Goal: Information Seeking & Learning: Learn about a topic

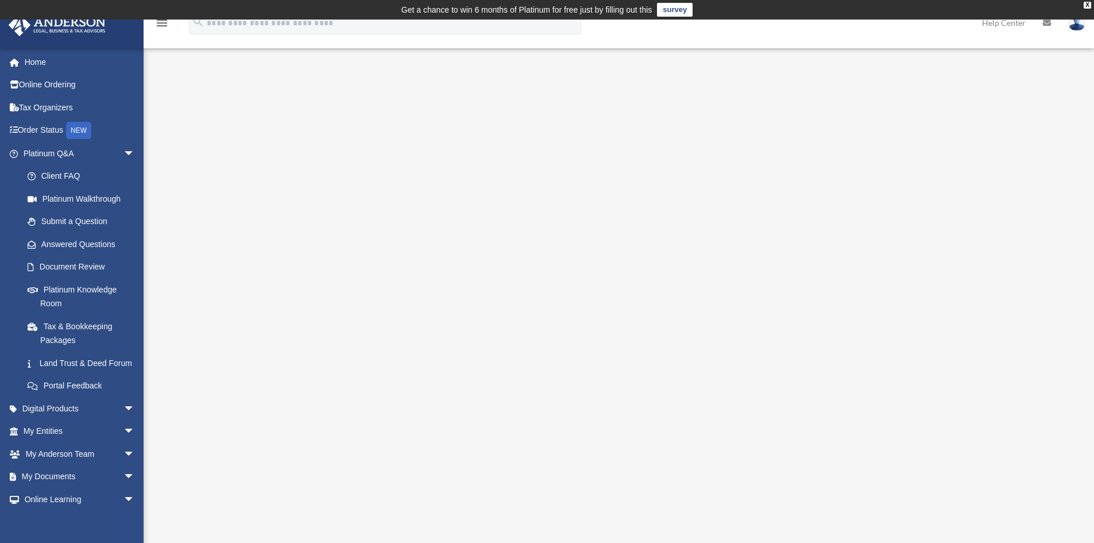
click at [1002, 330] on div "<span data-mce-type="bookmark" style="display: inline-block; width: 0px; overfl…" at bounding box center [617, 295] width 859 height 396
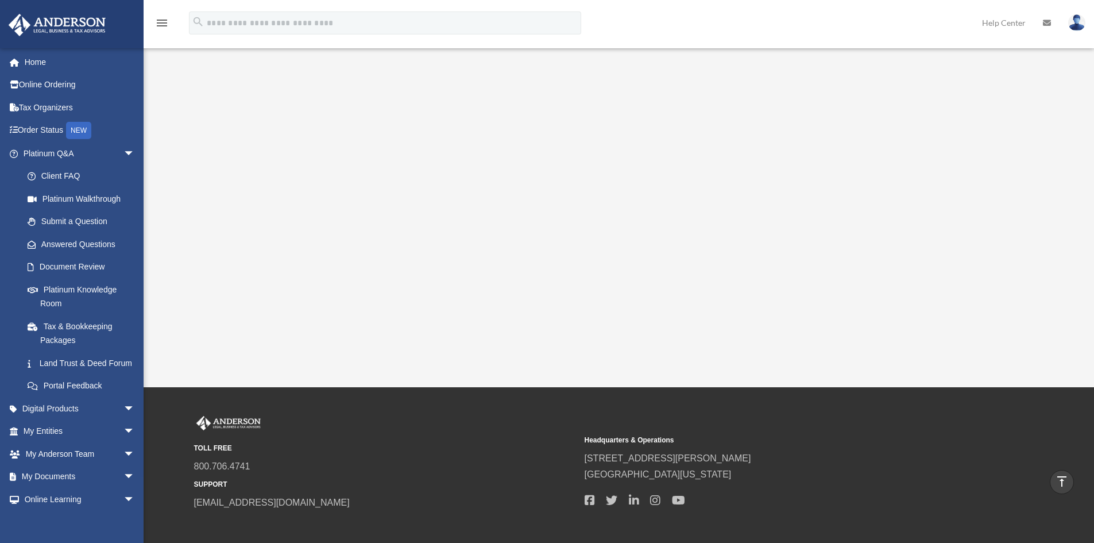
scroll to position [109, 0]
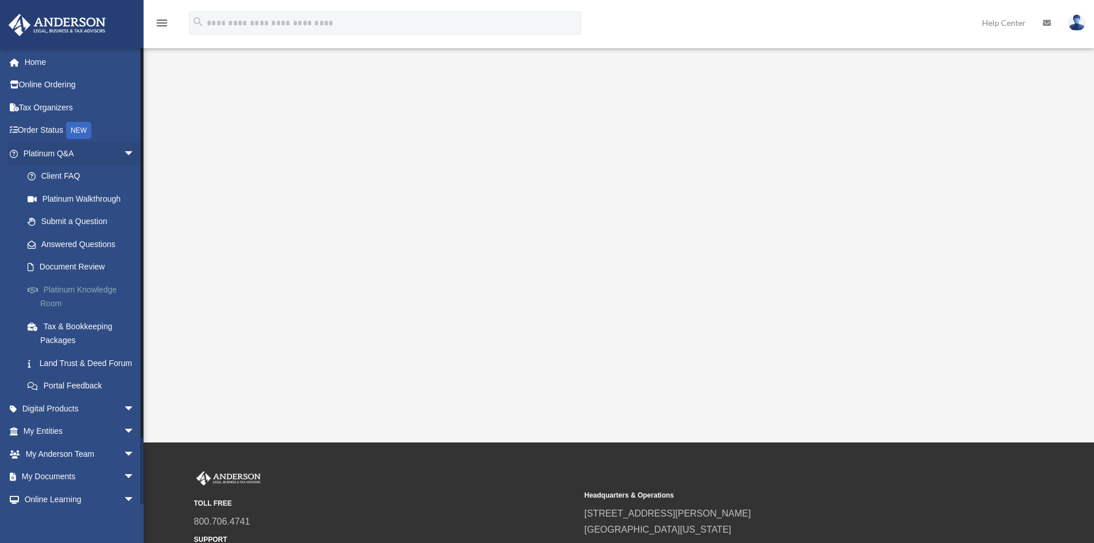
click at [98, 288] on link "Platinum Knowledge Room" at bounding box center [84, 296] width 136 height 37
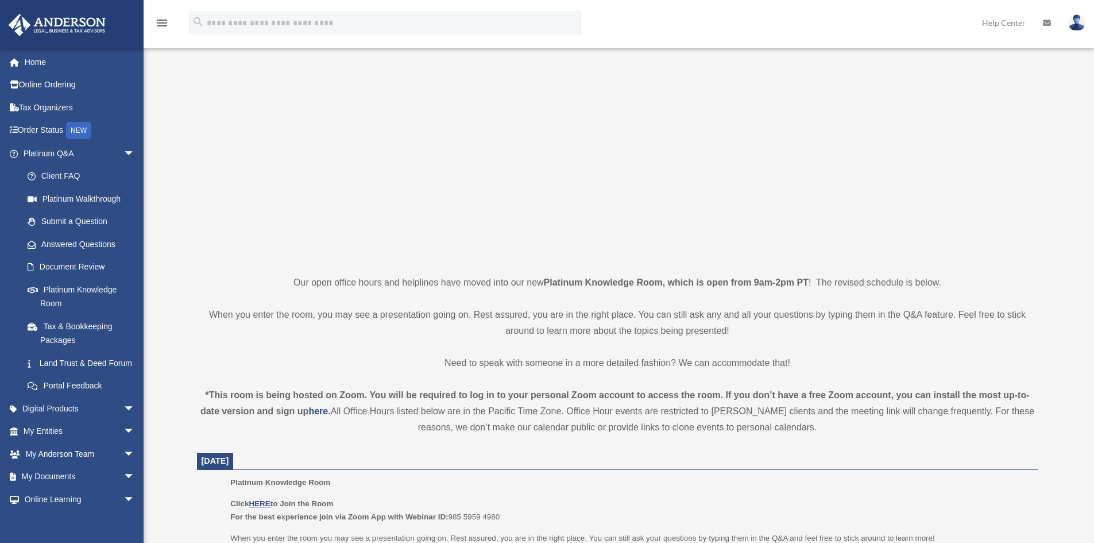
scroll to position [134, 0]
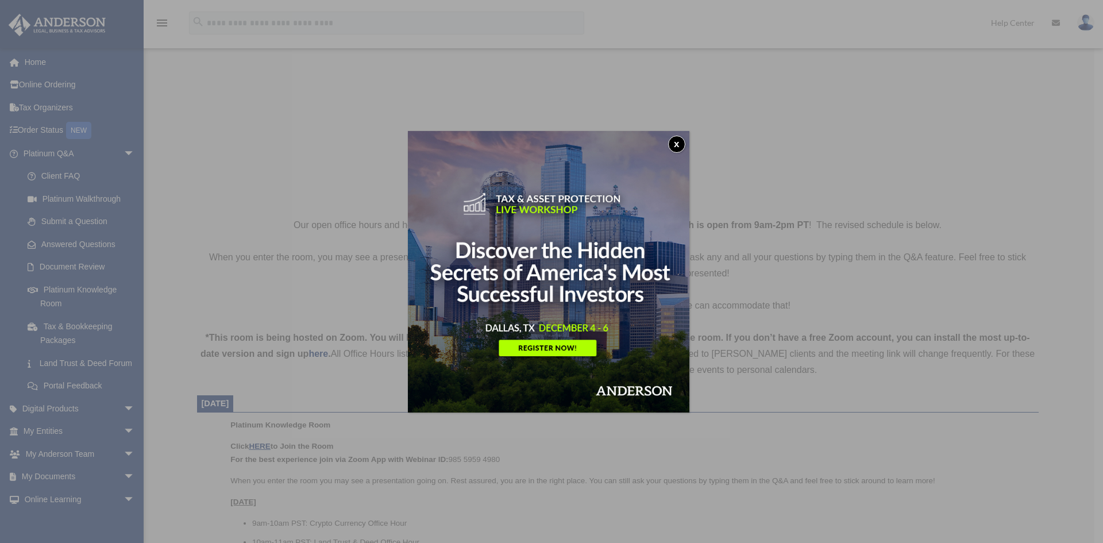
click at [683, 136] on img at bounding box center [548, 271] width 281 height 281
click at [684, 136] on img at bounding box center [548, 271] width 281 height 281
click at [681, 145] on button "x" at bounding box center [676, 144] width 17 height 17
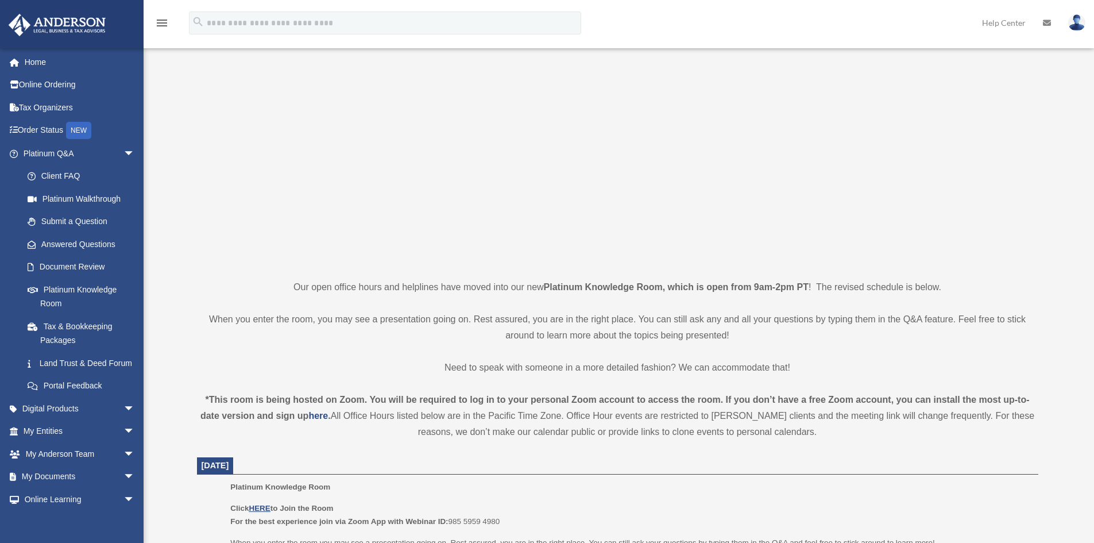
scroll to position [230, 0]
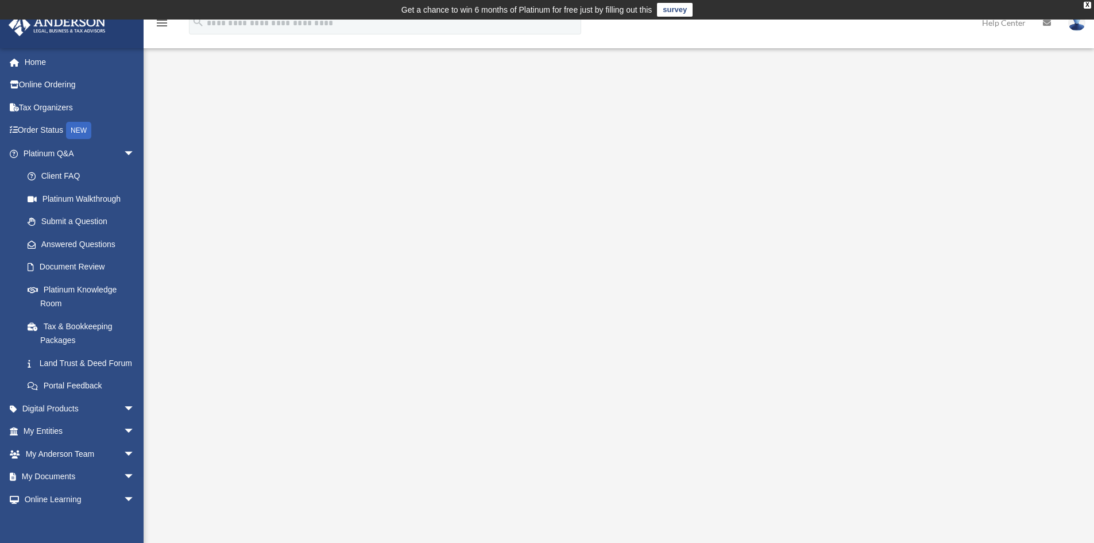
click at [983, 346] on div "<span data-mce-type="bookmark" style="display: inline-block; width: 0px; overfl…" at bounding box center [617, 295] width 859 height 396
click at [124, 421] on span "arrow_drop_down" at bounding box center [135, 409] width 23 height 24
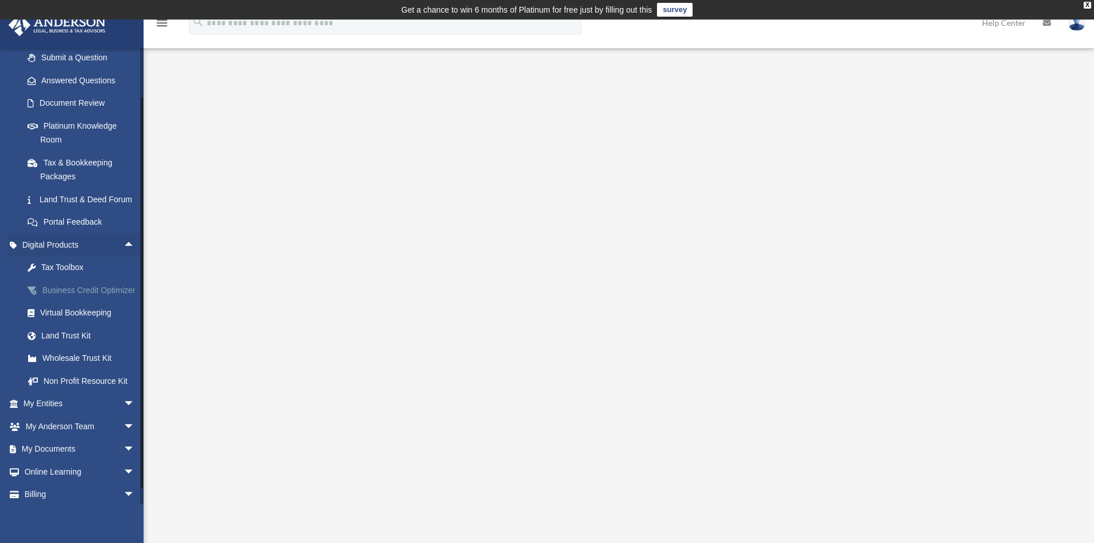
scroll to position [172, 0]
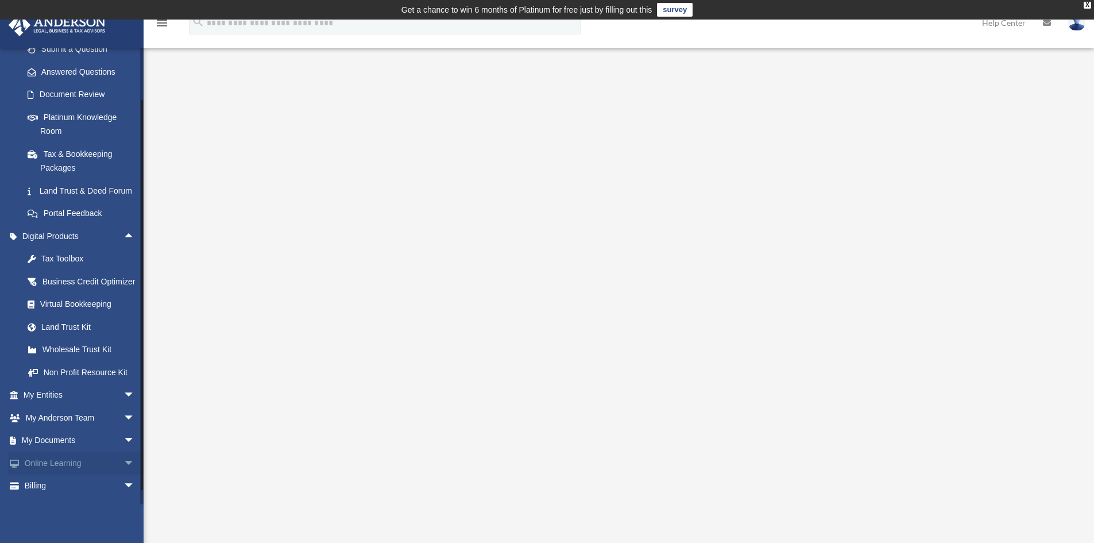
click at [124, 475] on span "arrow_drop_down" at bounding box center [135, 464] width 23 height 24
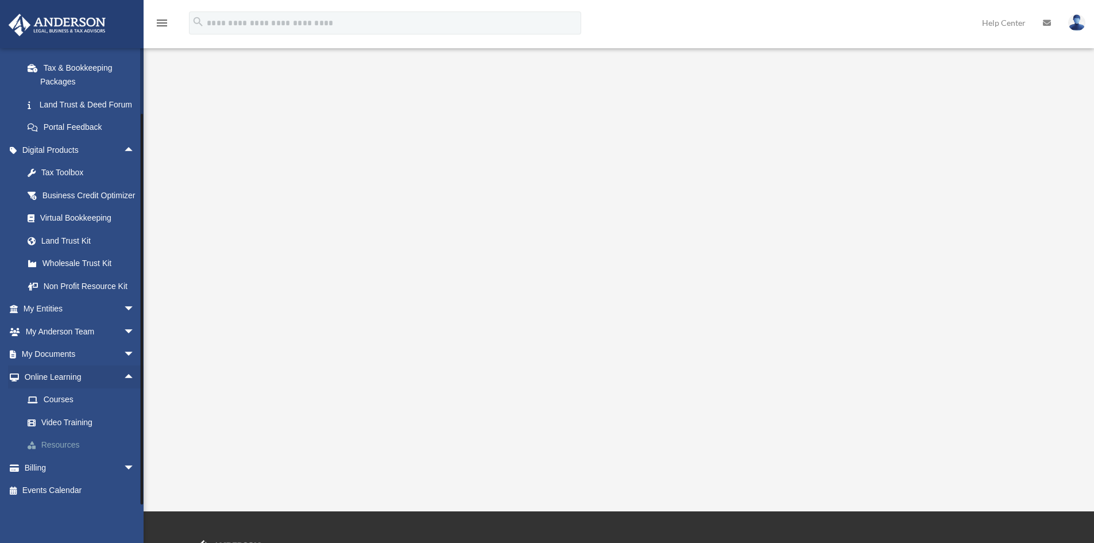
scroll to position [57, 0]
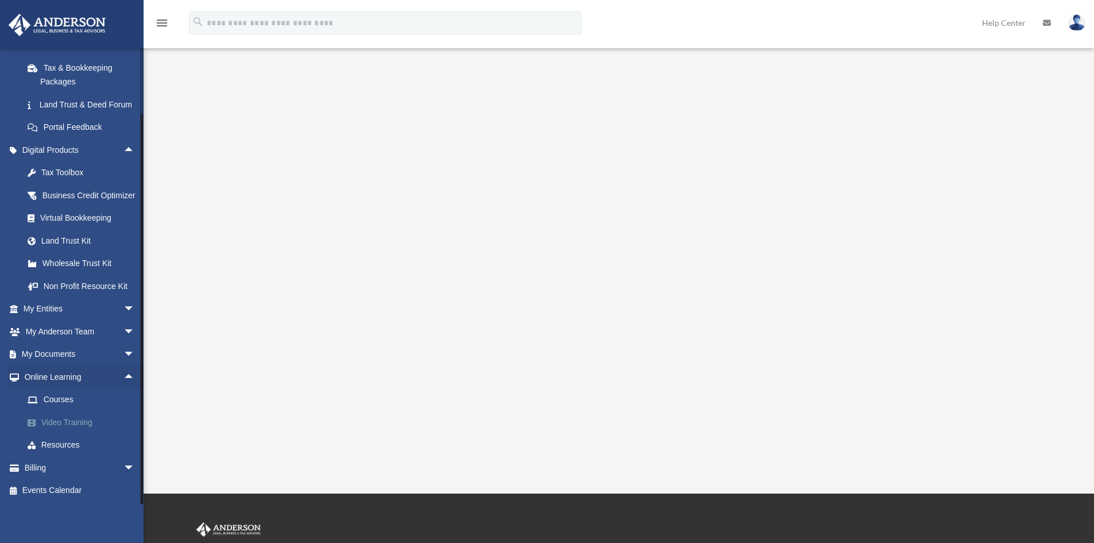
click at [82, 415] on link "Video Training" at bounding box center [84, 422] width 136 height 23
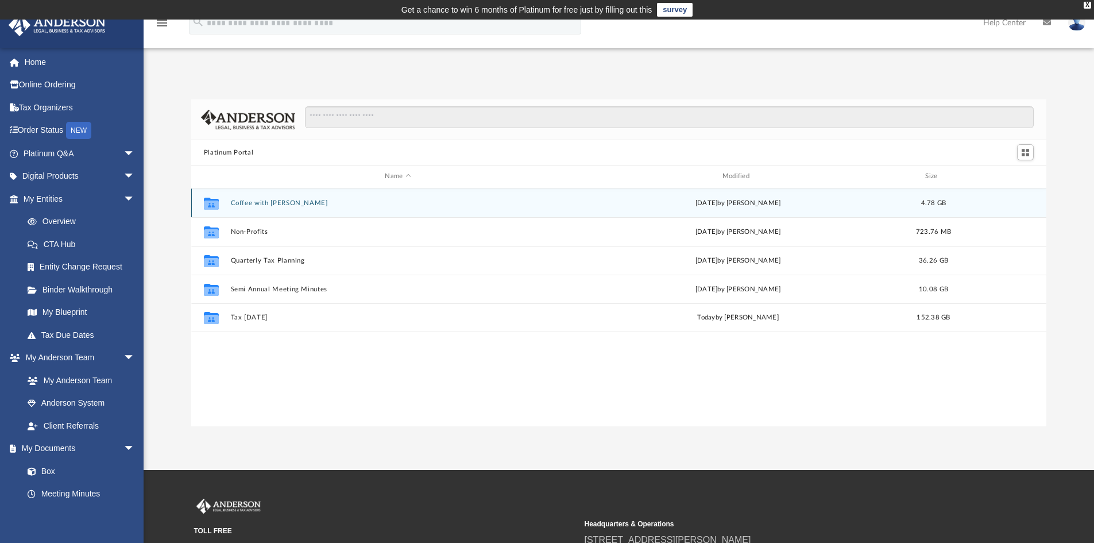
scroll to position [253, 847]
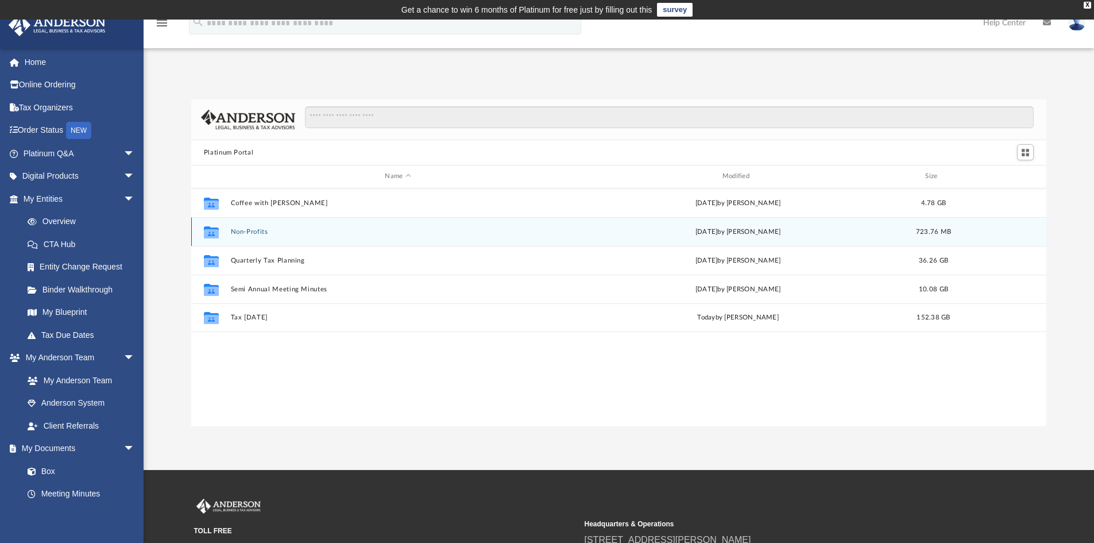
click at [259, 231] on button "Non-Profits" at bounding box center [397, 231] width 335 height 7
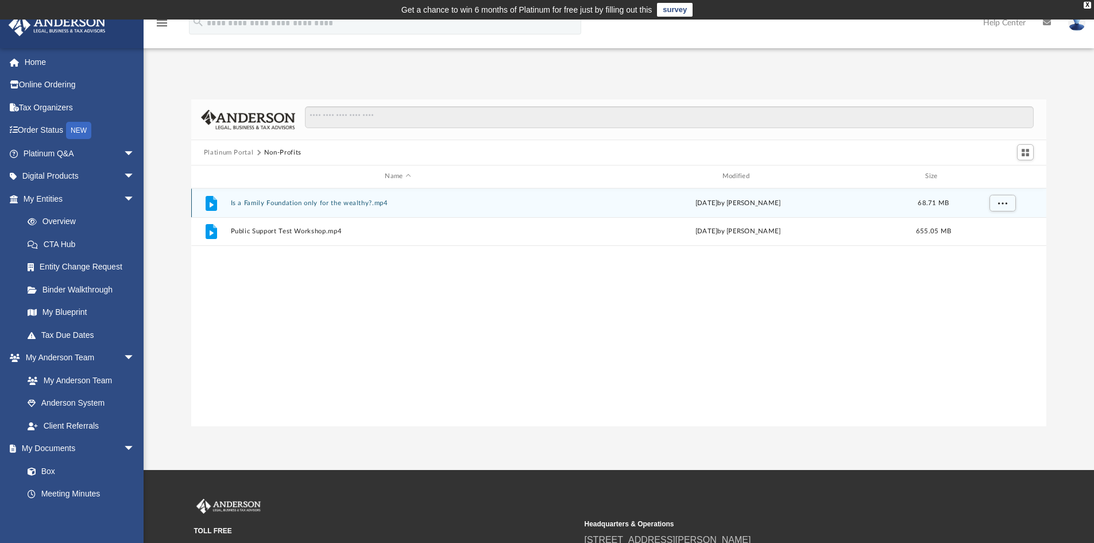
click at [299, 203] on button "Is a Family Foundation only for the wealthy?.mp4" at bounding box center [397, 202] width 335 height 7
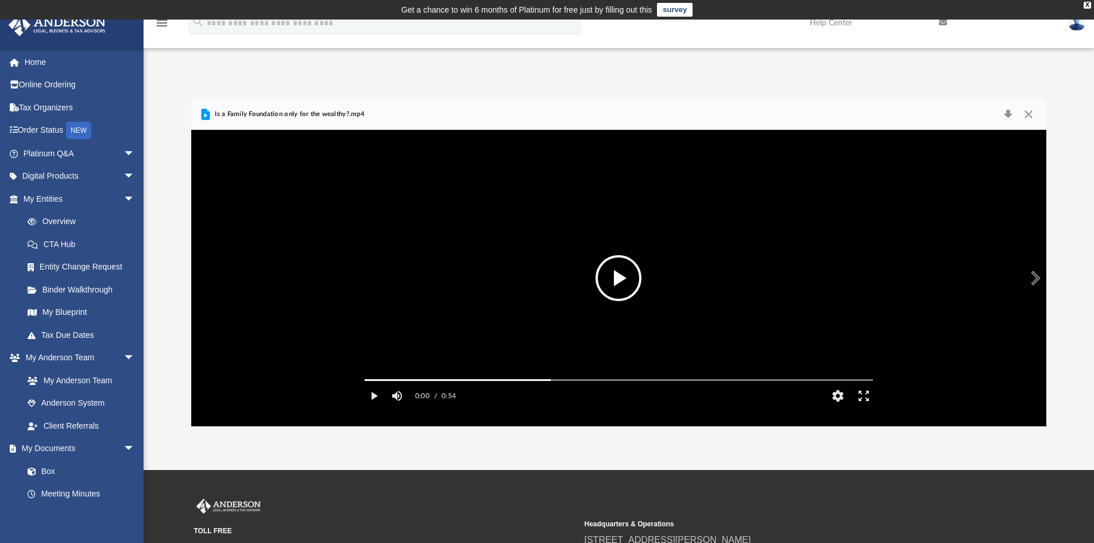
click at [619, 287] on button "File preview" at bounding box center [619, 278] width 46 height 46
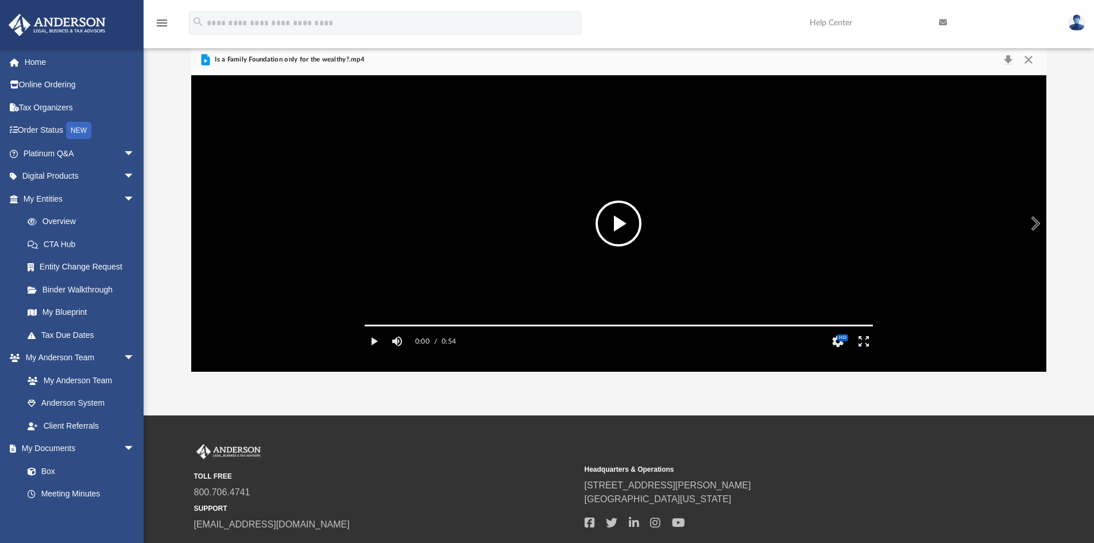
scroll to position [0, 0]
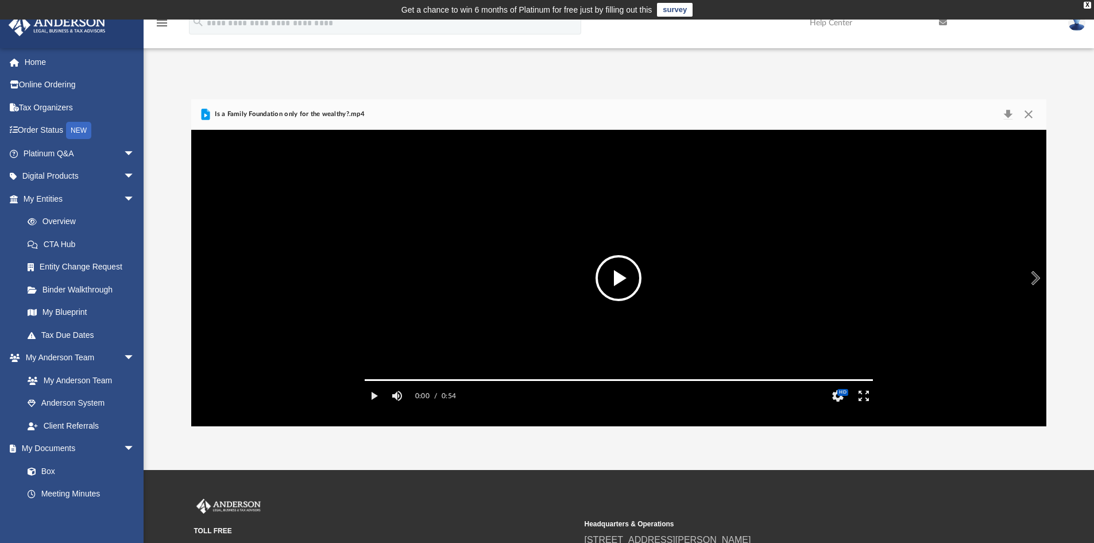
click at [1029, 275] on button "Preview" at bounding box center [1034, 278] width 25 height 32
click at [615, 276] on button "File preview" at bounding box center [619, 278] width 46 height 46
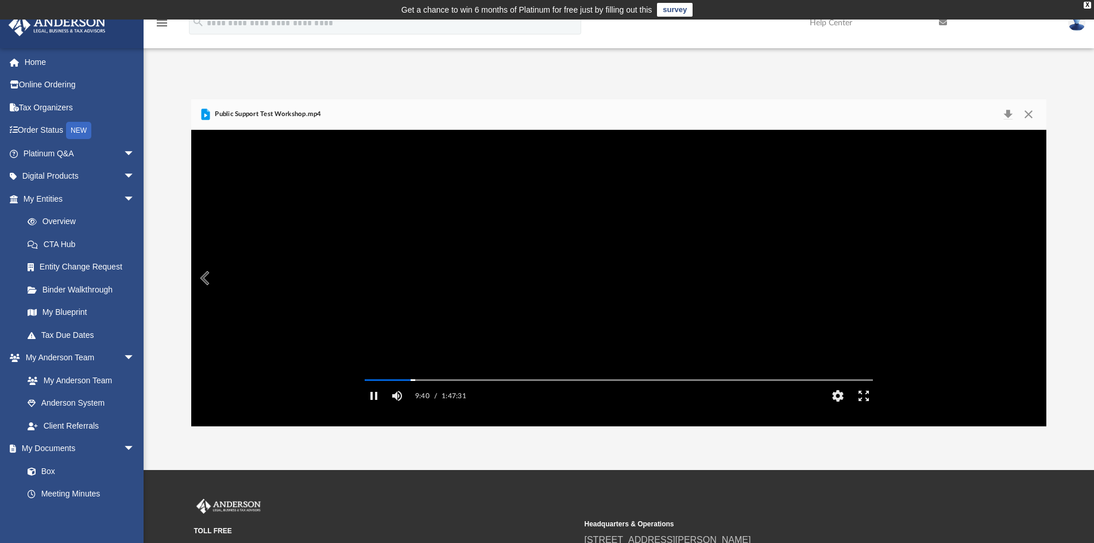
click at [870, 275] on video "File preview" at bounding box center [619, 278] width 527 height 264
click at [841, 407] on button "HD" at bounding box center [838, 395] width 26 height 23
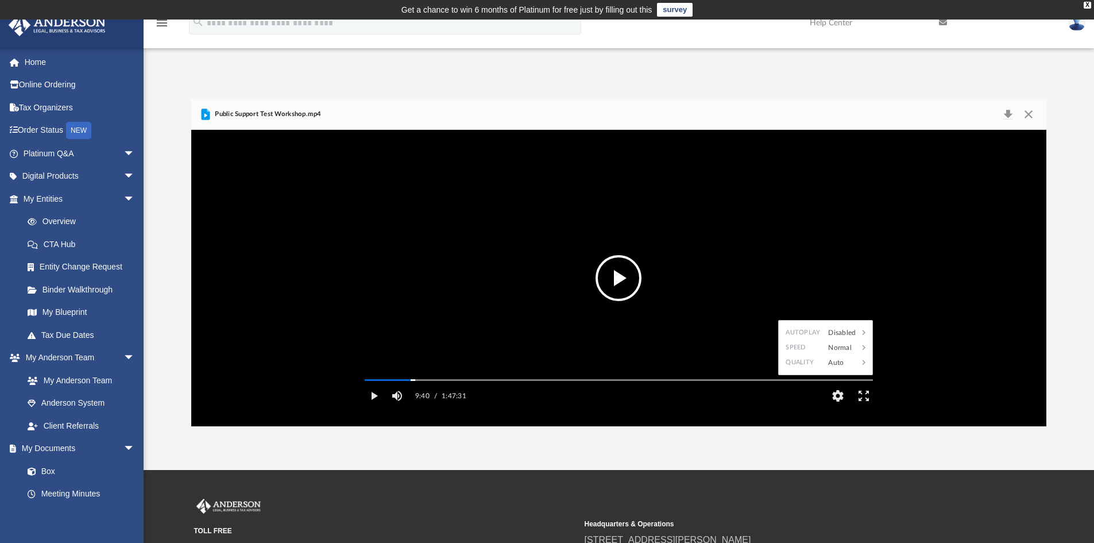
click at [843, 355] on div "Normal" at bounding box center [841, 347] width 36 height 15
click at [856, 340] on div "1.25" at bounding box center [853, 332] width 32 height 15
click at [373, 407] on button "Play" at bounding box center [374, 395] width 26 height 23
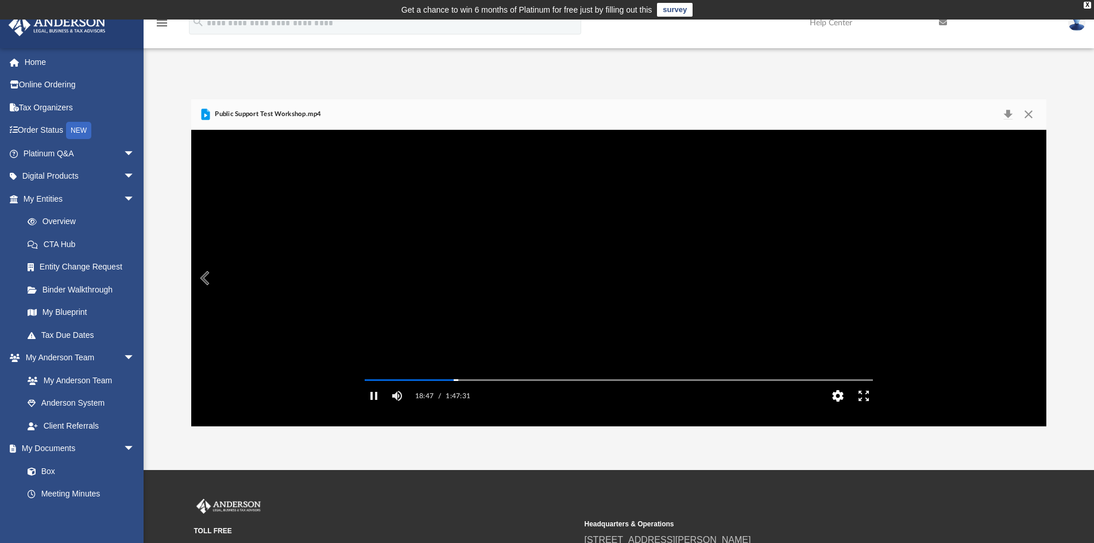
click at [837, 407] on button "HD" at bounding box center [838, 395] width 26 height 23
click at [842, 355] on div "1.25" at bounding box center [841, 347] width 36 height 15
click at [842, 355] on div "1.5" at bounding box center [853, 347] width 32 height 15
click at [894, 360] on div "Autoplay Disabled Speed 1.5 Quality Auto Subtitles/CC Off Audio Autoplay Disabl…" at bounding box center [619, 278] width 856 height 296
click at [335, 373] on div "Autoplay Disabled Speed 1.5 Quality Auto Subtitles/CC Off Audio Autoplay Disabl…" at bounding box center [619, 278] width 856 height 296
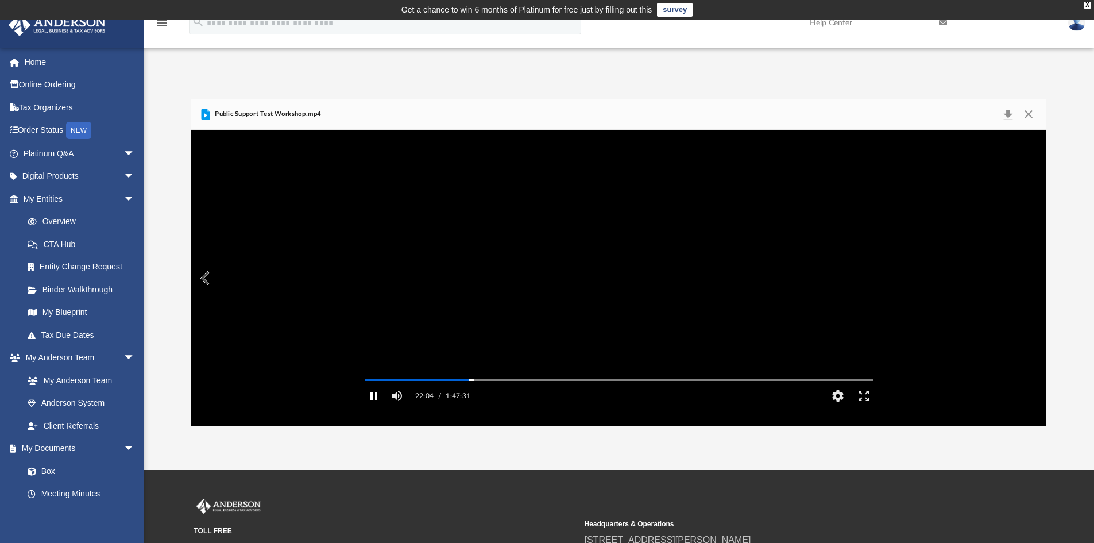
click at [379, 407] on button "Pause" at bounding box center [374, 395] width 26 height 23
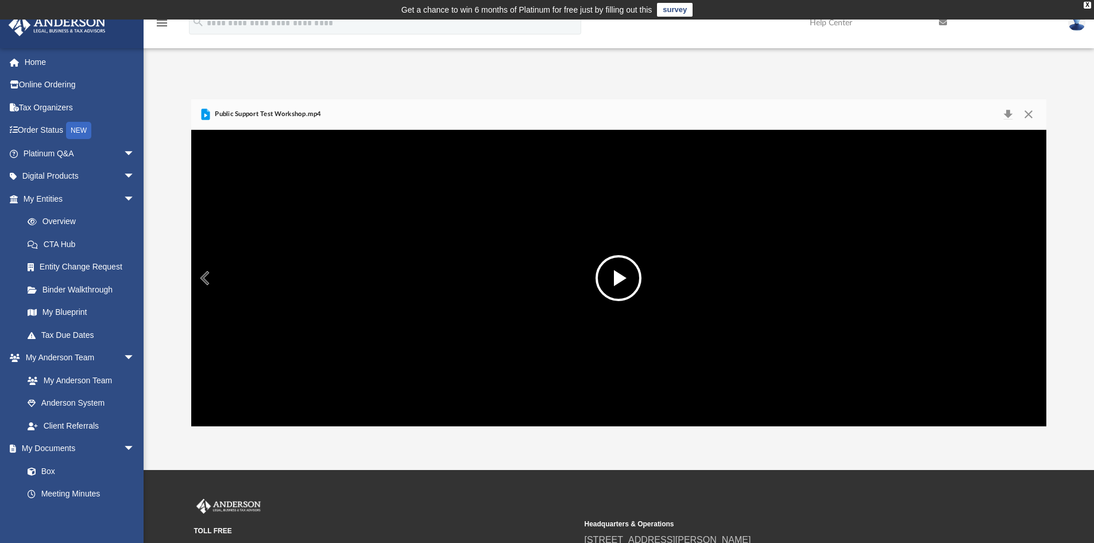
click at [608, 264] on button "File preview" at bounding box center [619, 278] width 46 height 46
click at [622, 286] on button "File preview" at bounding box center [619, 278] width 46 height 46
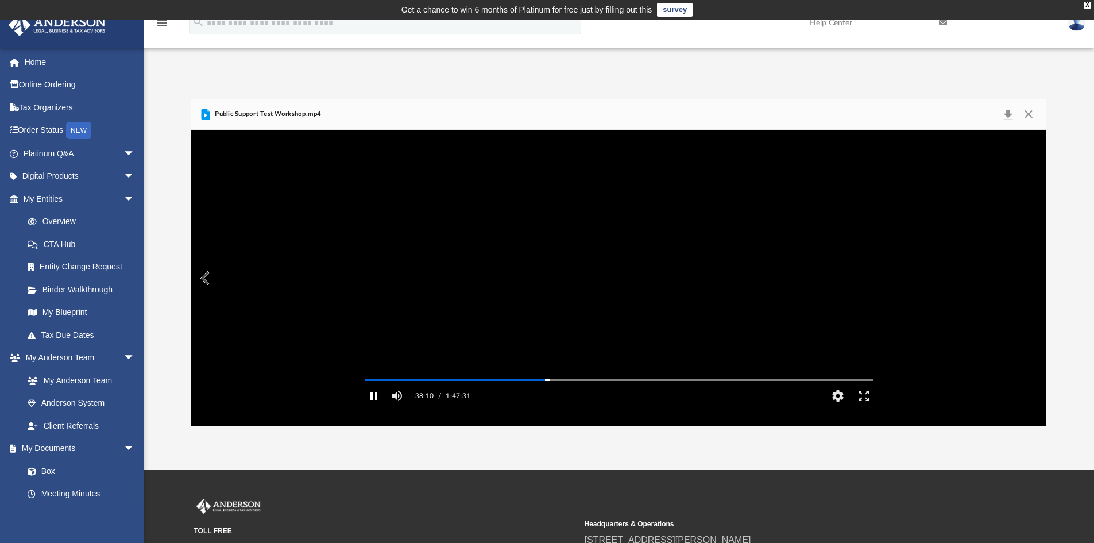
click at [369, 405] on button "Pause" at bounding box center [374, 395] width 26 height 23
click at [620, 265] on button "File preview" at bounding box center [619, 278] width 46 height 46
drag, startPoint x: 376, startPoint y: 410, endPoint x: 370, endPoint y: 404, distance: 8.2
click at [376, 407] on button "Pause" at bounding box center [374, 395] width 26 height 23
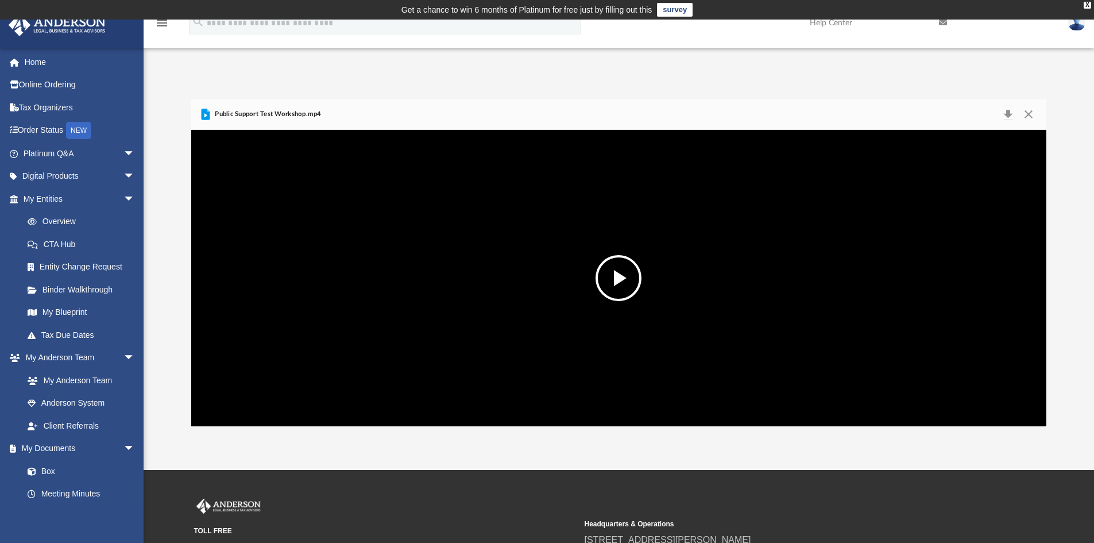
click at [992, 404] on div "Autoplay Disabled Speed 1.5 Quality Auto Subtitles/CC Off Audio Autoplay Disabl…" at bounding box center [619, 278] width 856 height 296
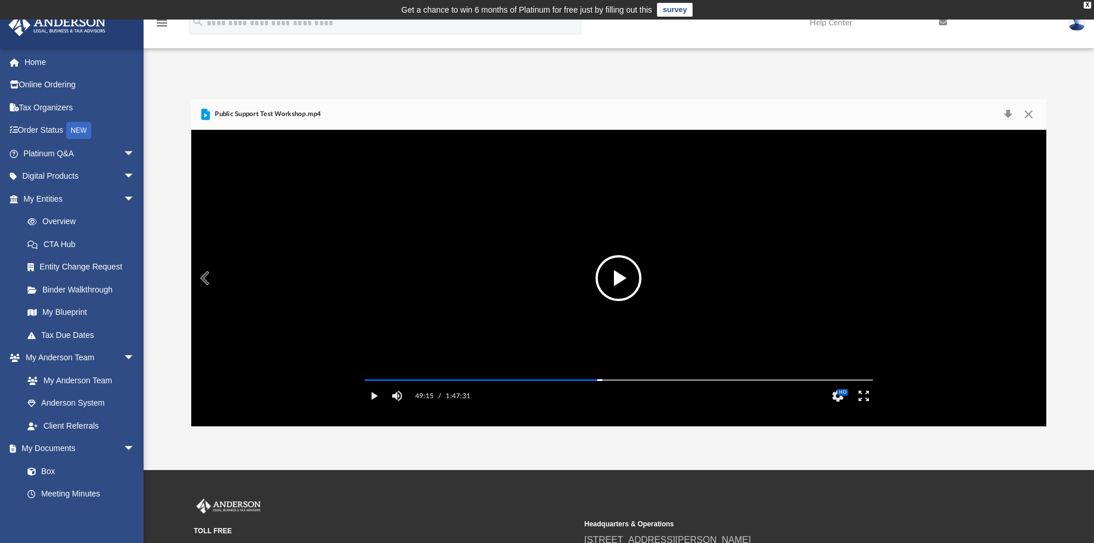
click at [610, 283] on button "File preview" at bounding box center [619, 278] width 46 height 46
click at [373, 407] on button "Pause" at bounding box center [374, 395] width 26 height 23
click at [373, 407] on button "Play" at bounding box center [374, 395] width 26 height 23
click at [579, 329] on video "File preview" at bounding box center [619, 278] width 527 height 264
click at [587, 312] on video "File preview" at bounding box center [619, 278] width 527 height 264
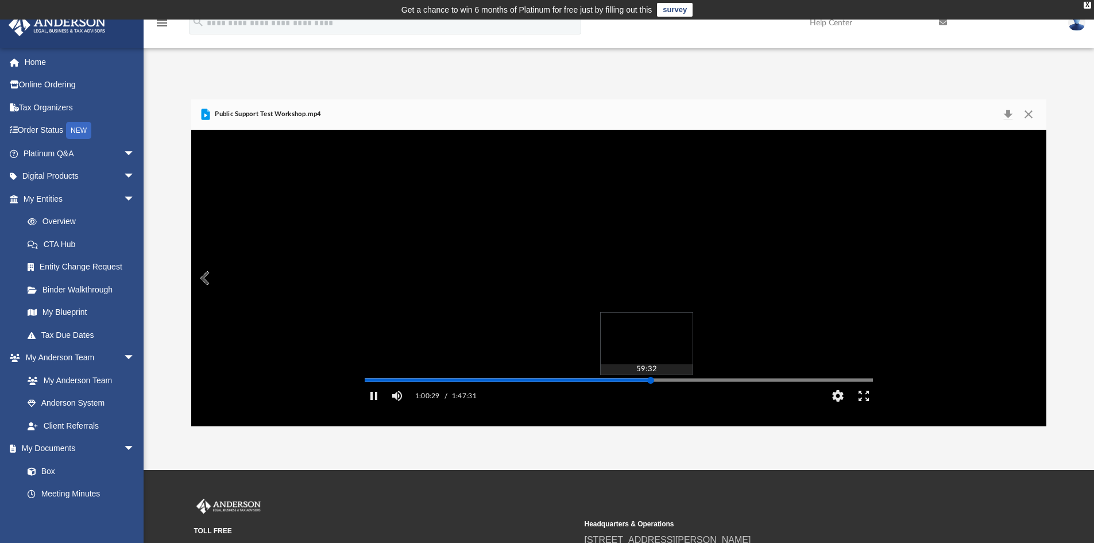
click at [646, 381] on div "Media Slider" at bounding box center [619, 380] width 508 height 2
click at [723, 331] on video "File preview" at bounding box center [619, 278] width 527 height 264
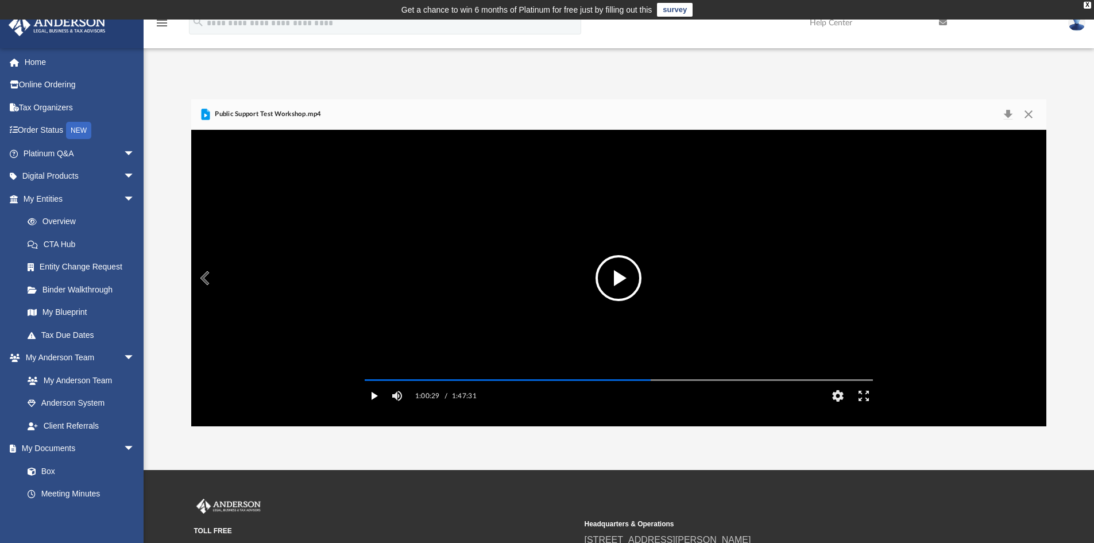
click at [372, 407] on button "Play" at bounding box center [374, 395] width 26 height 23
click at [370, 407] on button "Pause" at bounding box center [374, 395] width 26 height 23
click at [614, 264] on button "File preview" at bounding box center [619, 278] width 46 height 46
click at [375, 407] on button "Pause" at bounding box center [374, 395] width 26 height 23
click at [374, 407] on button "Play" at bounding box center [374, 395] width 26 height 23
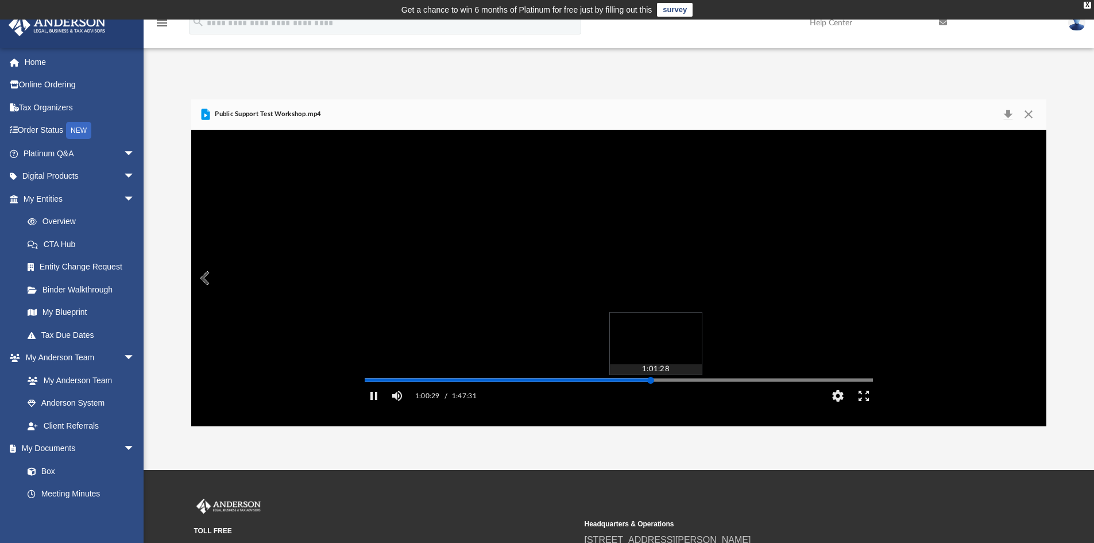
click at [655, 396] on div "Autoplay Disabled Speed 1.5 Quality Auto Subtitles/CC Off Audio Autoplay Disabl…" at bounding box center [619, 278] width 856 height 296
click at [685, 367] on div "File preview" at bounding box center [619, 278] width 856 height 296
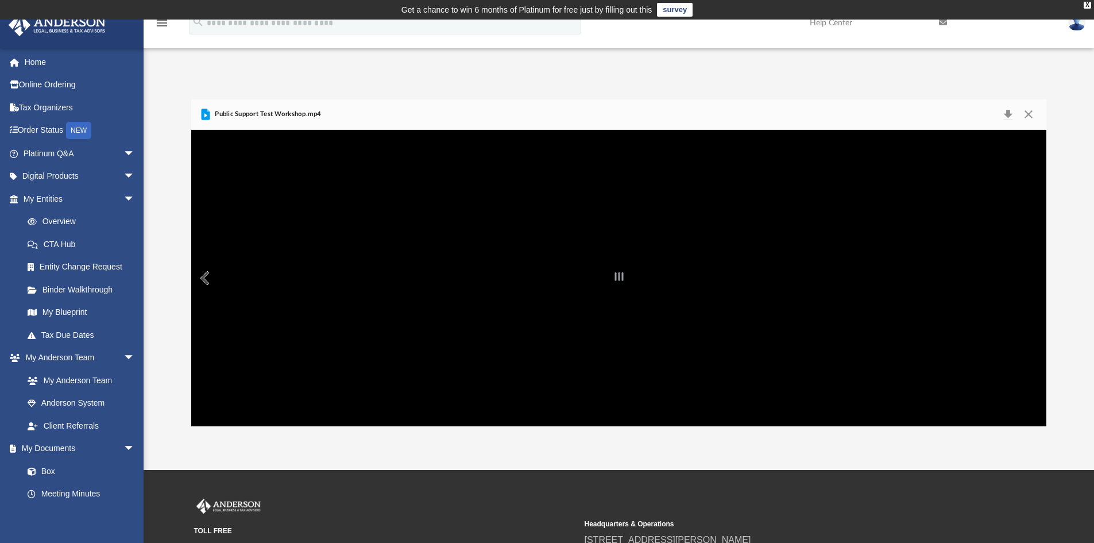
click at [685, 393] on div "File preview" at bounding box center [619, 278] width 856 height 296
click at [642, 349] on div "File preview" at bounding box center [619, 278] width 856 height 296
drag, startPoint x: 309, startPoint y: 248, endPoint x: 305, endPoint y: 237, distance: 12.2
click at [307, 240] on div "File preview" at bounding box center [619, 278] width 856 height 296
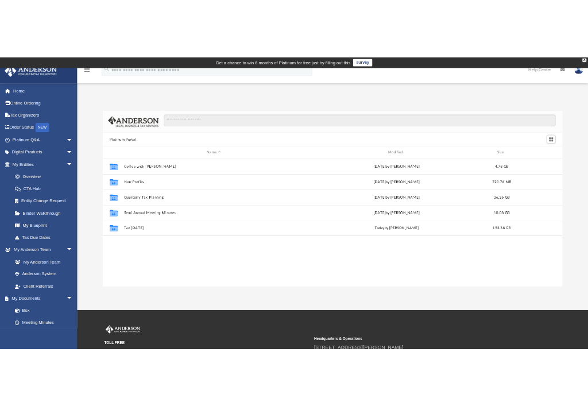
scroll to position [253, 847]
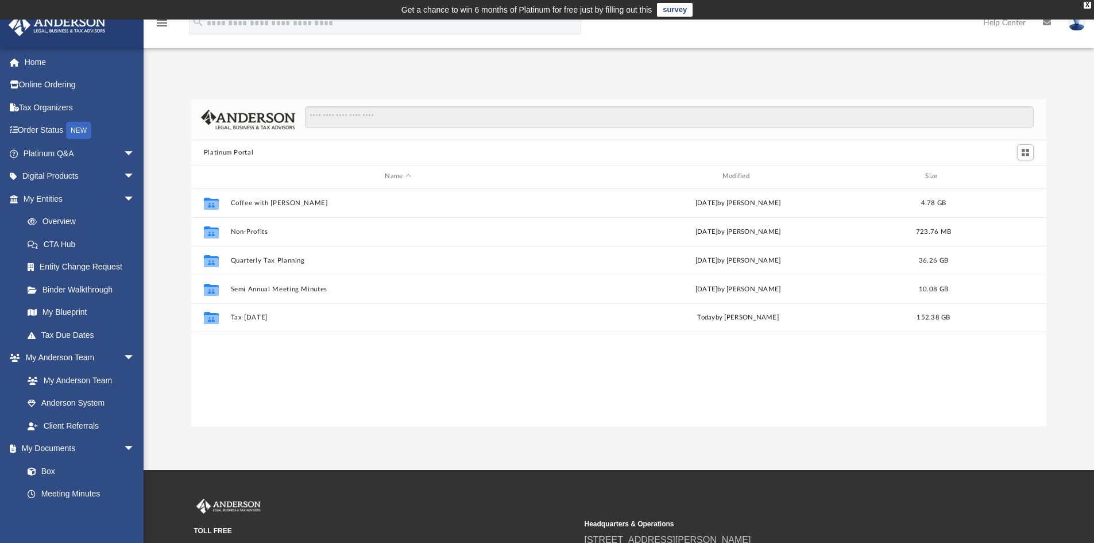
click at [302, 361] on div "Collaborated Folder Coffee with Carl Wed Aug 16 2023 by Matthew Moore 4.78 GB C…" at bounding box center [619, 307] width 856 height 238
click at [349, 404] on div "Collaborated Folder Coffee with Carl Wed Aug 16 2023 by Matthew Moore 4.78 GB C…" at bounding box center [619, 307] width 856 height 238
click at [350, 389] on div "Collaborated Folder Coffee with Carl Wed Aug 16 2023 by Matthew Moore 4.78 GB C…" at bounding box center [619, 307] width 856 height 238
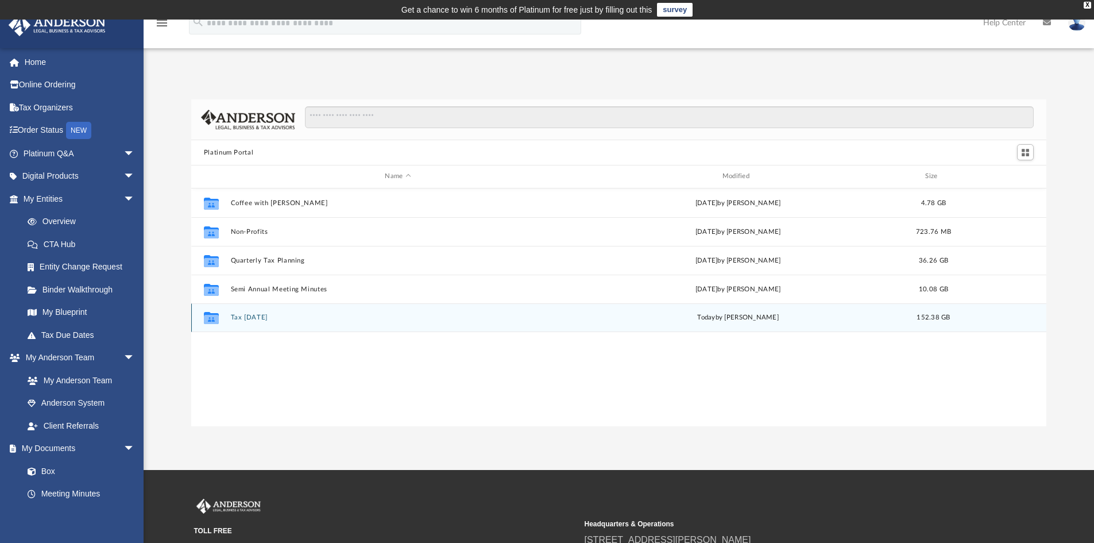
click at [461, 326] on div "Collaborated Folder Tax Tuesday today by Zyan Treadwell 152.38 GB" at bounding box center [619, 317] width 856 height 29
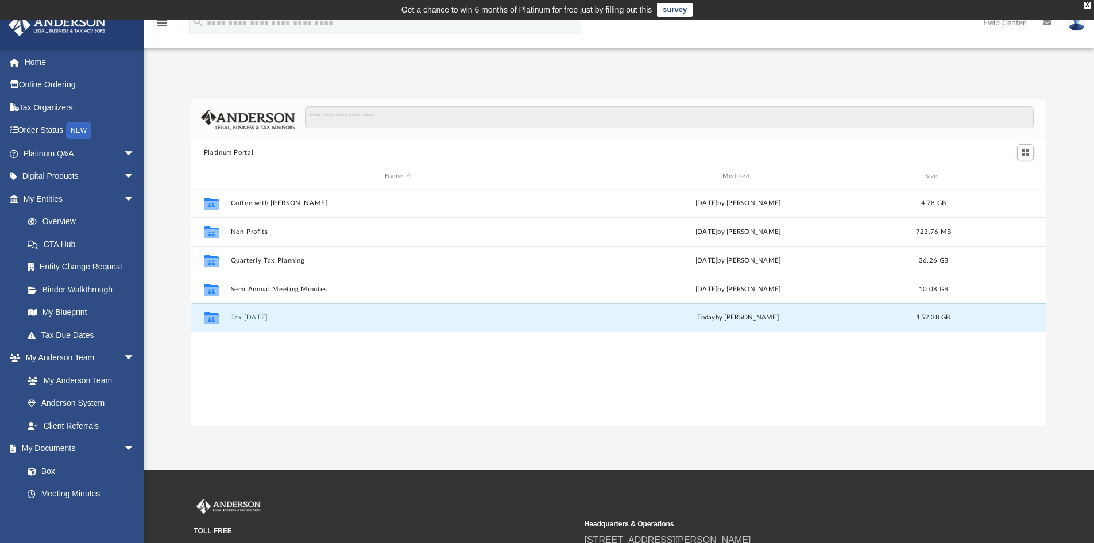
click at [384, 372] on div "Collaborated Folder Coffee with Carl Wed Aug 16 2023 by Matthew Moore 4.78 GB C…" at bounding box center [619, 307] width 856 height 238
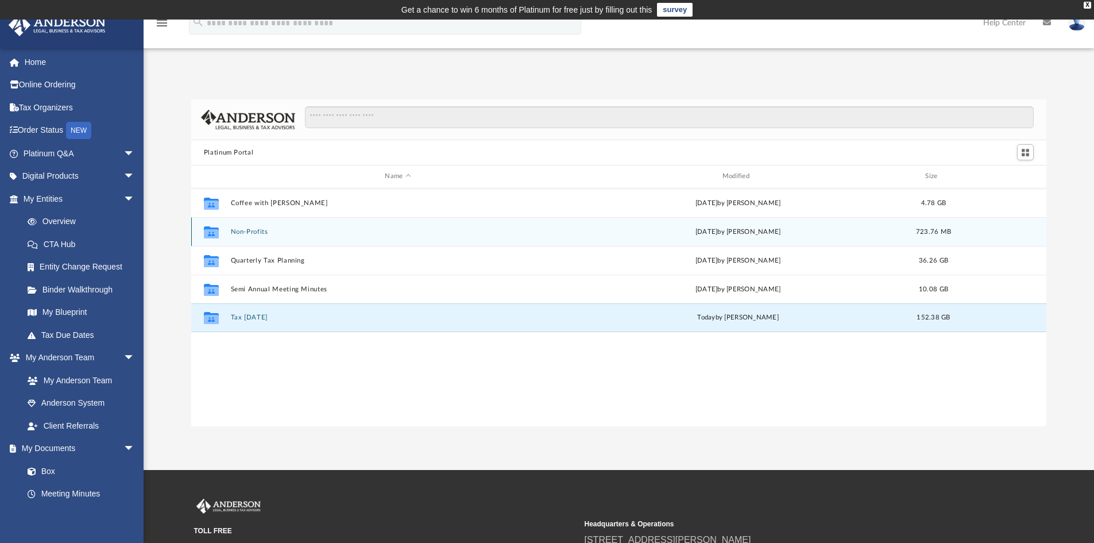
click at [252, 234] on button "Non-Profits" at bounding box center [397, 231] width 335 height 7
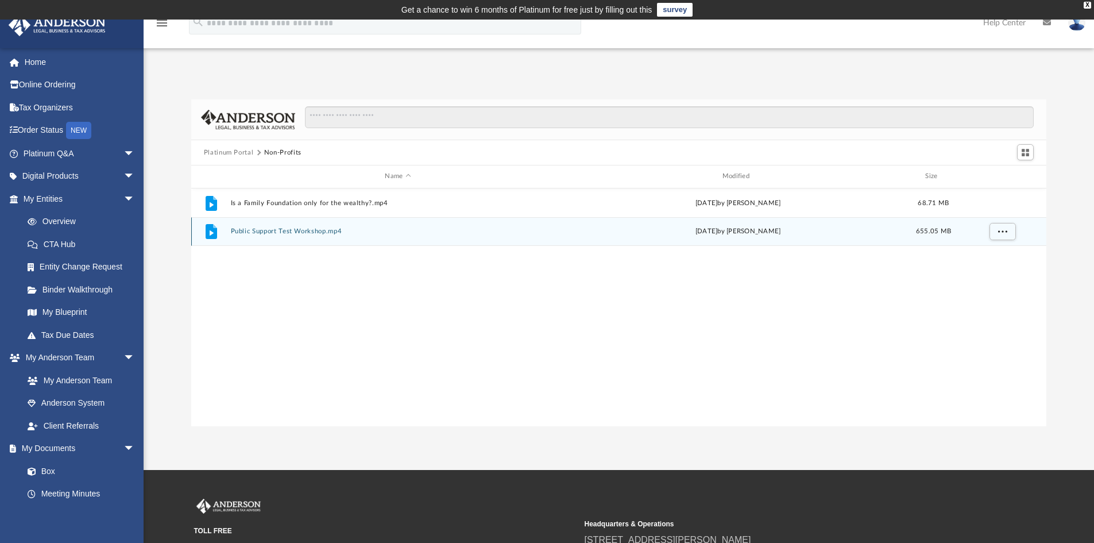
click at [280, 230] on button "Public Support Test Workshop.mp4" at bounding box center [397, 230] width 335 height 7
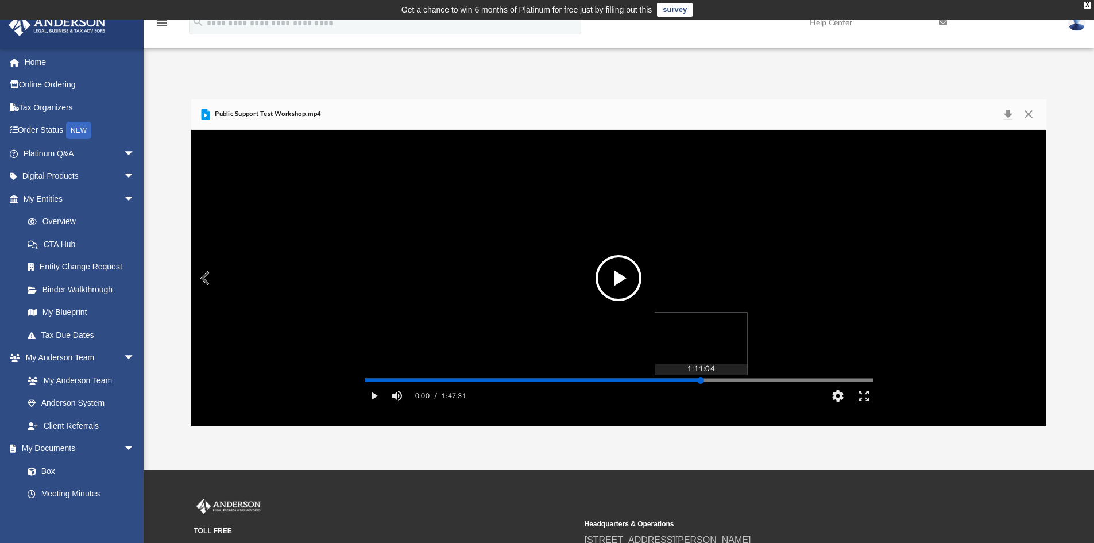
click at [701, 381] on div "Media Slider" at bounding box center [619, 380] width 508 height 2
click at [686, 381] on div "Media Slider" at bounding box center [619, 380] width 508 height 2
click at [740, 263] on video "File preview" at bounding box center [619, 278] width 527 height 264
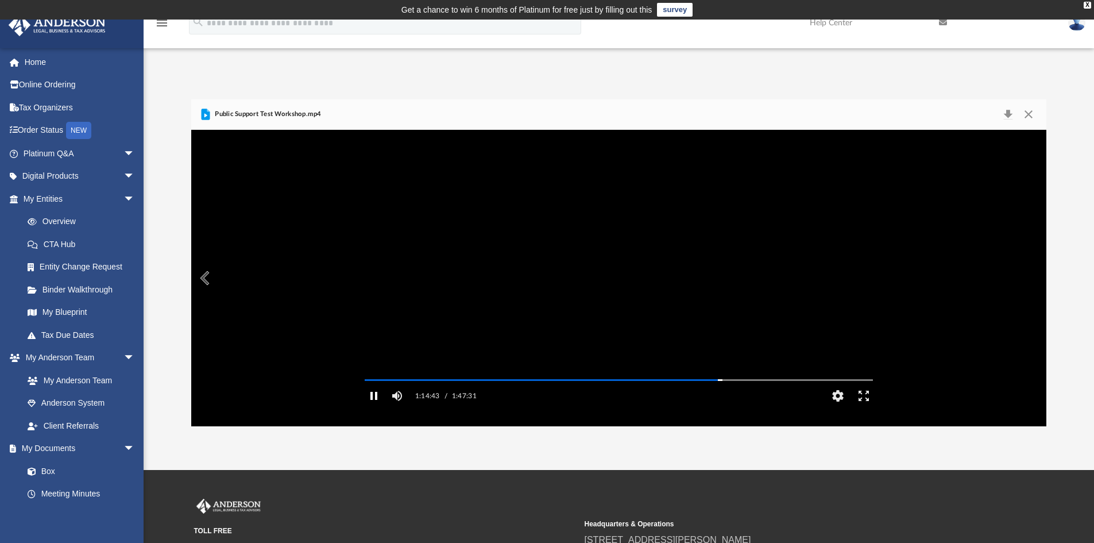
click at [379, 407] on button "Pause" at bounding box center [374, 395] width 26 height 23
click at [612, 283] on button "File preview" at bounding box center [619, 278] width 46 height 46
click at [862, 407] on button "Enter fullscreen" at bounding box center [864, 395] width 26 height 23
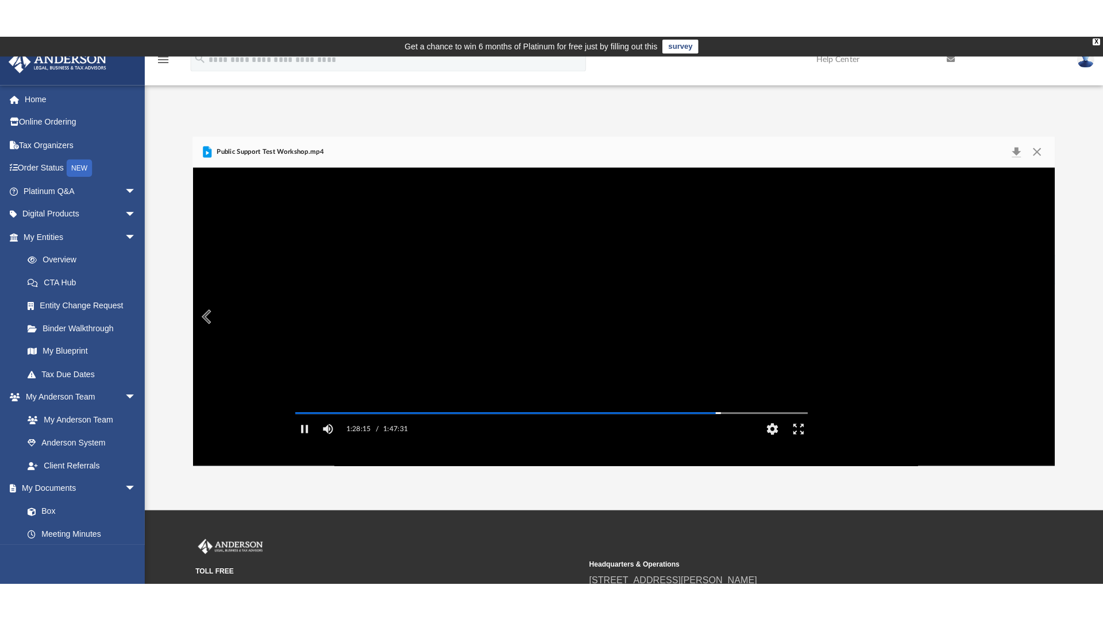
scroll to position [253, 855]
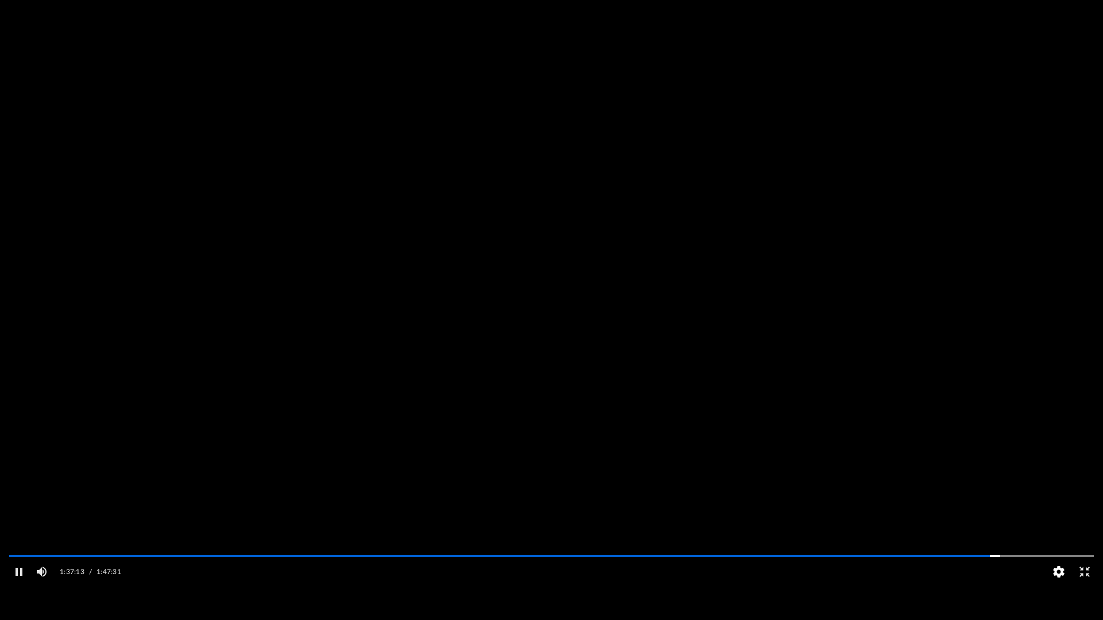
click at [1058, 542] on button "HD" at bounding box center [1059, 572] width 26 height 23
click at [1052, 531] on div "1.5" at bounding box center [1061, 523] width 36 height 15
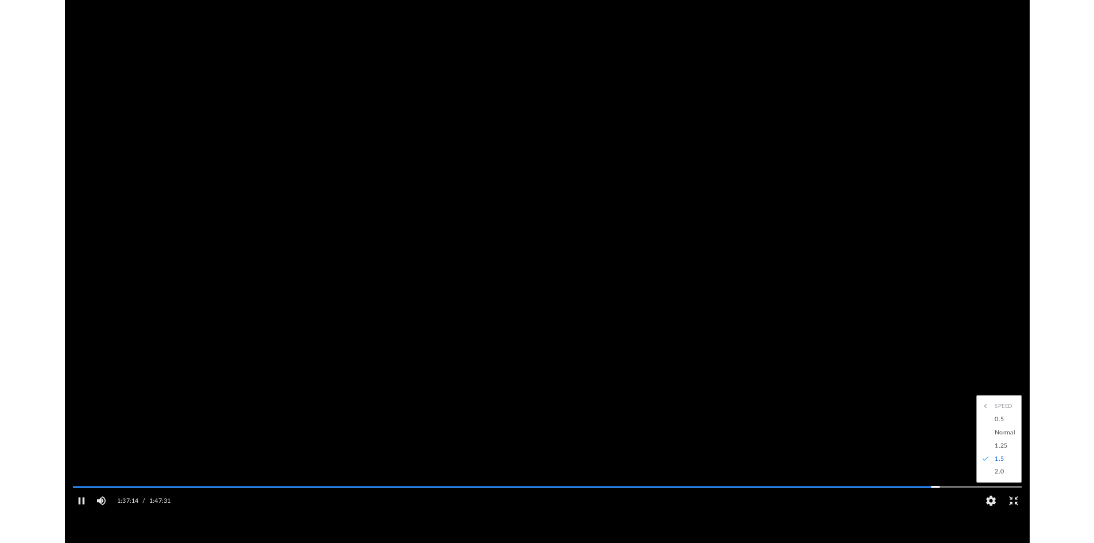
scroll to position [0, 0]
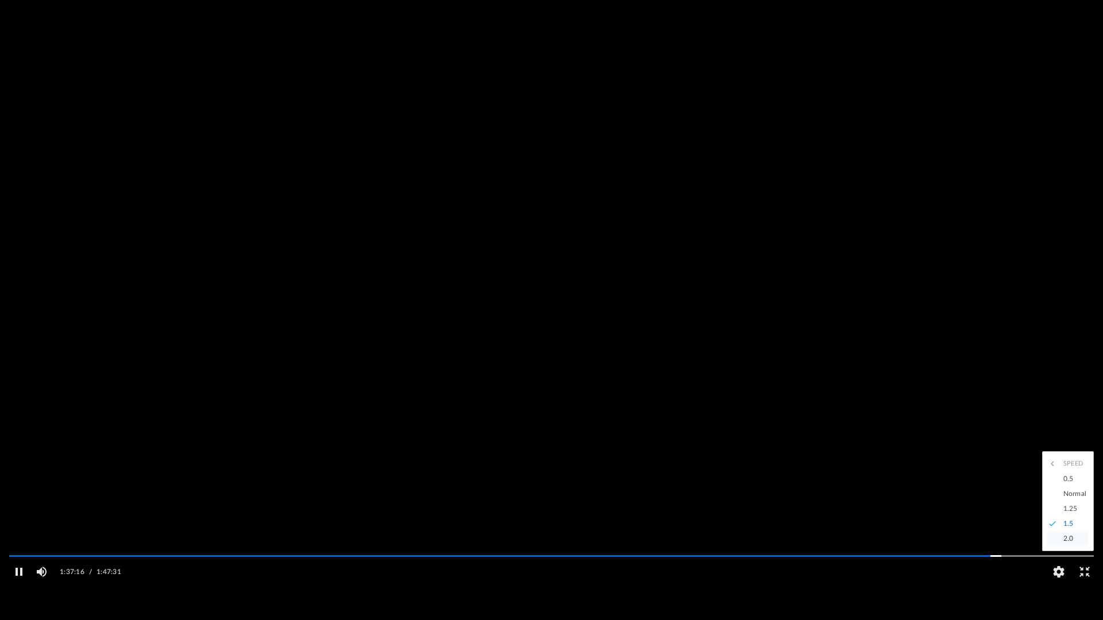
click at [1070, 542] on div "2.0" at bounding box center [1074, 538] width 32 height 15
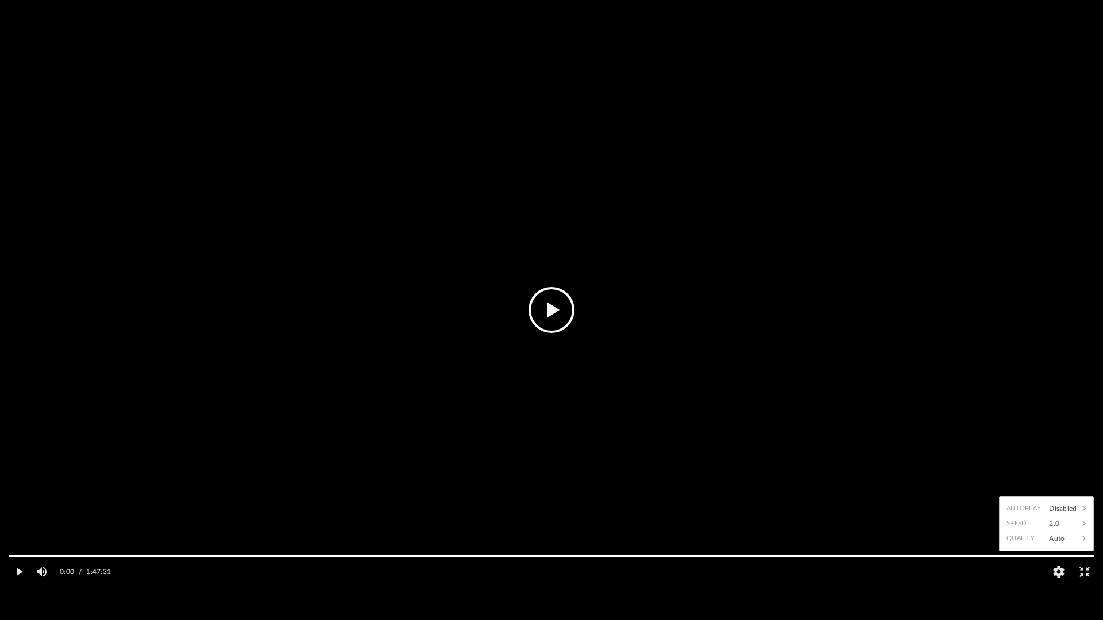
click at [1018, 35] on video "File preview" at bounding box center [551, 309] width 1103 height 551
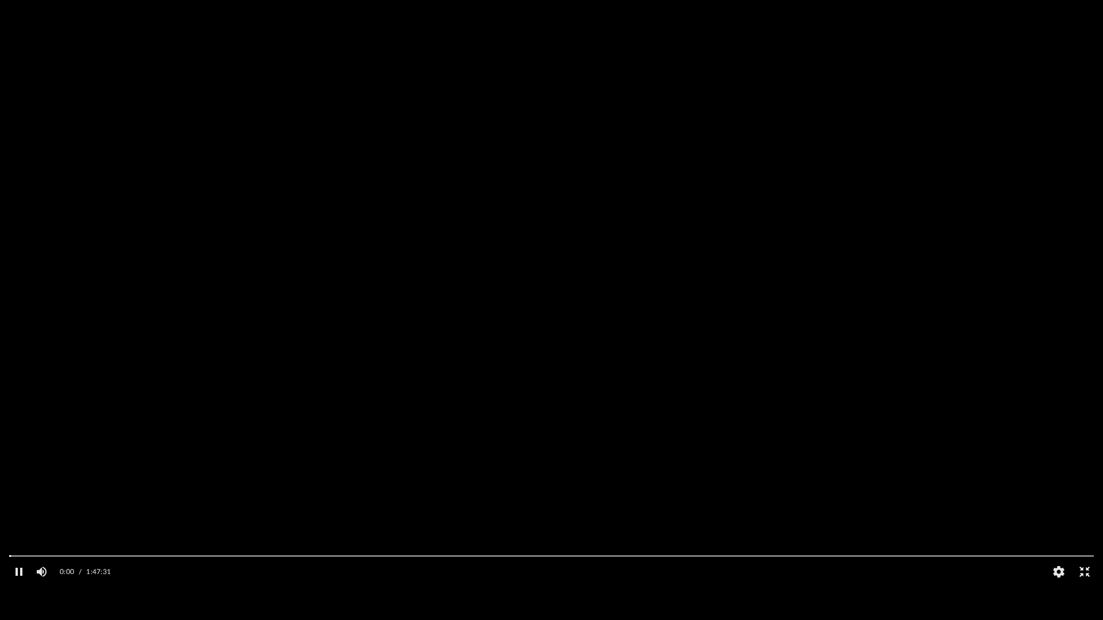
click at [1087, 542] on button "Exit fullscreen" at bounding box center [1084, 572] width 26 height 23
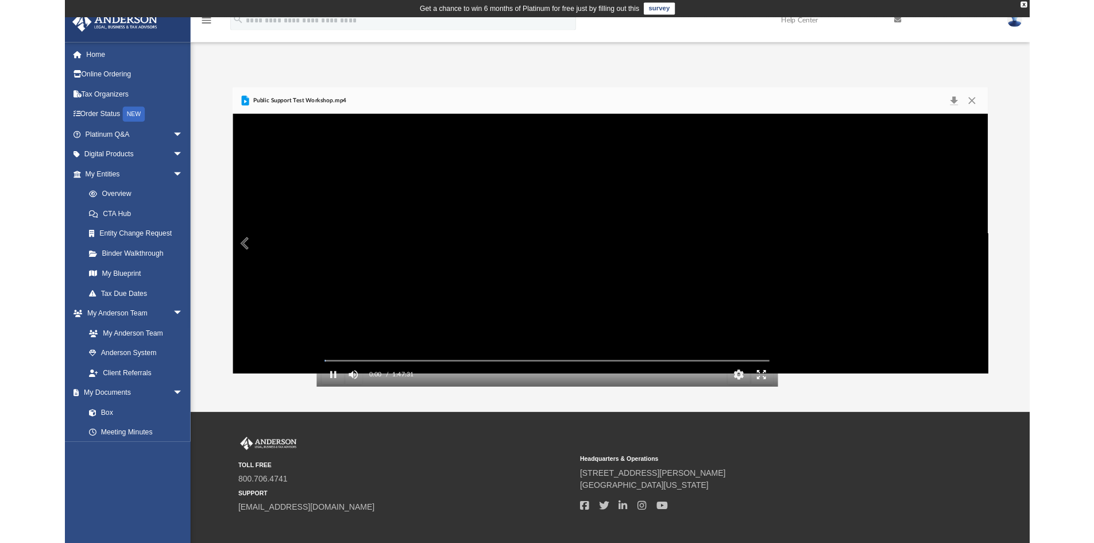
scroll to position [253, 847]
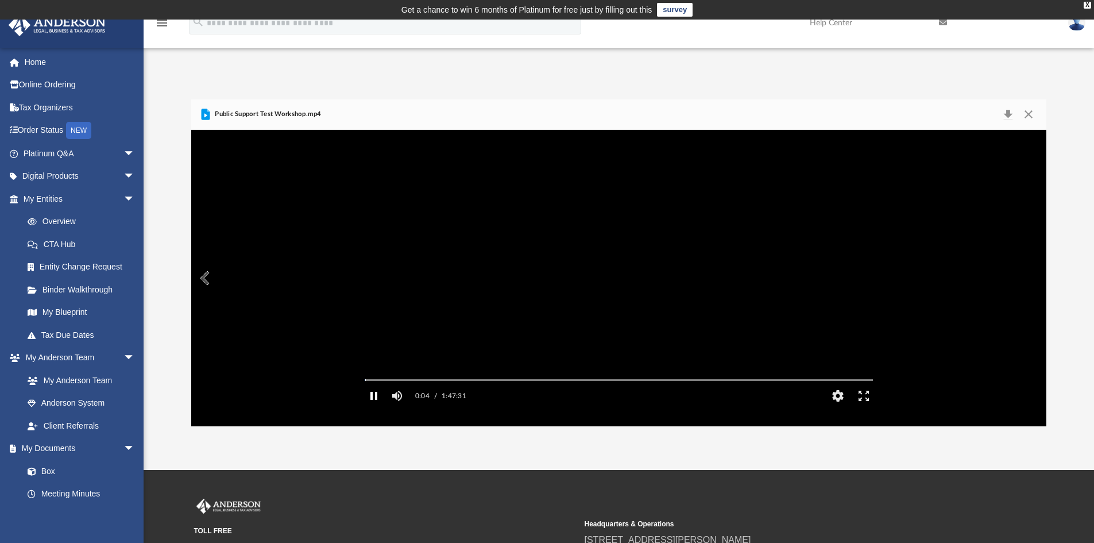
click at [372, 407] on button "Pause" at bounding box center [374, 395] width 26 height 23
click at [1035, 118] on button "Close" at bounding box center [1029, 114] width 21 height 16
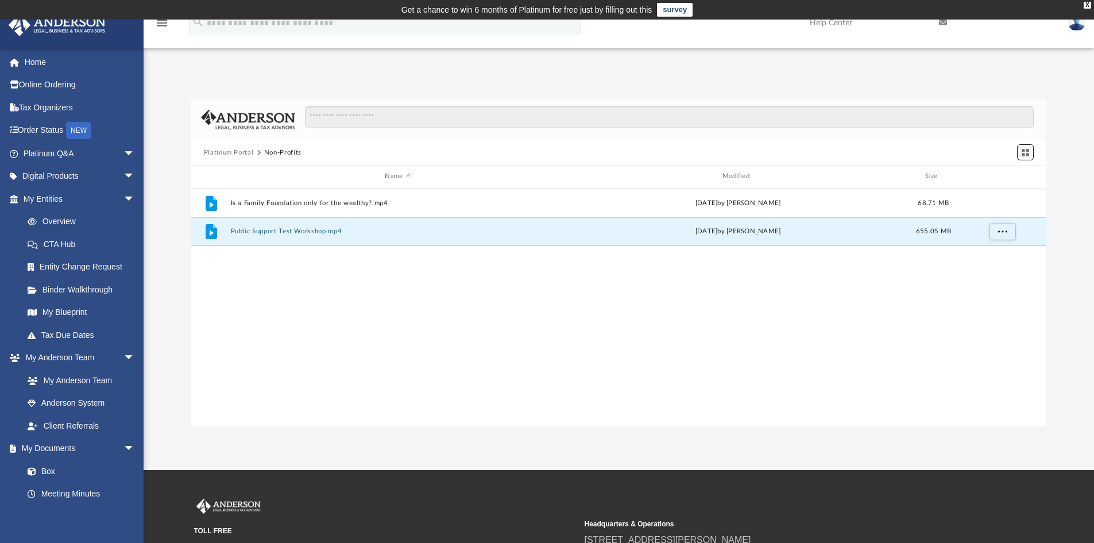
click at [1025, 152] on span "Switch to Grid View" at bounding box center [1026, 153] width 10 height 10
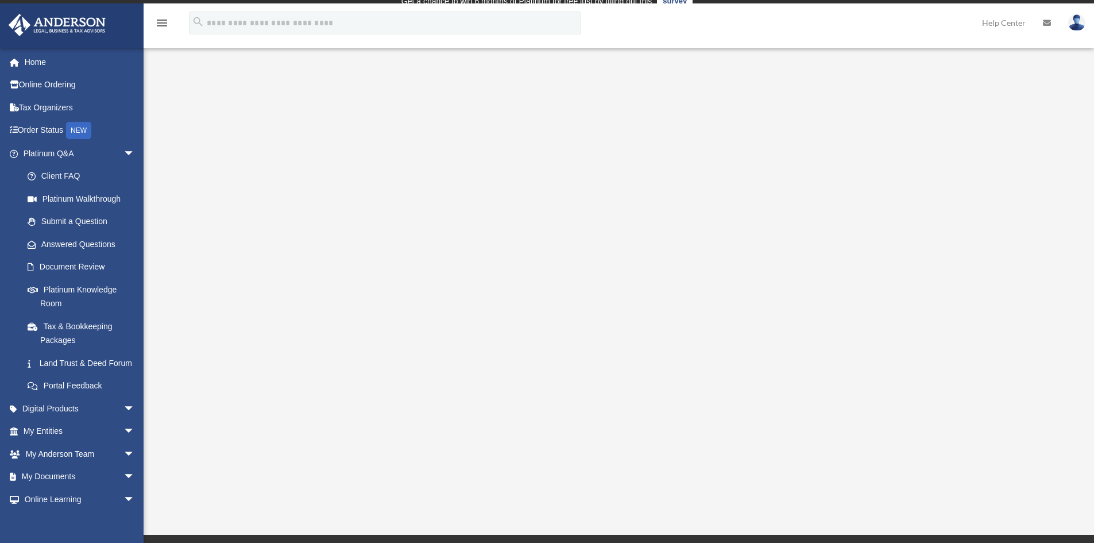
scroll to position [7, 0]
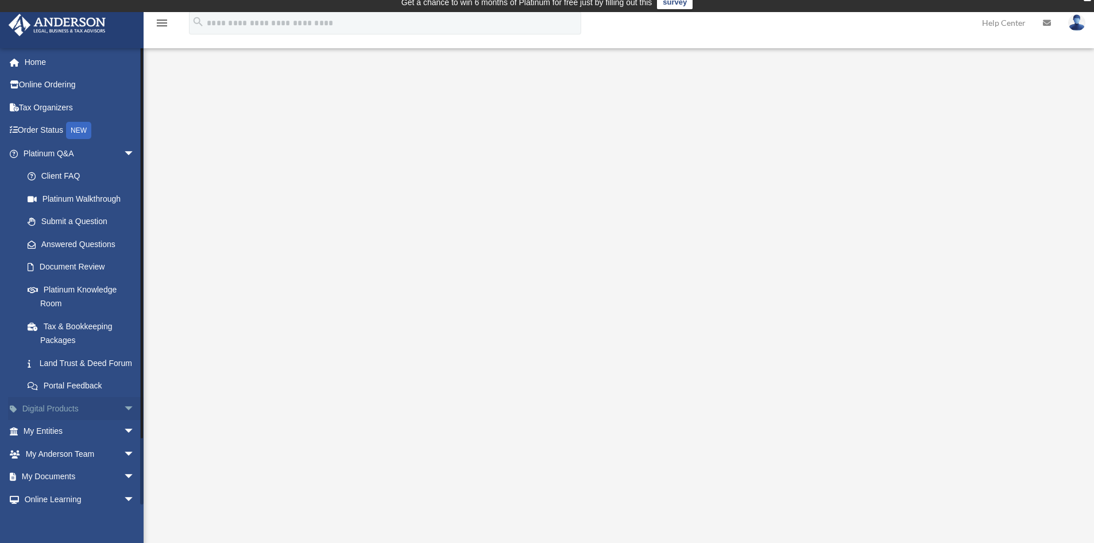
click at [97, 416] on link "Digital Products arrow_drop_down" at bounding box center [80, 408] width 144 height 23
click at [124, 421] on span "arrow_drop_down" at bounding box center [135, 409] width 23 height 24
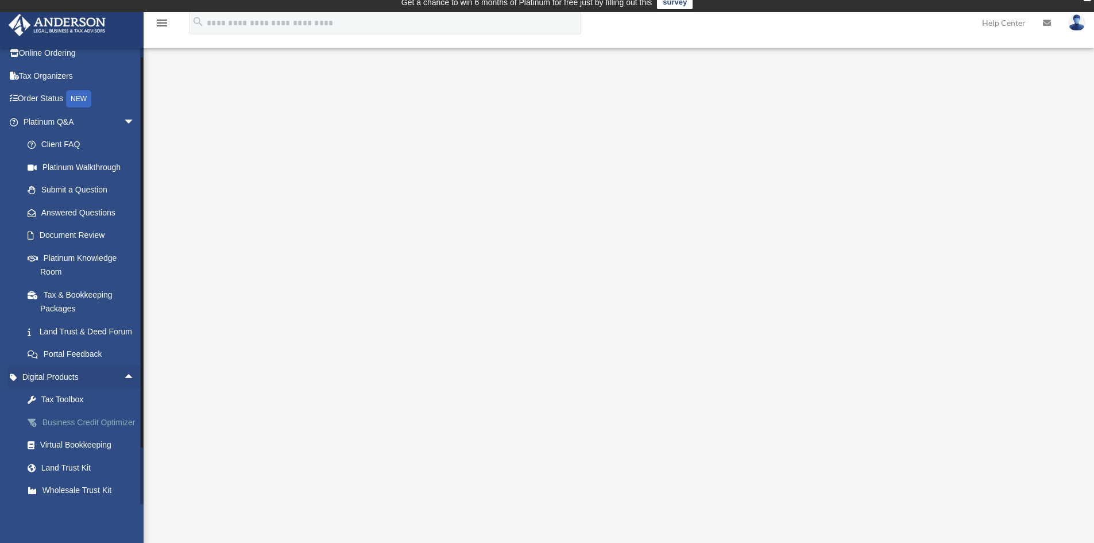
scroll to position [57, 0]
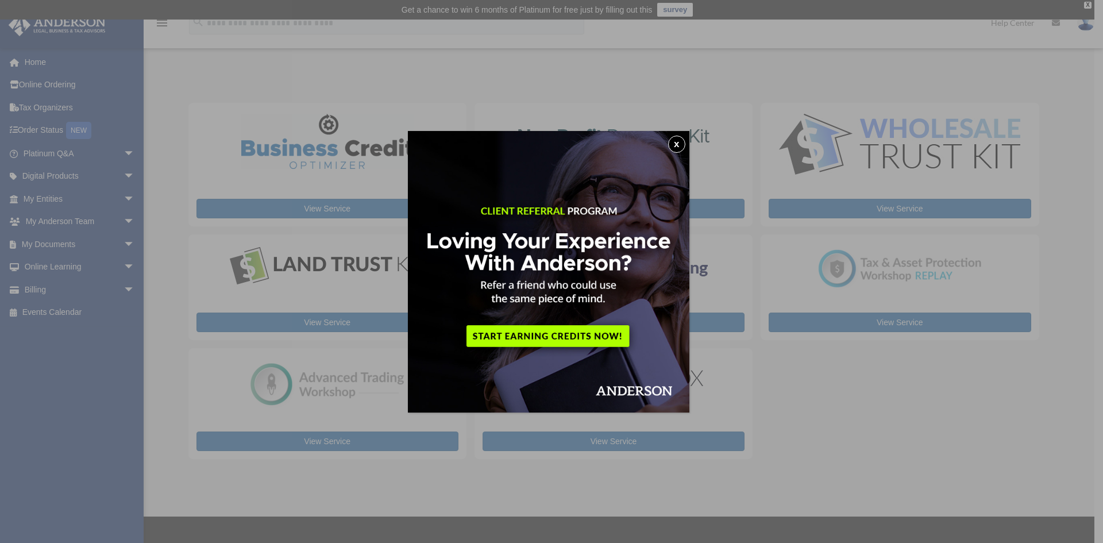
click at [680, 140] on button "x" at bounding box center [676, 144] width 17 height 17
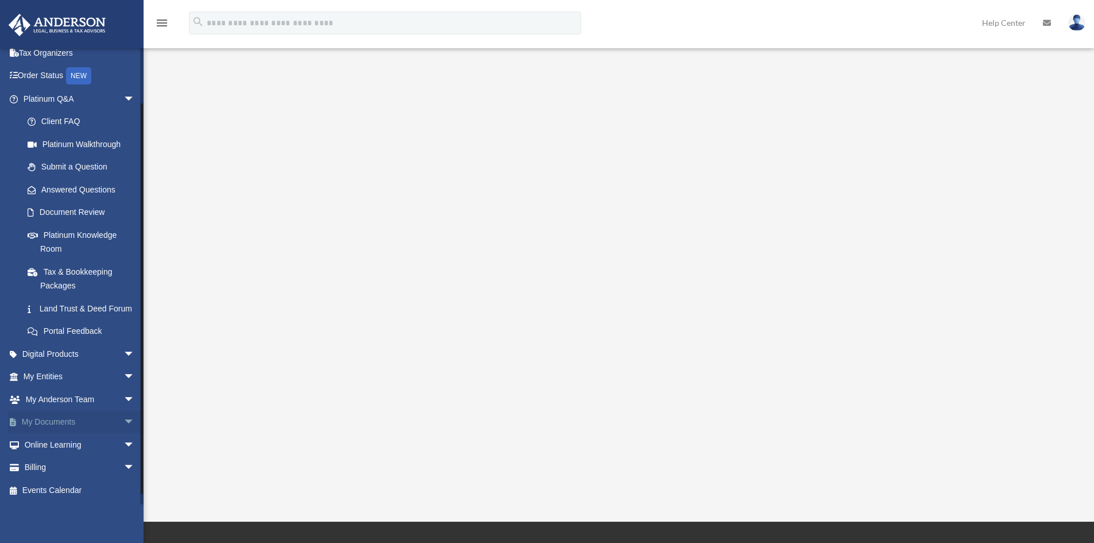
scroll to position [27, 0]
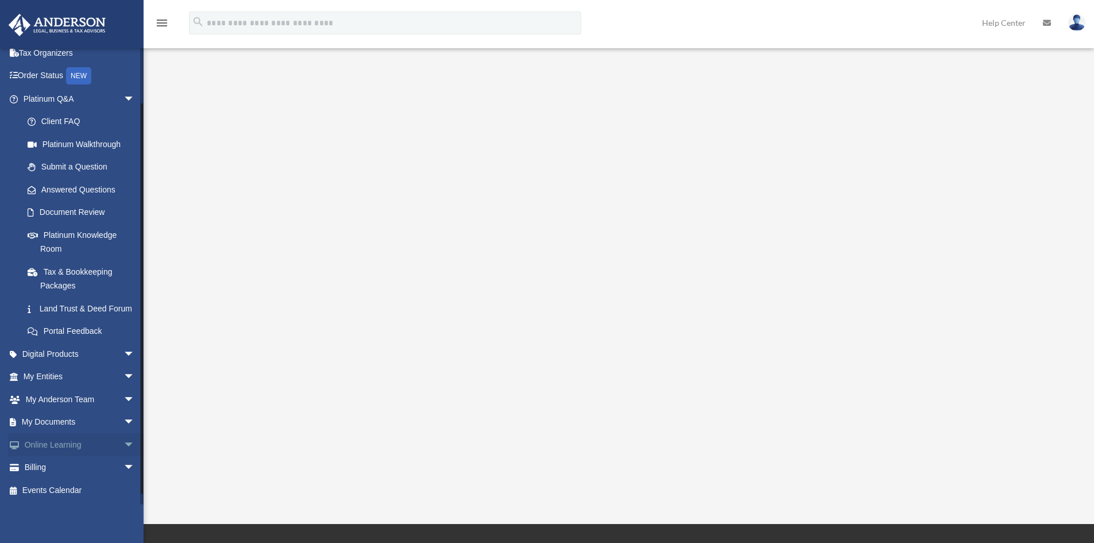
click at [124, 453] on span "arrow_drop_down" at bounding box center [135, 445] width 23 height 24
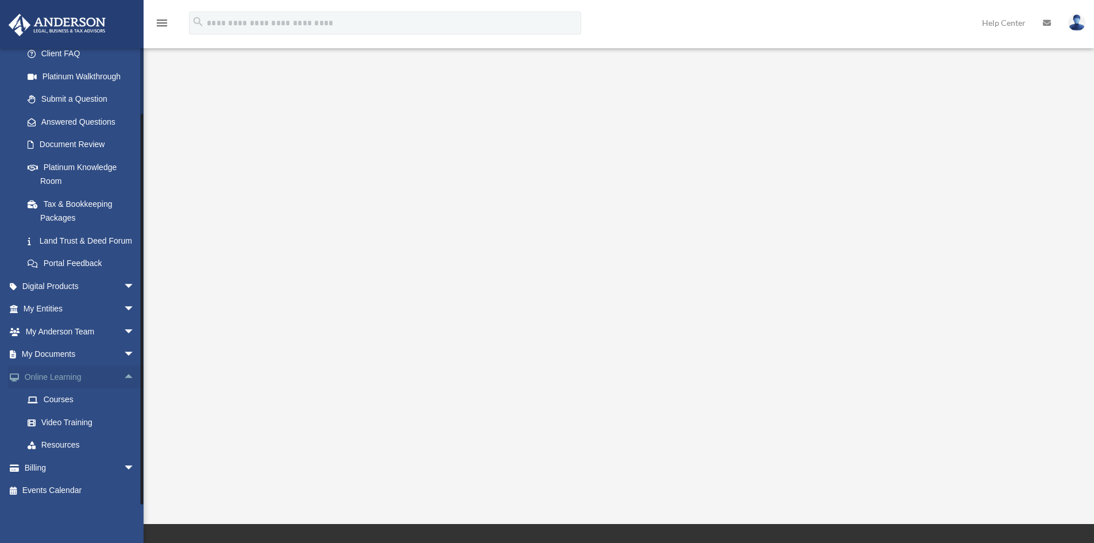
scroll to position [137, 0]
click at [86, 420] on link "Video Training" at bounding box center [84, 422] width 136 height 23
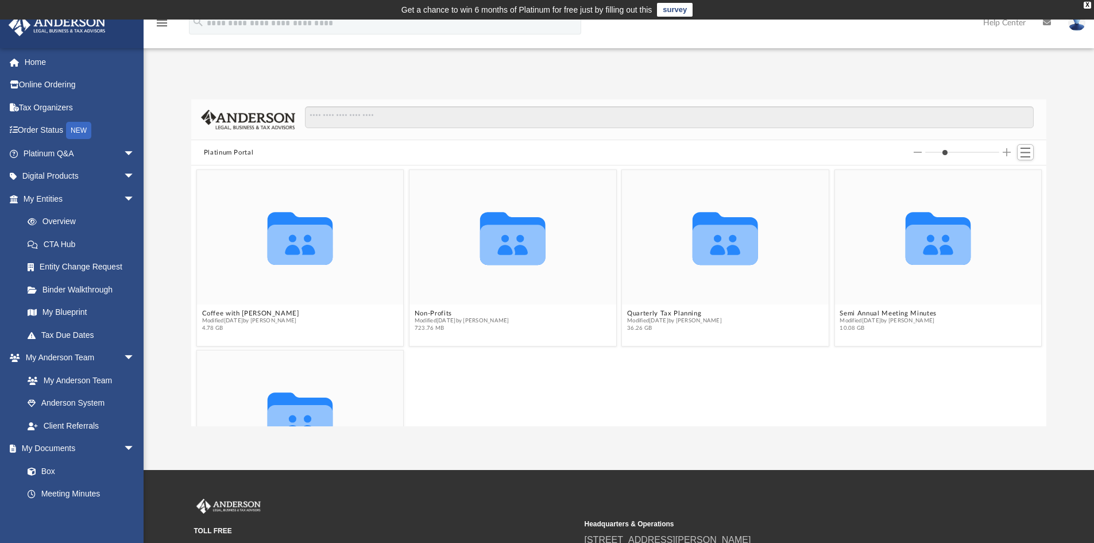
scroll to position [57, 0]
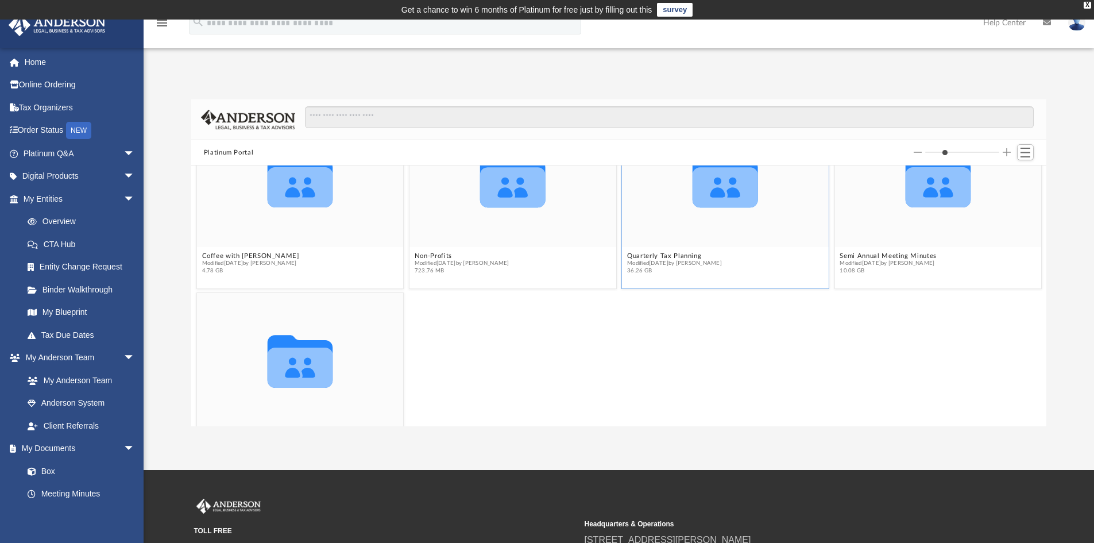
click at [723, 205] on icon "grid" at bounding box center [725, 187] width 65 height 40
click at [669, 256] on button "Quarterly Tax Planning" at bounding box center [674, 255] width 95 height 7
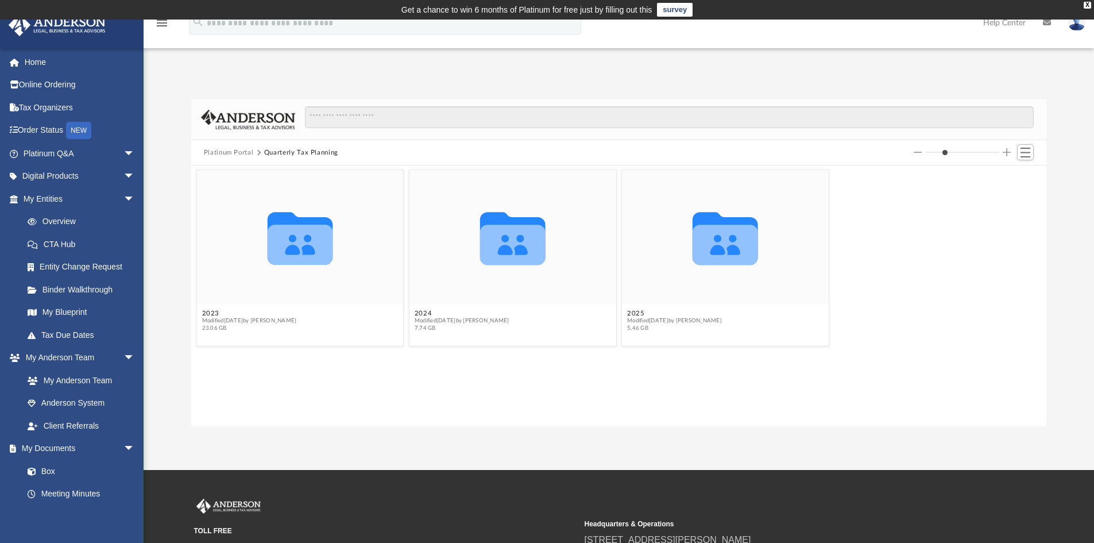
scroll to position [0, 0]
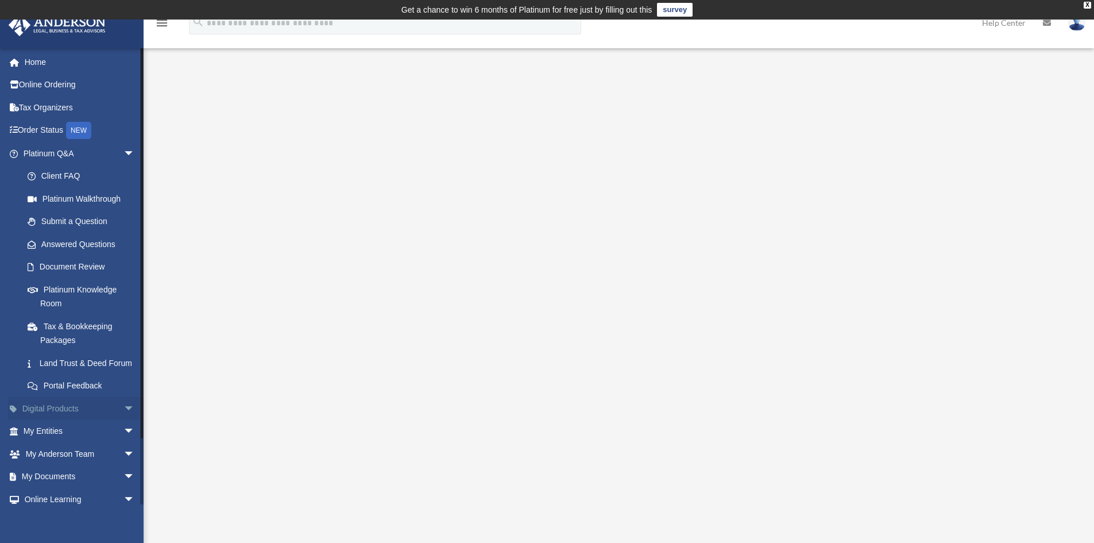
click at [100, 420] on link "Digital Products arrow_drop_down" at bounding box center [80, 408] width 144 height 23
click at [124, 421] on span "arrow_drop_down" at bounding box center [135, 409] width 23 height 24
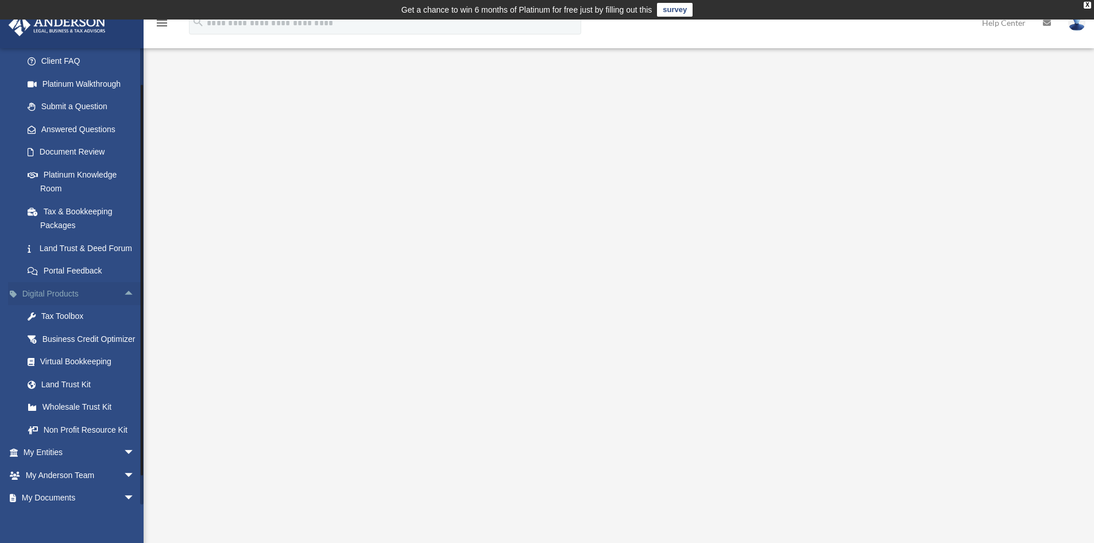
scroll to position [172, 0]
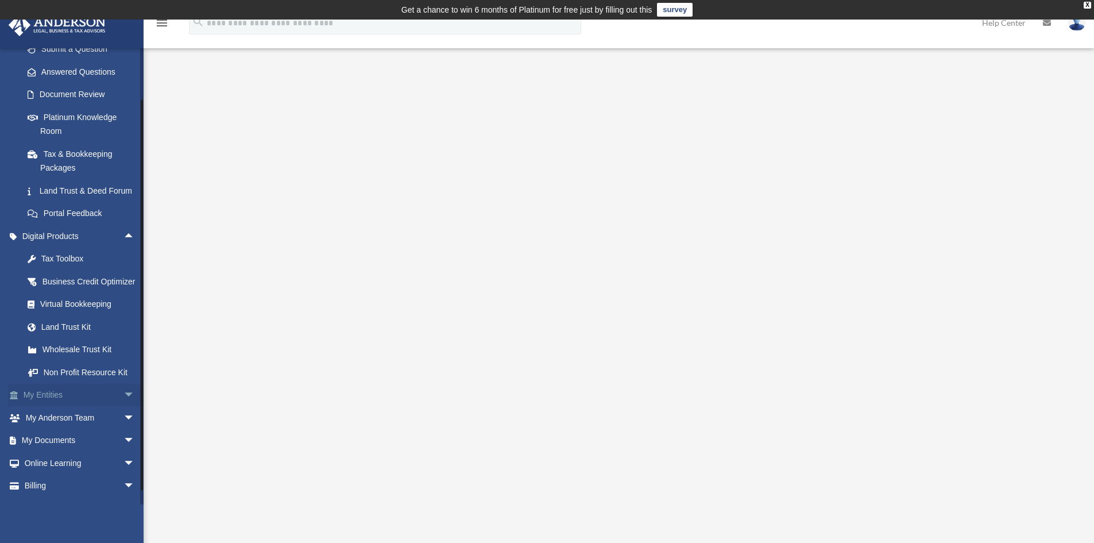
click at [124, 407] on span "arrow_drop_down" at bounding box center [135, 396] width 23 height 24
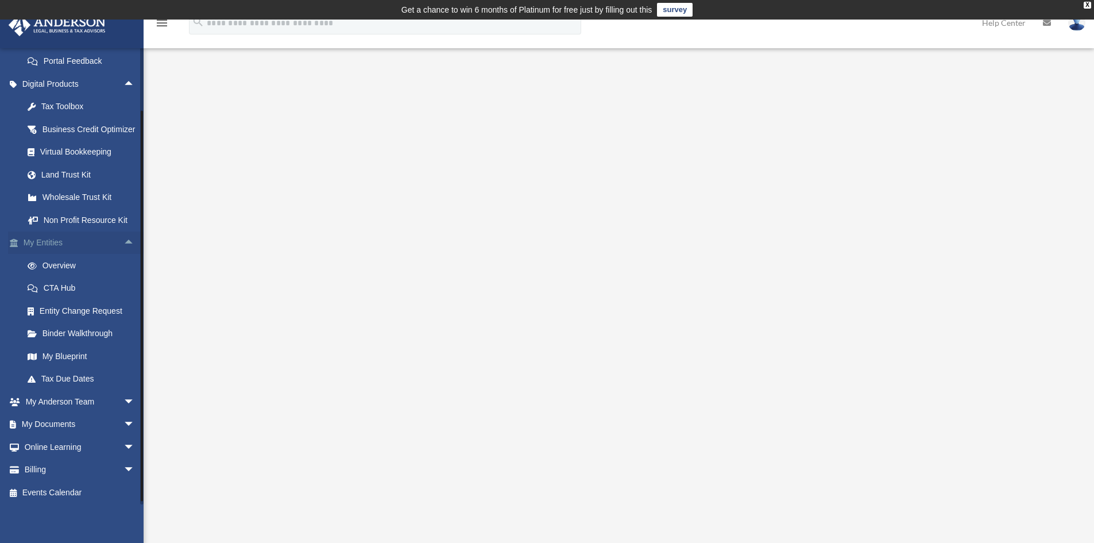
scroll to position [345, 0]
click at [124, 411] on span "arrow_drop_down" at bounding box center [135, 400] width 23 height 24
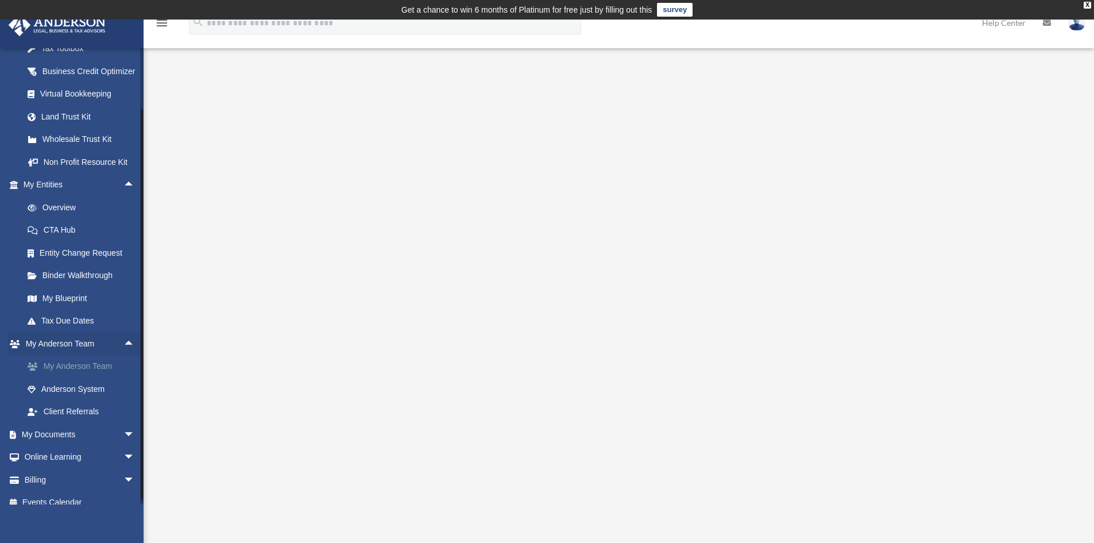
scroll to position [423, 0]
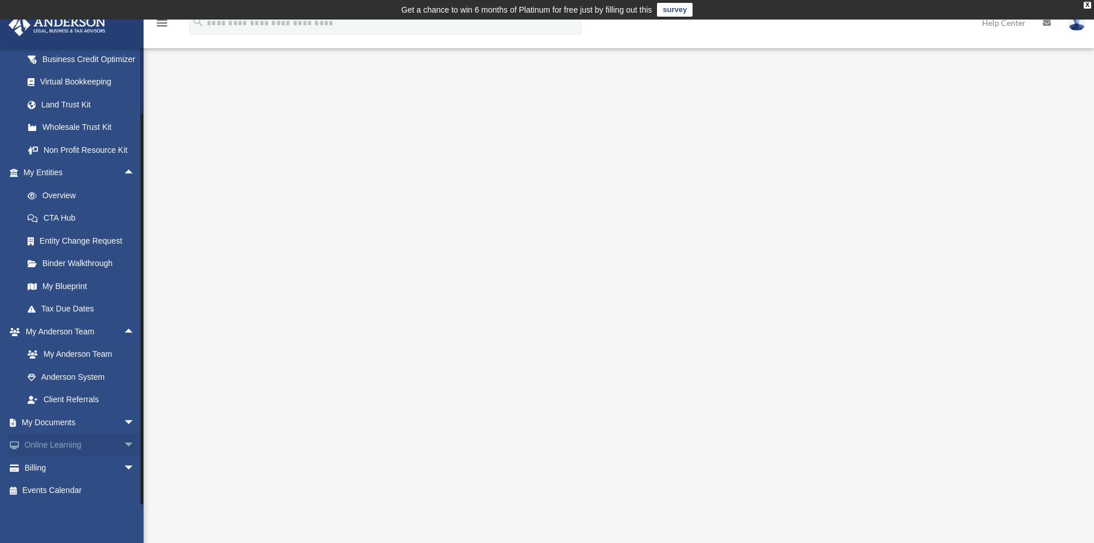
click at [124, 442] on span "arrow_drop_down" at bounding box center [135, 446] width 23 height 24
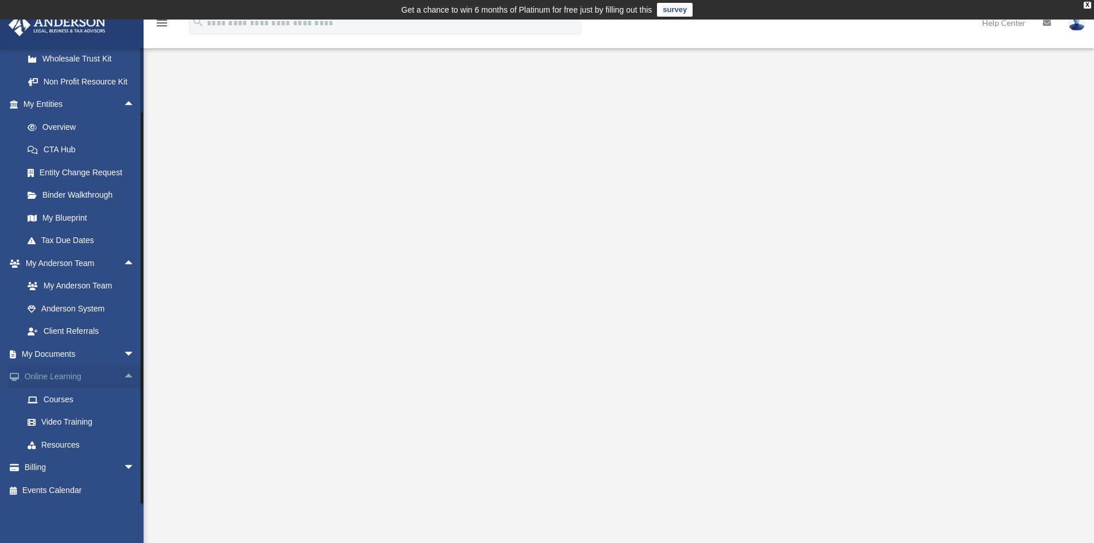
scroll to position [480, 0]
click at [77, 429] on link "Video Training" at bounding box center [84, 422] width 136 height 23
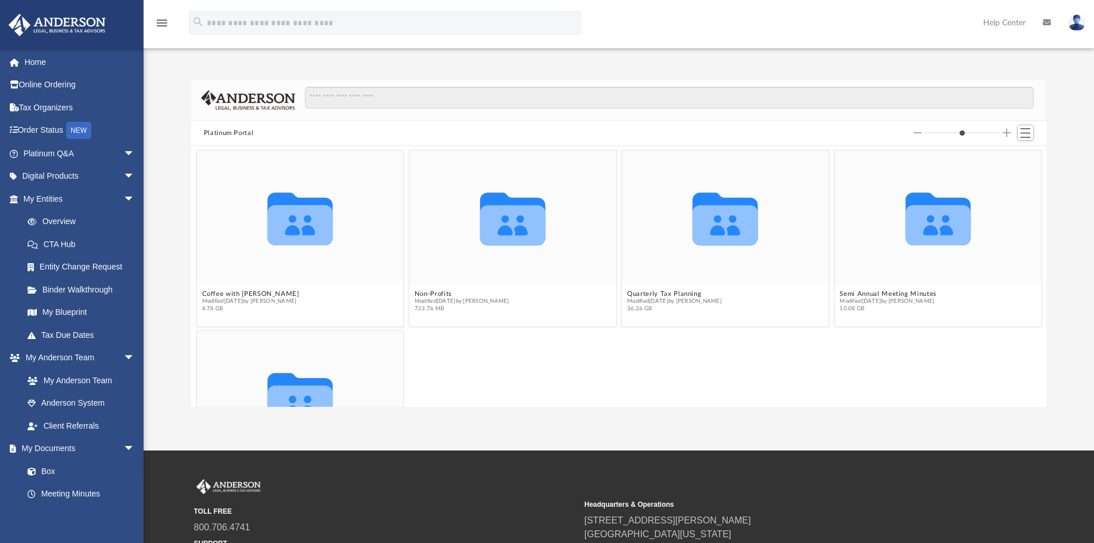
scroll to position [253, 847]
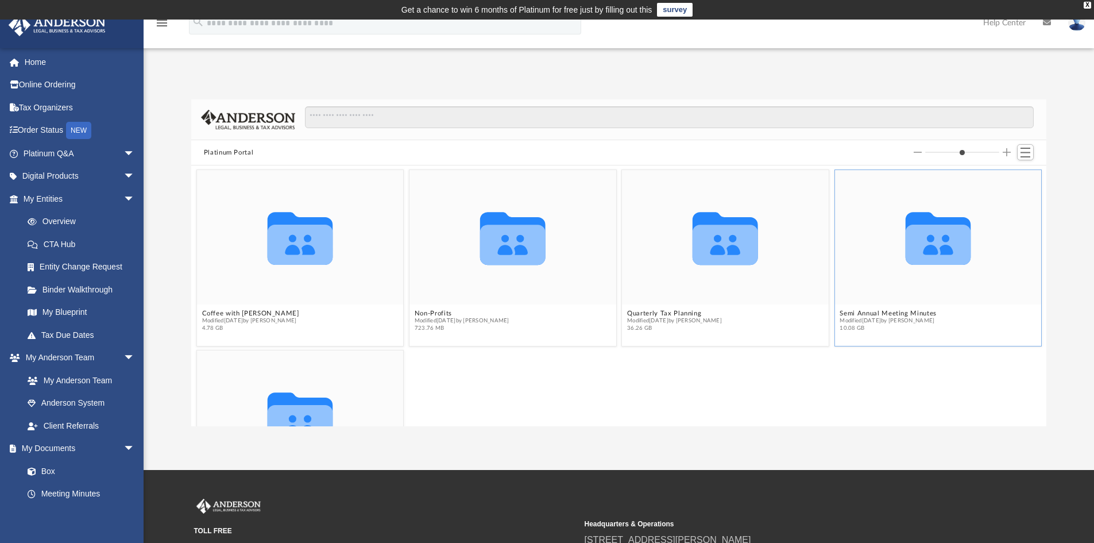
click at [933, 236] on icon "grid" at bounding box center [937, 245] width 65 height 40
click at [911, 334] on figcaption "Semi Annual Meeting Minutes Modified Fri Apr 18 2025 by Matthew Moore 10.08 GB" at bounding box center [938, 321] width 207 height 30
click at [905, 226] on icon "grid" at bounding box center [937, 245] width 65 height 40
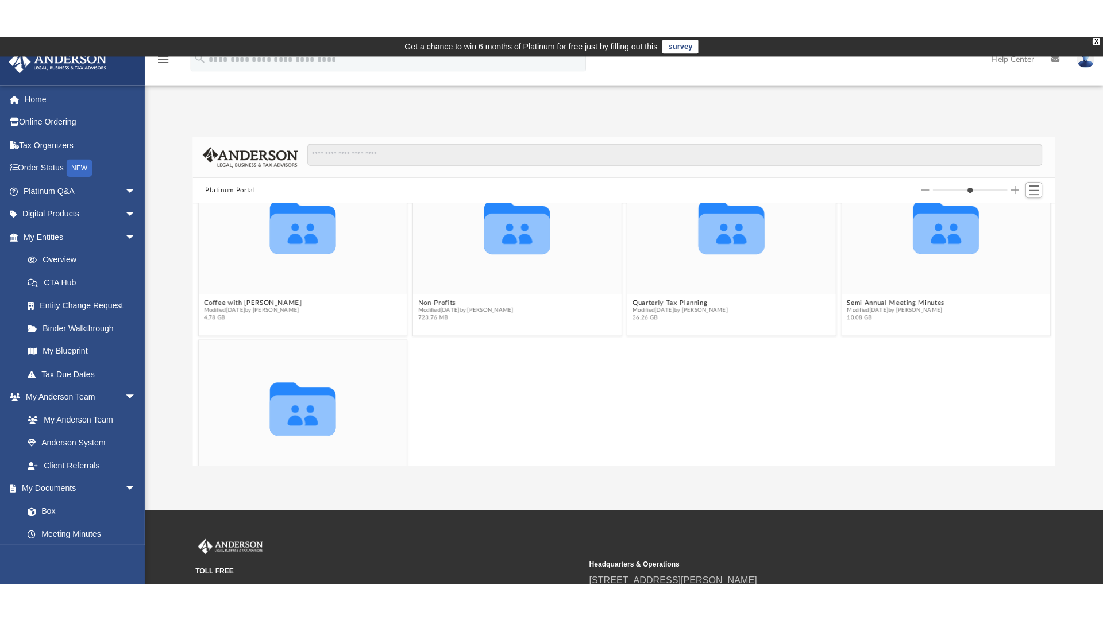
scroll to position [0, 0]
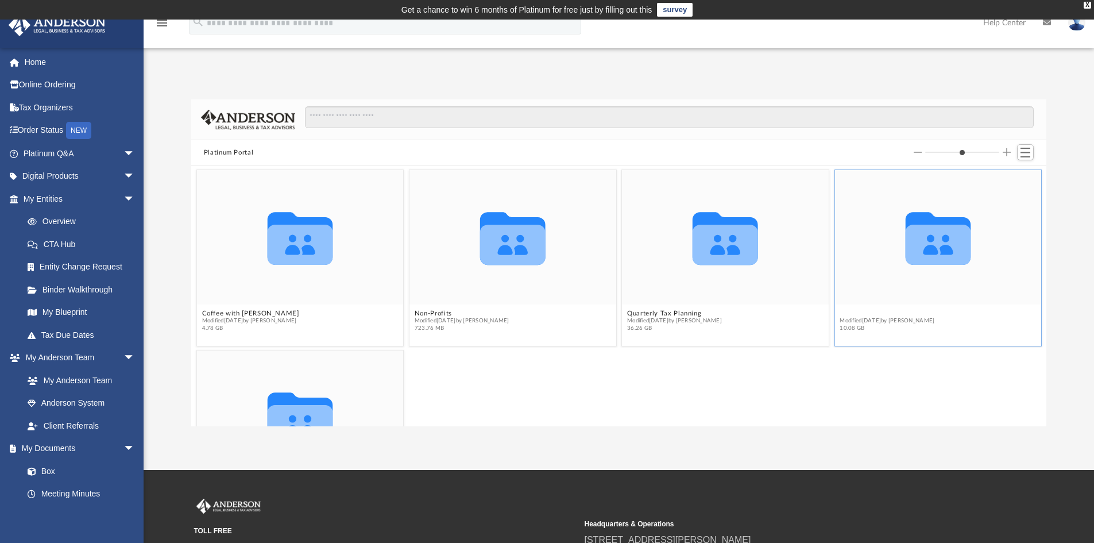
click at [908, 311] on button "Semi Annual Meeting Minutes" at bounding box center [888, 313] width 97 height 7
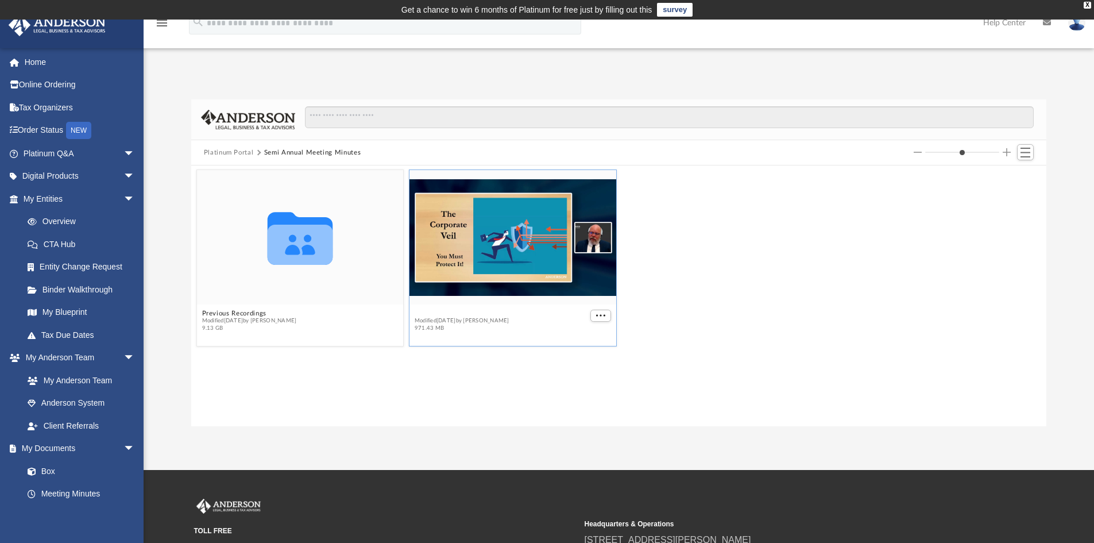
click at [454, 315] on button "2025 - April - Meeting Minutes - EJ McCaffrey.mp4" at bounding box center [501, 313] width 173 height 7
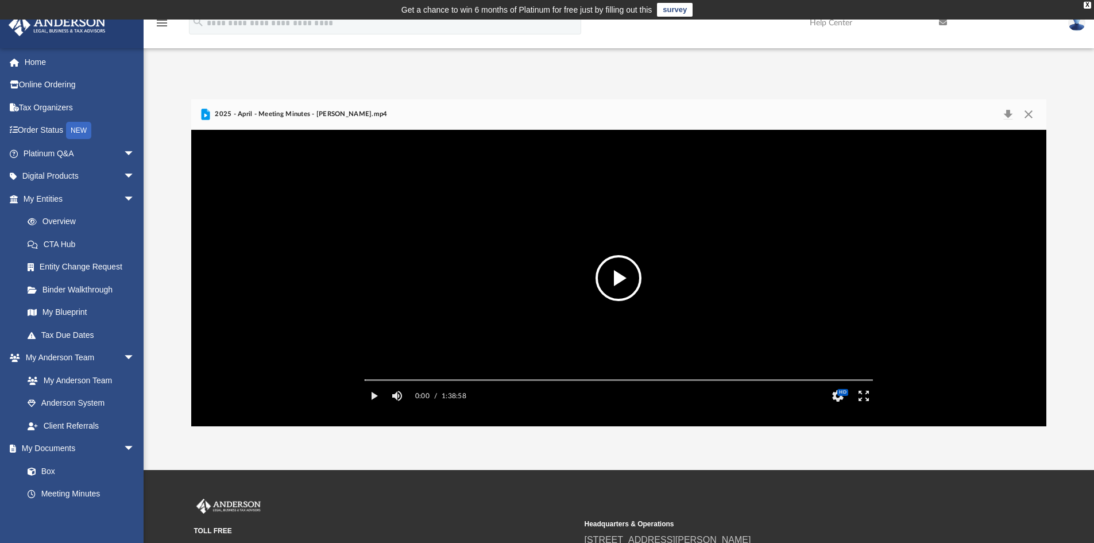
click at [630, 283] on button "File preview" at bounding box center [619, 278] width 46 height 46
click at [869, 407] on button "Enter fullscreen" at bounding box center [864, 395] width 26 height 23
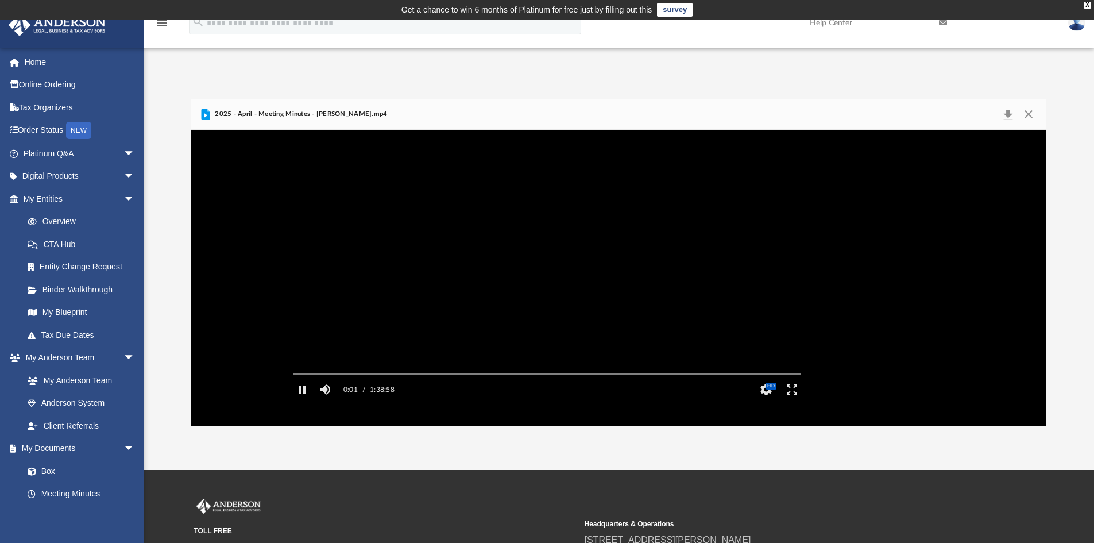
scroll to position [253, 855]
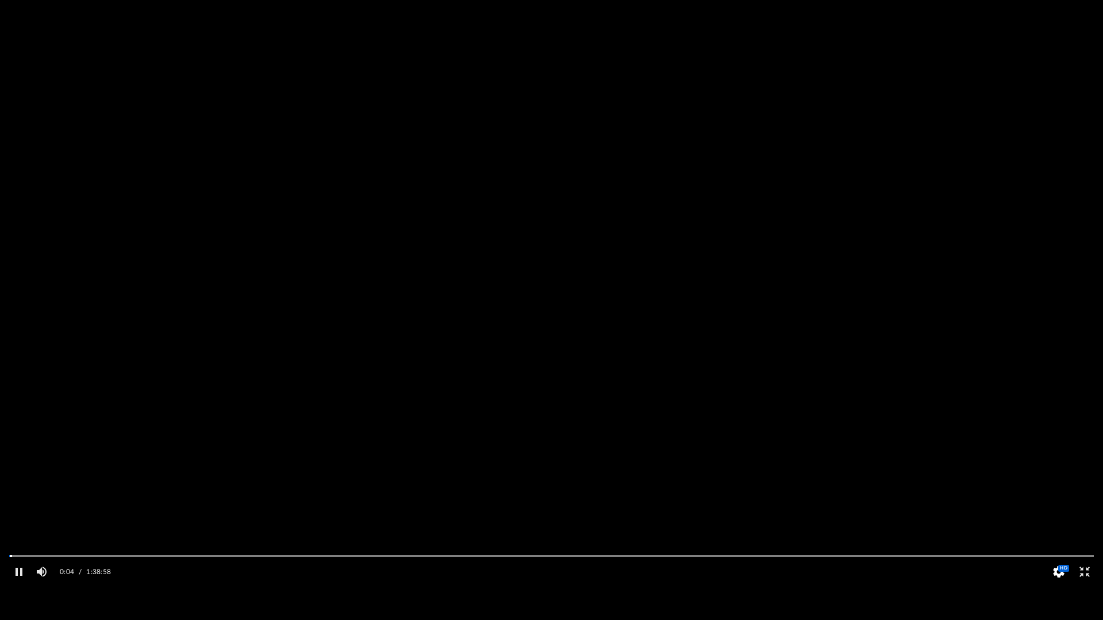
click at [1053, 542] on button "HD" at bounding box center [1059, 572] width 26 height 23
click at [1036, 426] on video "File preview" at bounding box center [551, 309] width 1103 height 551
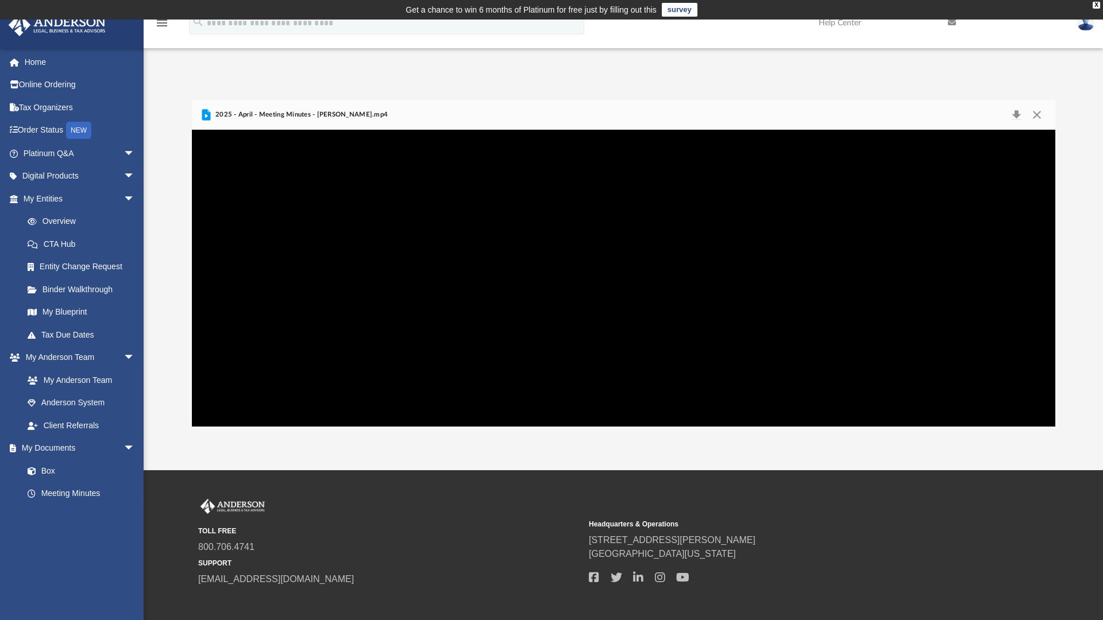
scroll to position [253, 847]
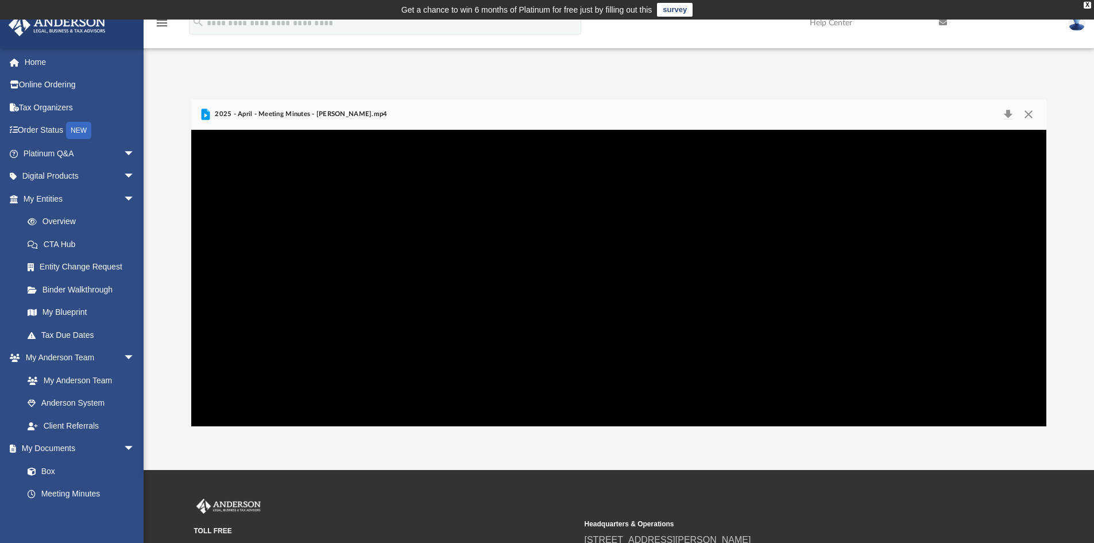
click at [917, 371] on div "Autoplay Disabled Speed 2.0 Quality Auto Subtitles/CC Off Audio Autoplay Disabl…" at bounding box center [619, 278] width 856 height 296
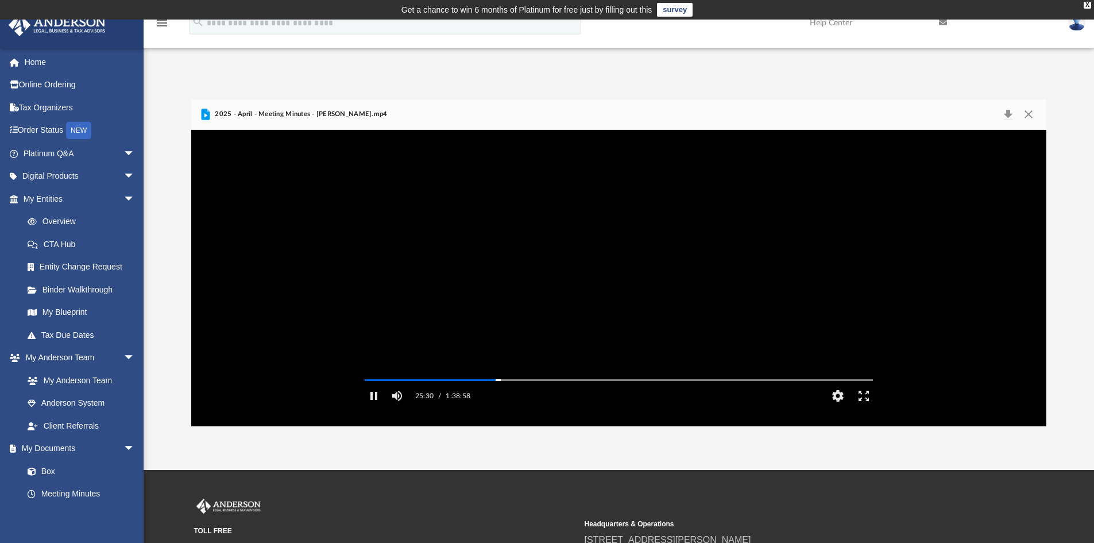
click at [844, 383] on video "File preview" at bounding box center [619, 278] width 527 height 264
click at [863, 407] on button "Enter fullscreen" at bounding box center [864, 395] width 26 height 23
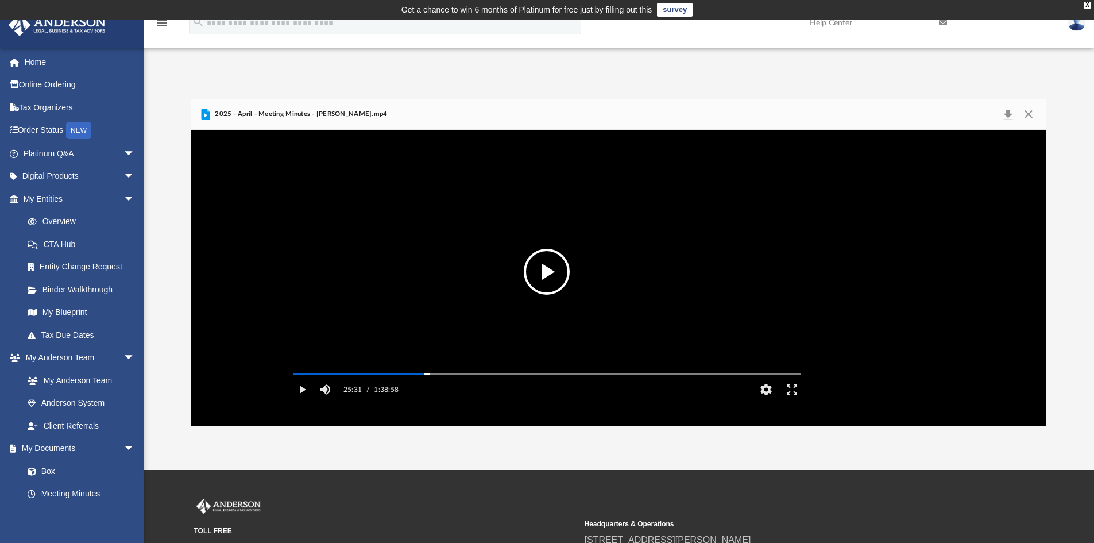
scroll to position [253, 855]
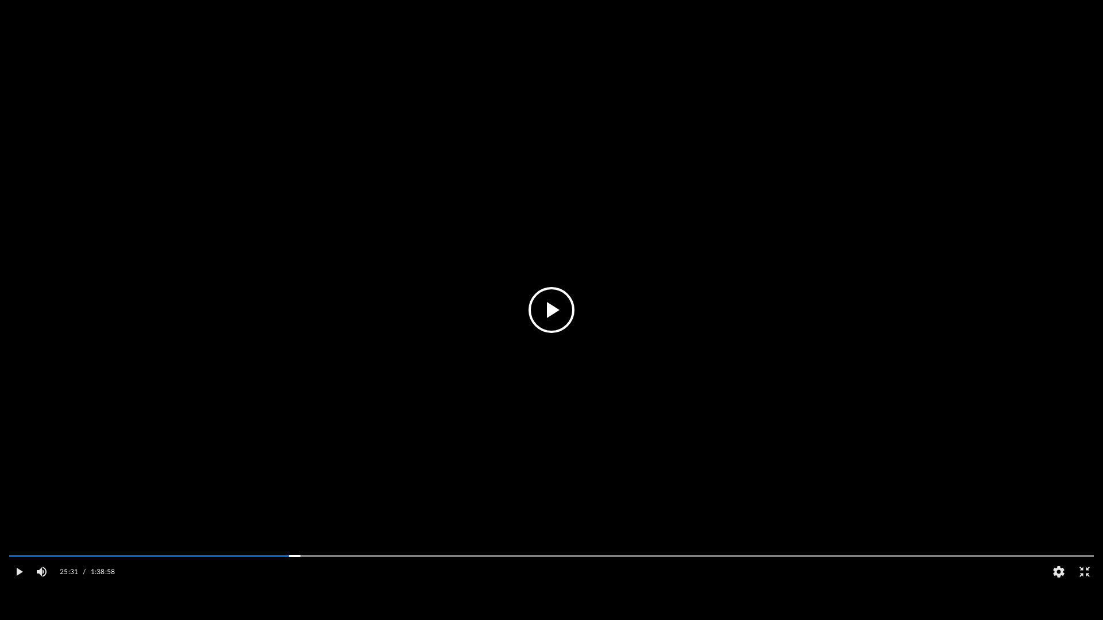
click at [618, 371] on video "File preview" at bounding box center [551, 309] width 1103 height 551
click at [855, 389] on video "File preview" at bounding box center [551, 309] width 1103 height 551
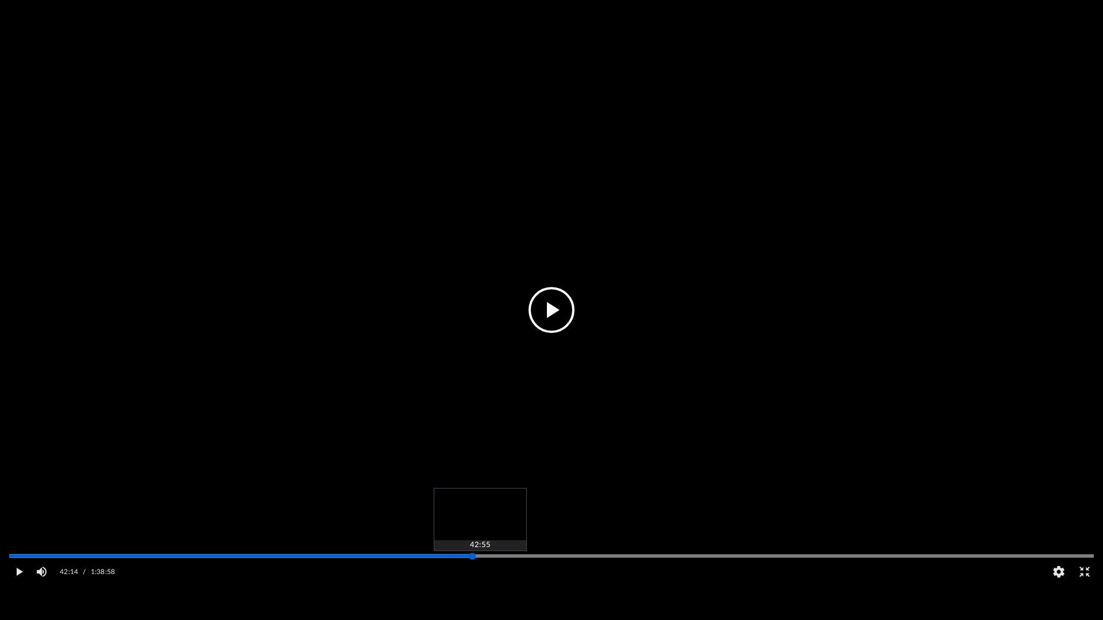
click at [480, 542] on div "Media Slider" at bounding box center [551, 557] width 1085 height 2
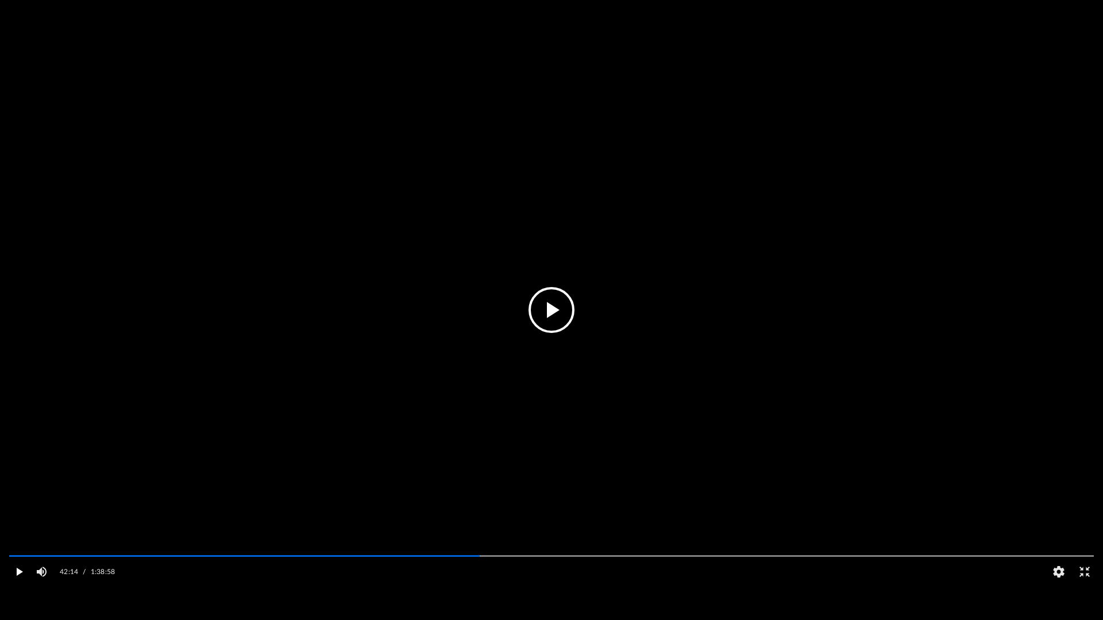
click at [19, 542] on button "Play" at bounding box center [19, 572] width 26 height 23
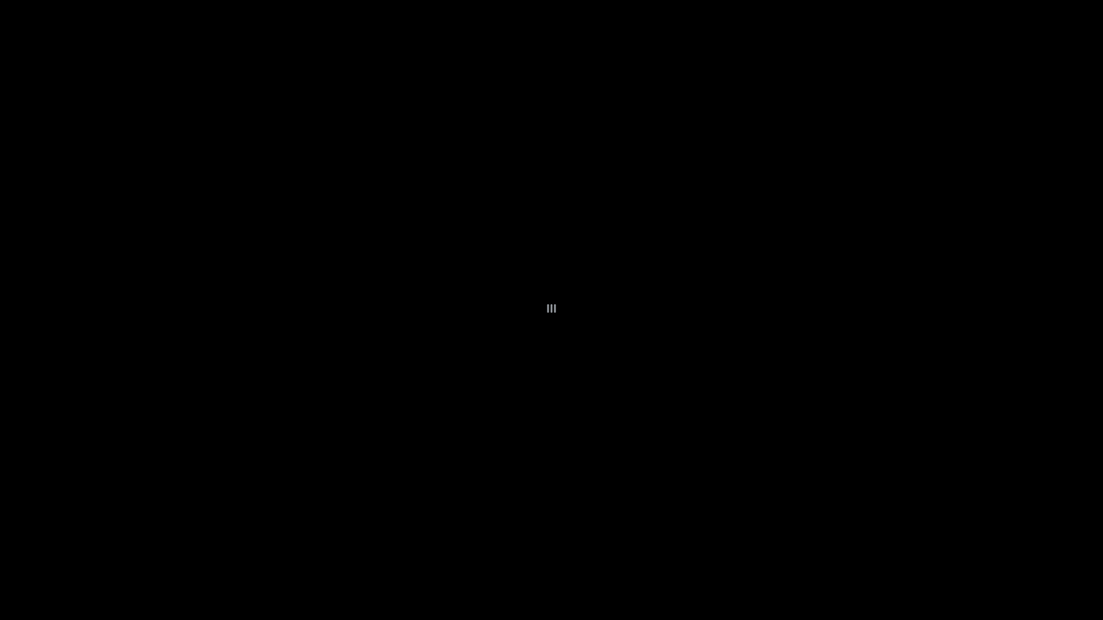
click at [1083, 542] on div "File preview" at bounding box center [551, 310] width 1103 height 620
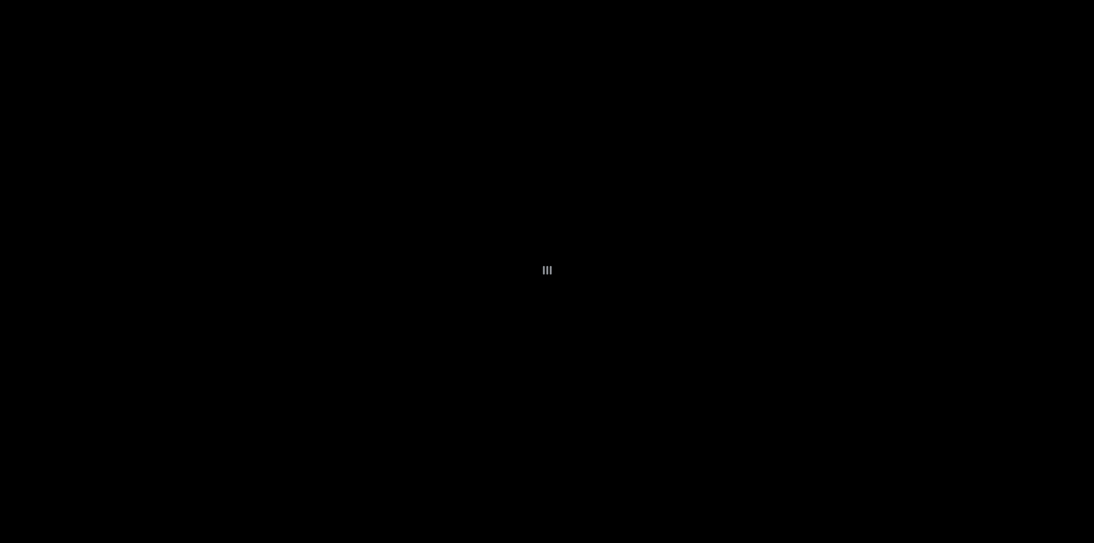
scroll to position [253, 847]
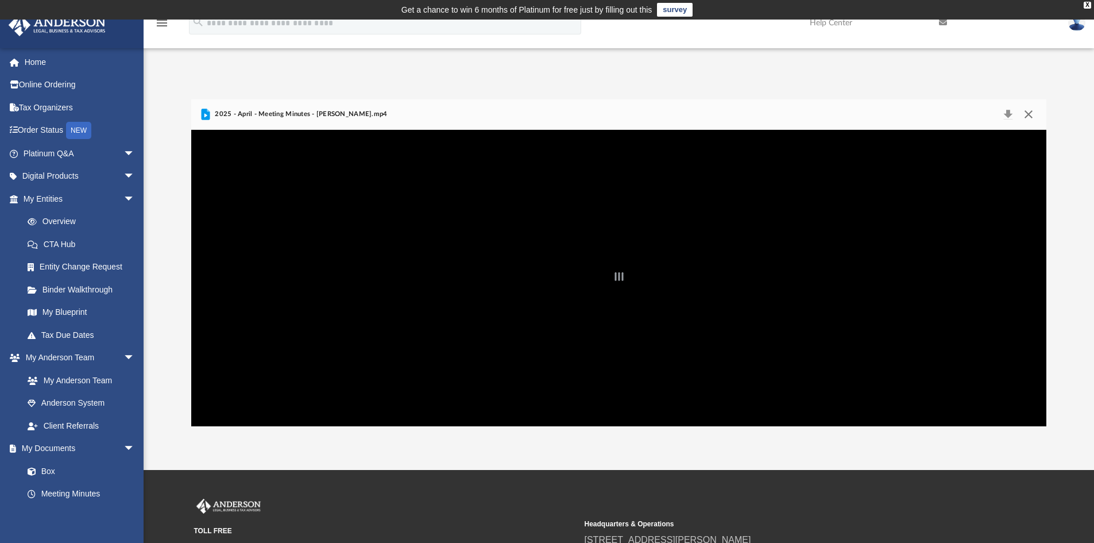
click at [1028, 113] on button "Close" at bounding box center [1029, 114] width 21 height 16
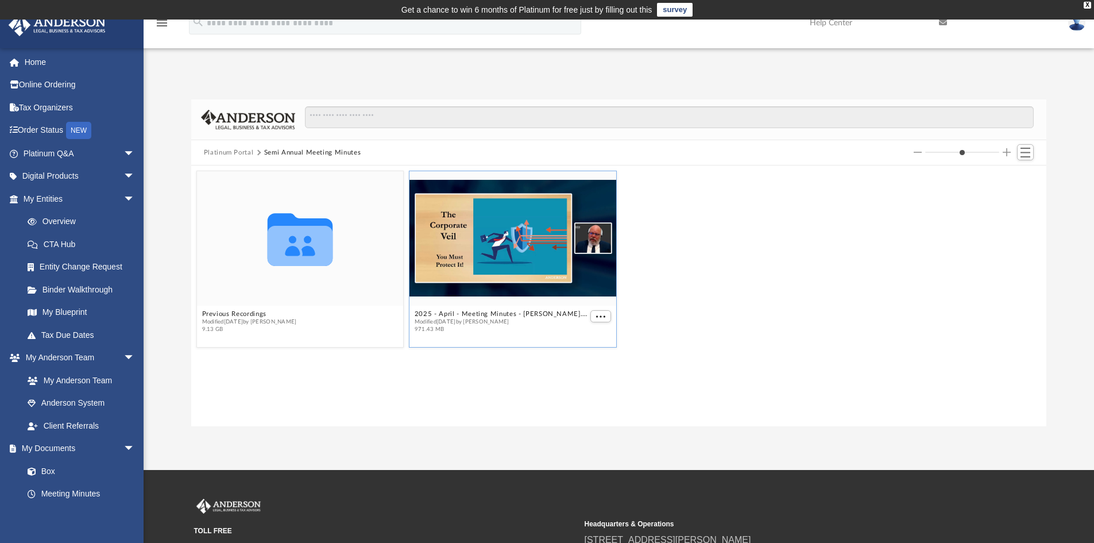
click at [545, 280] on div "grid" at bounding box center [513, 238] width 207 height 134
click at [532, 316] on button "2025 - April - Meeting Minutes - EJ McCaffrey.mp4" at bounding box center [501, 313] width 173 height 7
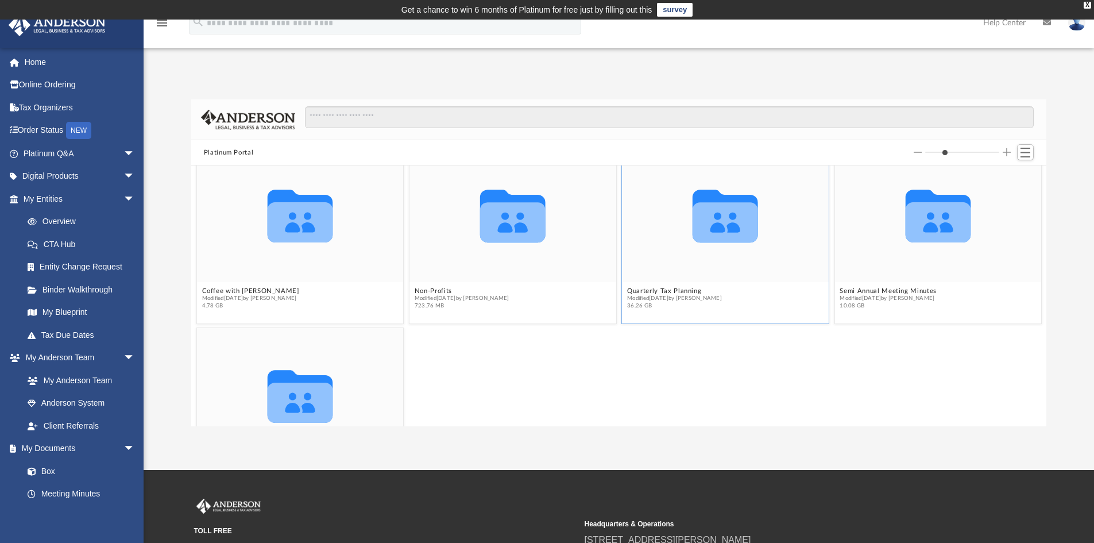
scroll to position [24, 0]
click at [905, 216] on icon "grid" at bounding box center [937, 221] width 65 height 40
click at [911, 288] on button "Semi Annual Meeting Minutes" at bounding box center [888, 289] width 97 height 7
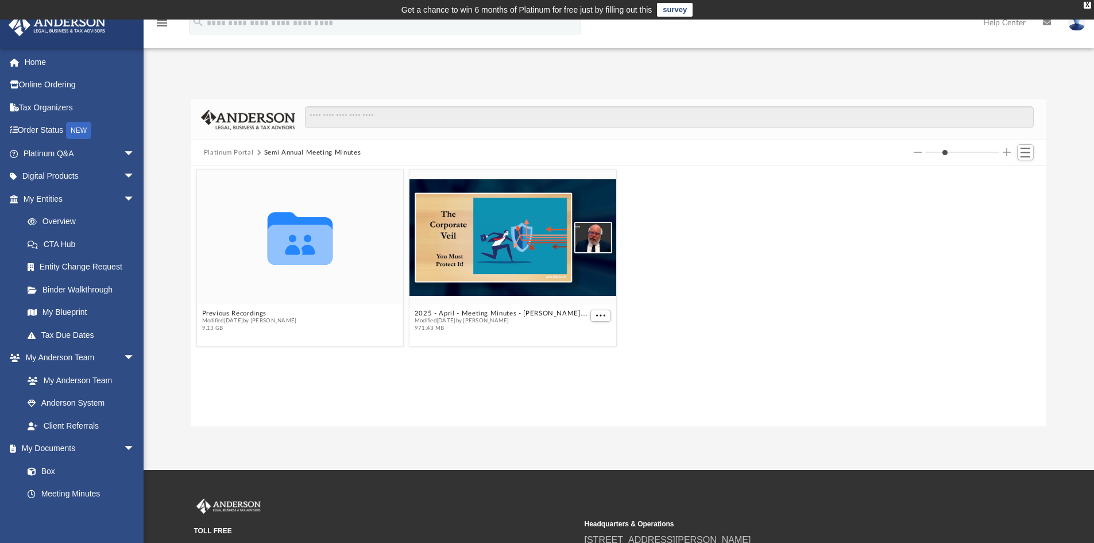
scroll to position [0, 0]
click at [535, 312] on button "2025 - April - Meeting Minutes - EJ McCaffrey.mp4" at bounding box center [501, 313] width 173 height 7
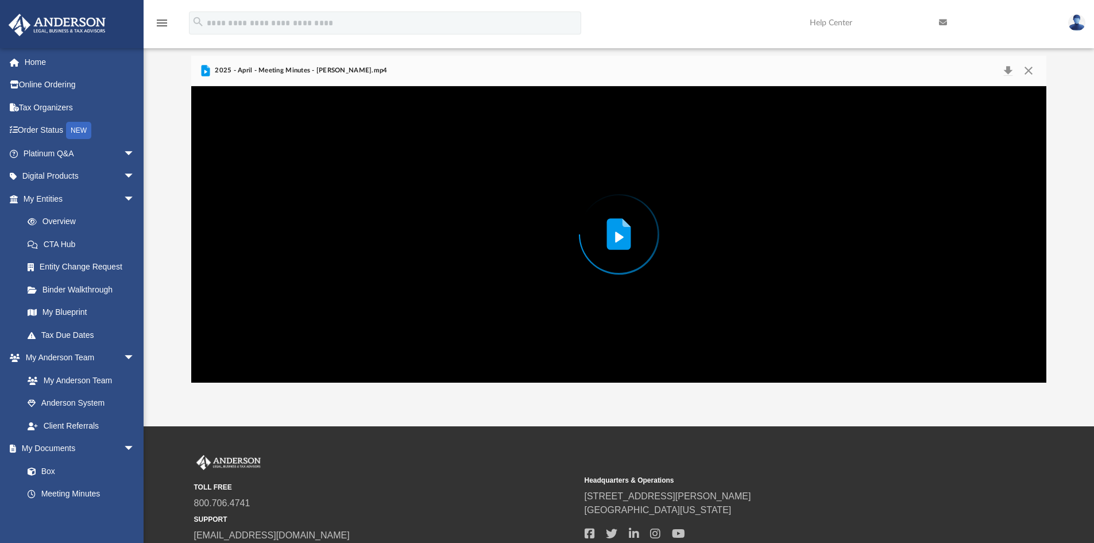
scroll to position [45, 0]
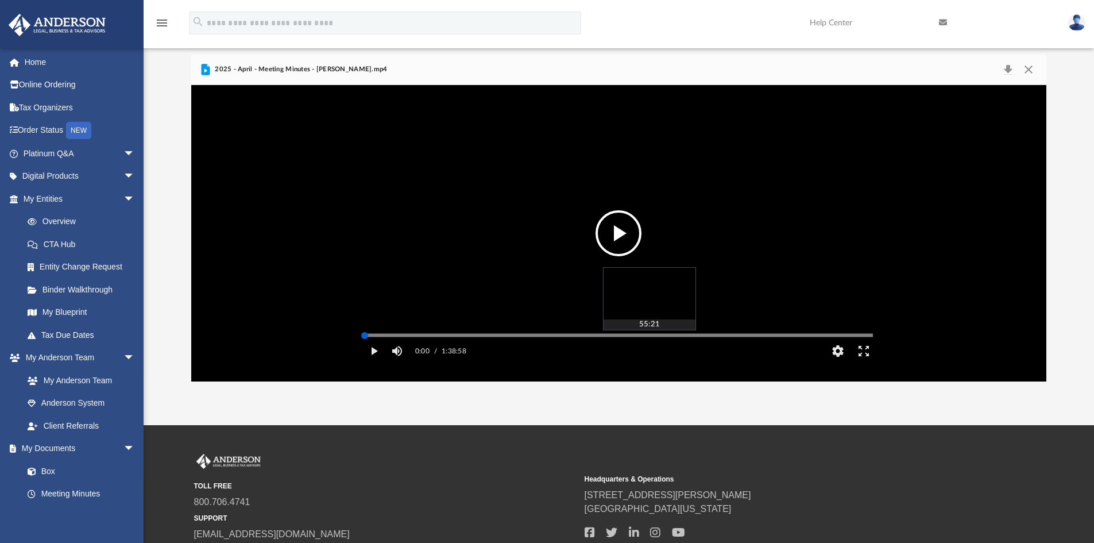
click at [648, 340] on div "Media Slider" at bounding box center [873, 334] width 508 height 9
click at [646, 336] on div "Media Slider" at bounding box center [619, 335] width 508 height 2
click at [373, 362] on button "Play" at bounding box center [374, 351] width 26 height 23
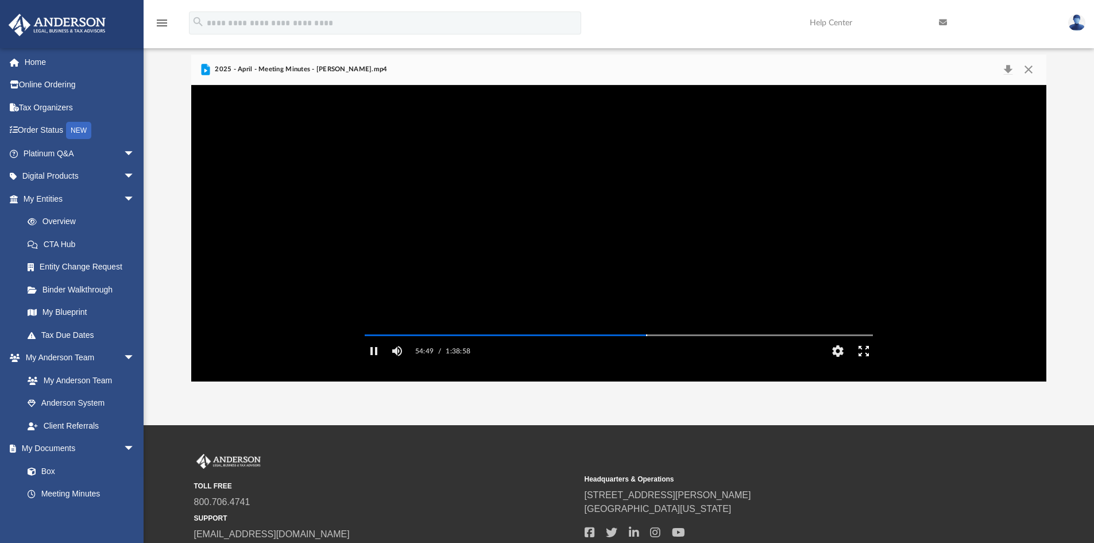
click at [871, 361] on button "Enter fullscreen" at bounding box center [864, 351] width 26 height 23
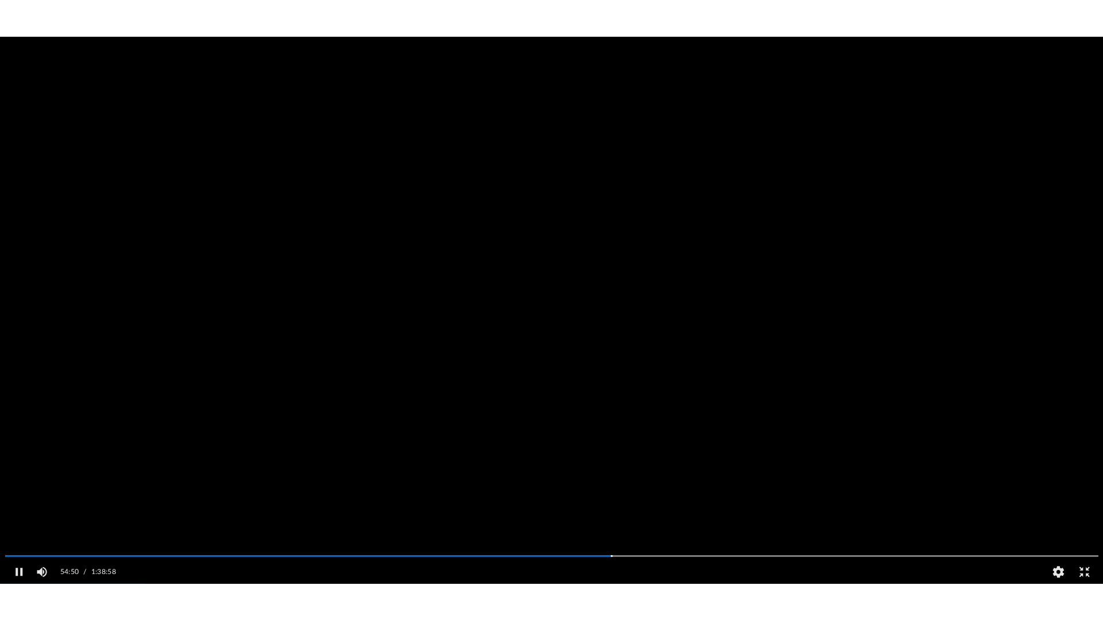
scroll to position [253, 855]
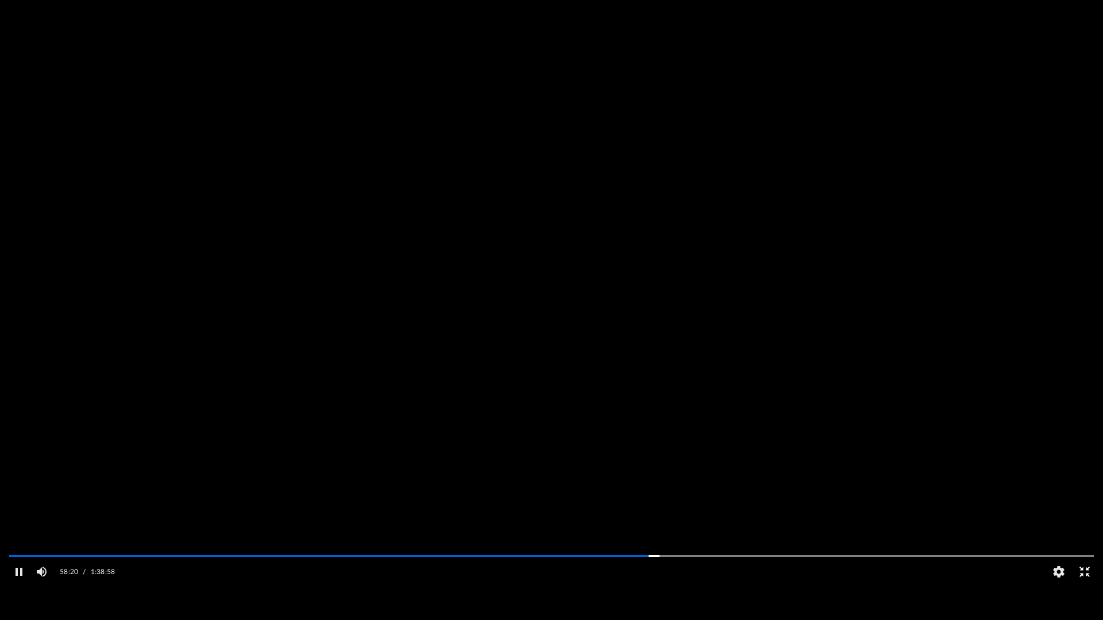
click at [1086, 542] on button "Exit fullscreen" at bounding box center [1084, 572] width 26 height 23
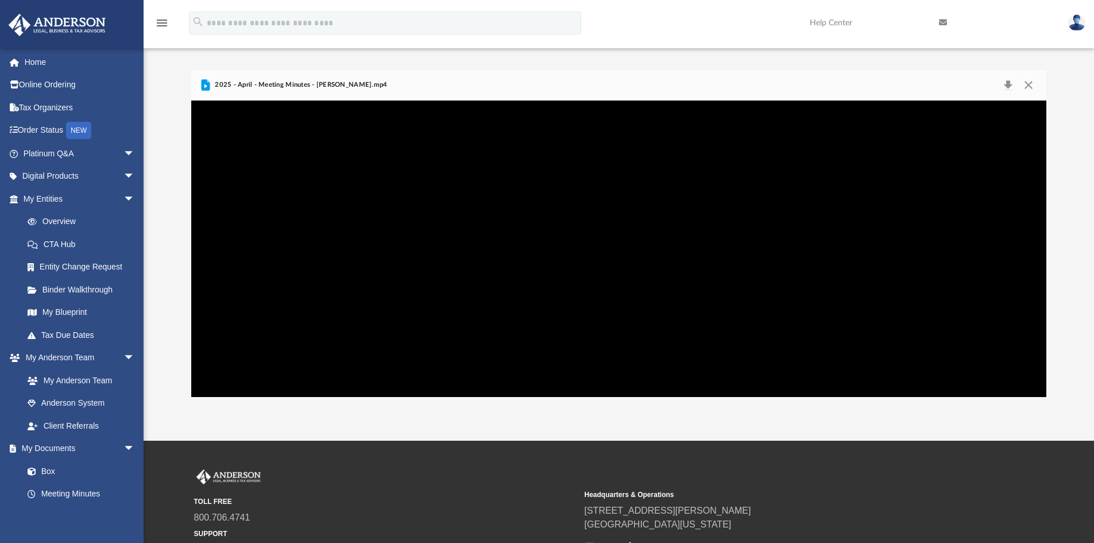
scroll to position [29, 0]
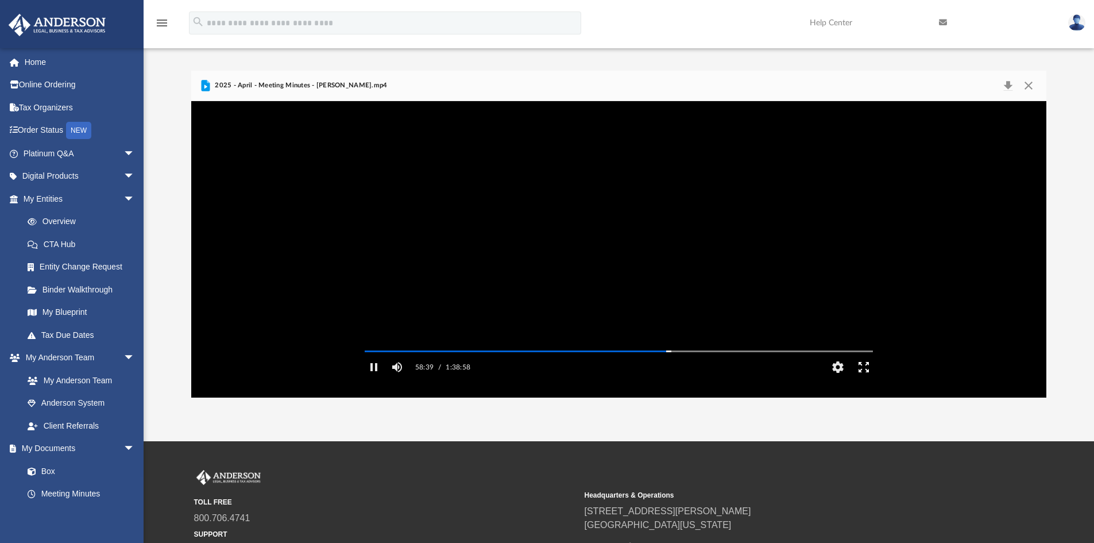
click at [865, 379] on button "Enter fullscreen" at bounding box center [864, 367] width 26 height 23
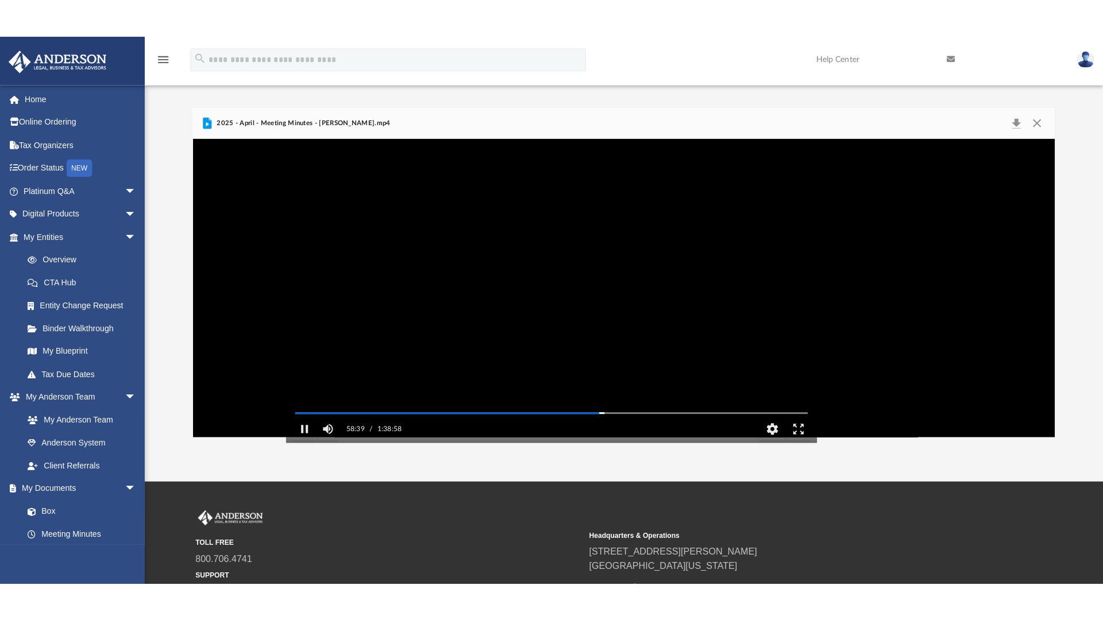
scroll to position [253, 855]
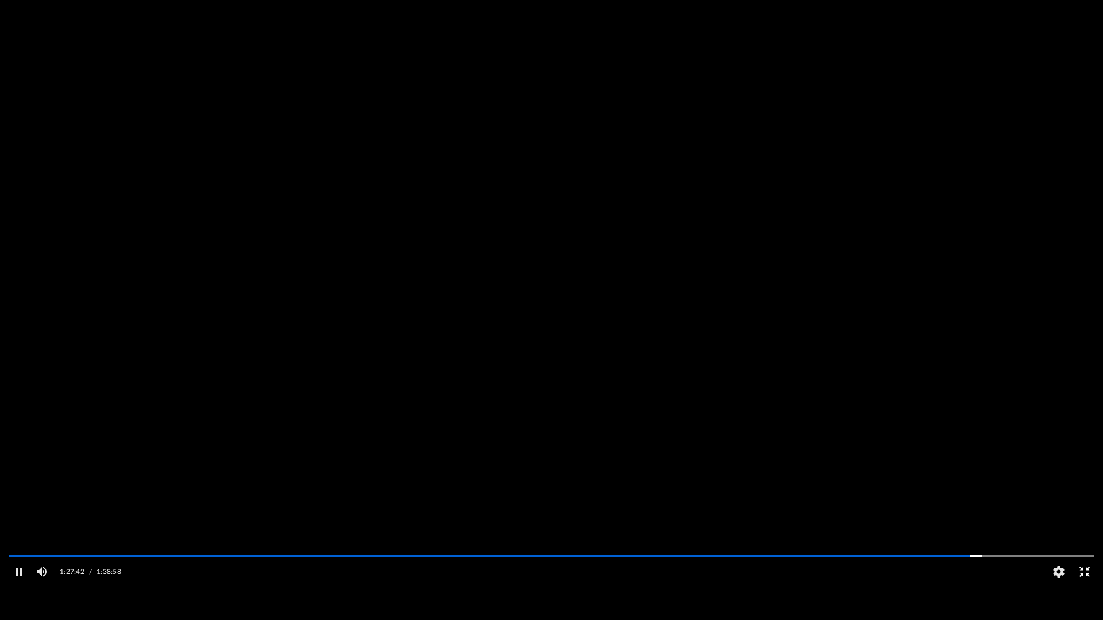
click at [1086, 542] on button "Exit fullscreen" at bounding box center [1084, 572] width 26 height 23
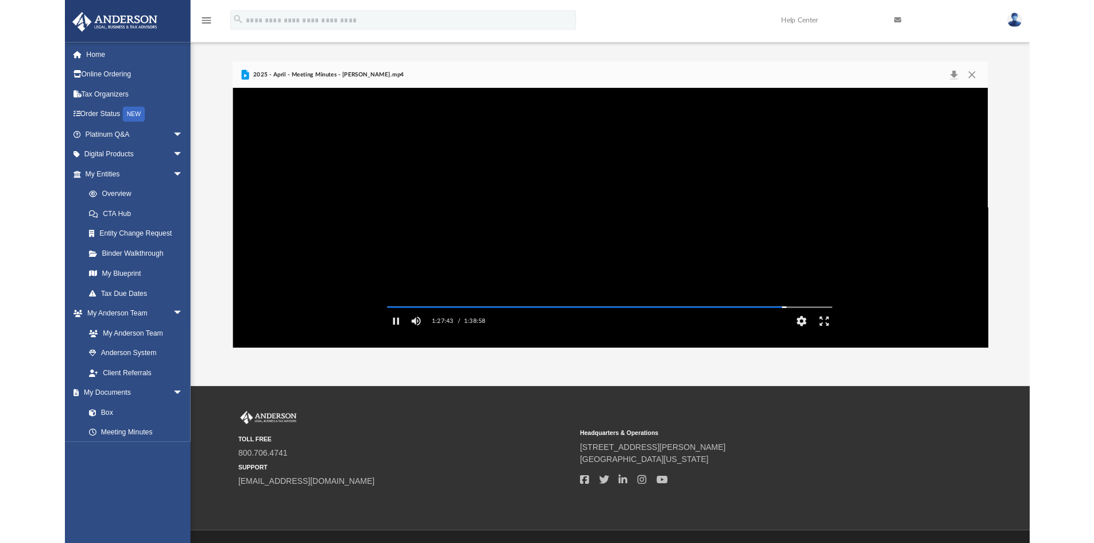
scroll to position [253, 847]
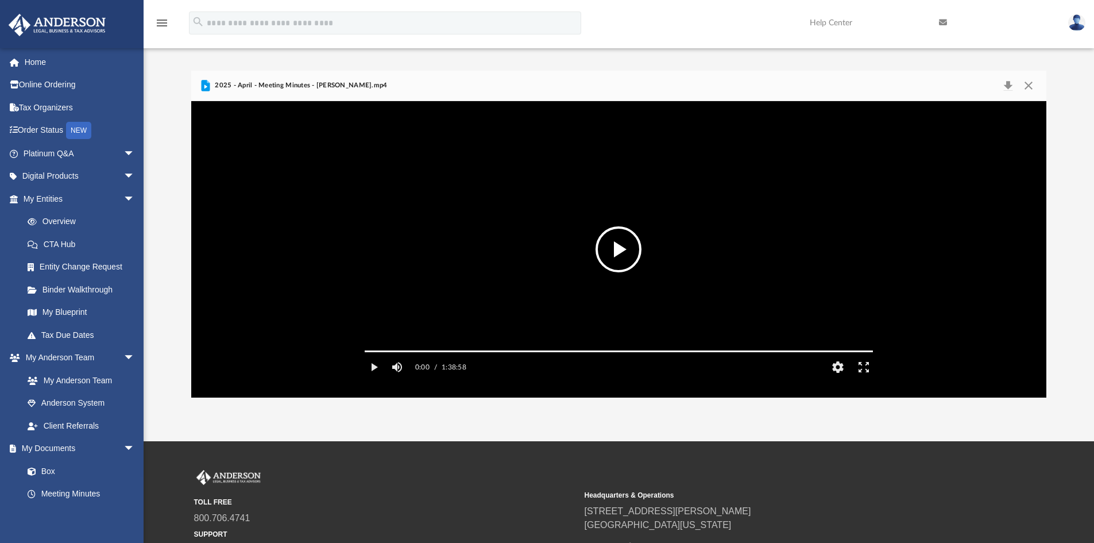
click at [875, 297] on video "File preview" at bounding box center [619, 249] width 527 height 264
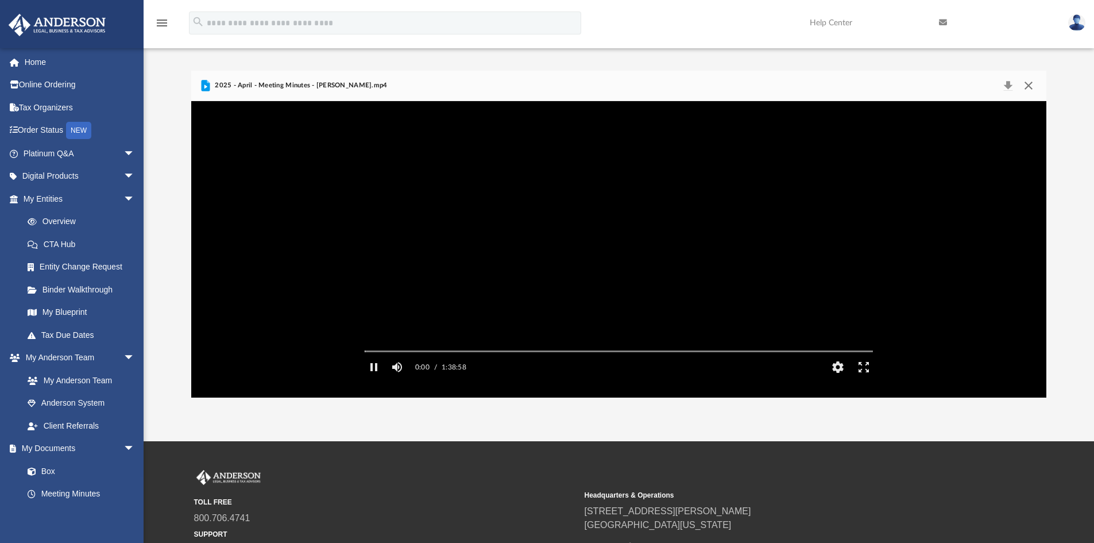
click at [1031, 80] on button "Close" at bounding box center [1029, 86] width 21 height 16
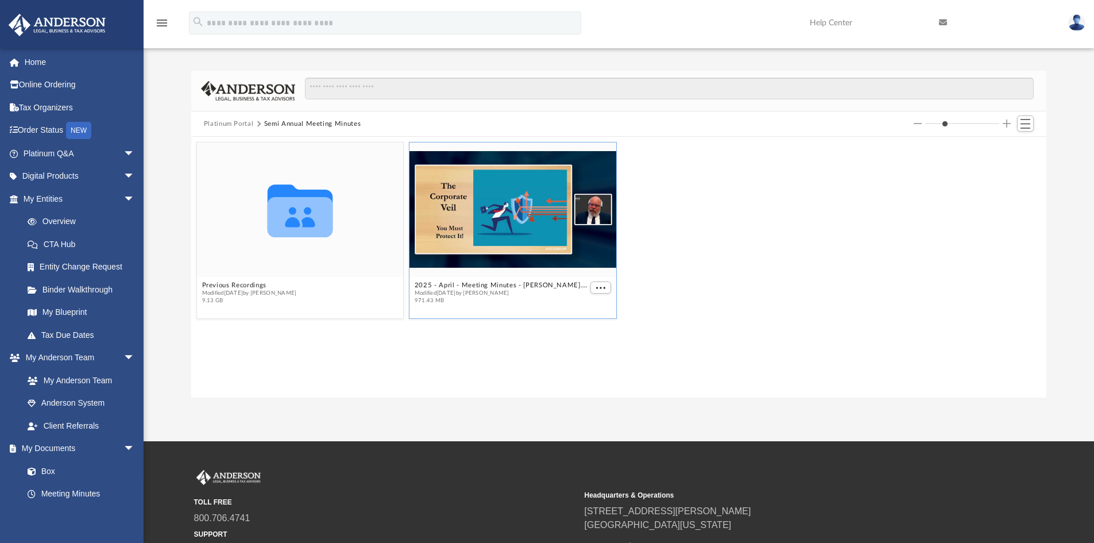
click at [244, 91] on img at bounding box center [248, 91] width 94 height 20
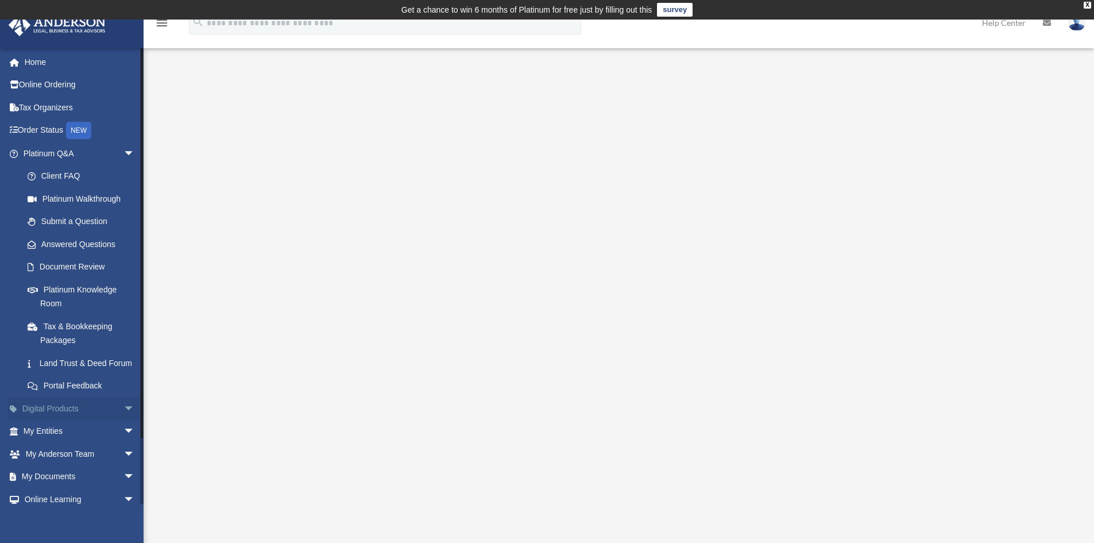
click at [124, 415] on span "arrow_drop_down" at bounding box center [135, 409] width 23 height 24
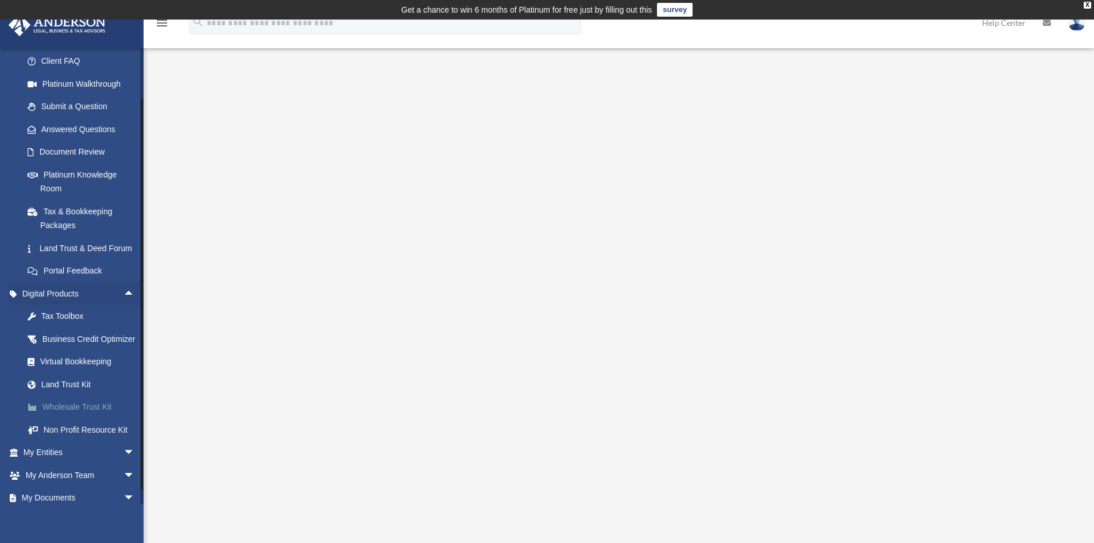
scroll to position [219, 0]
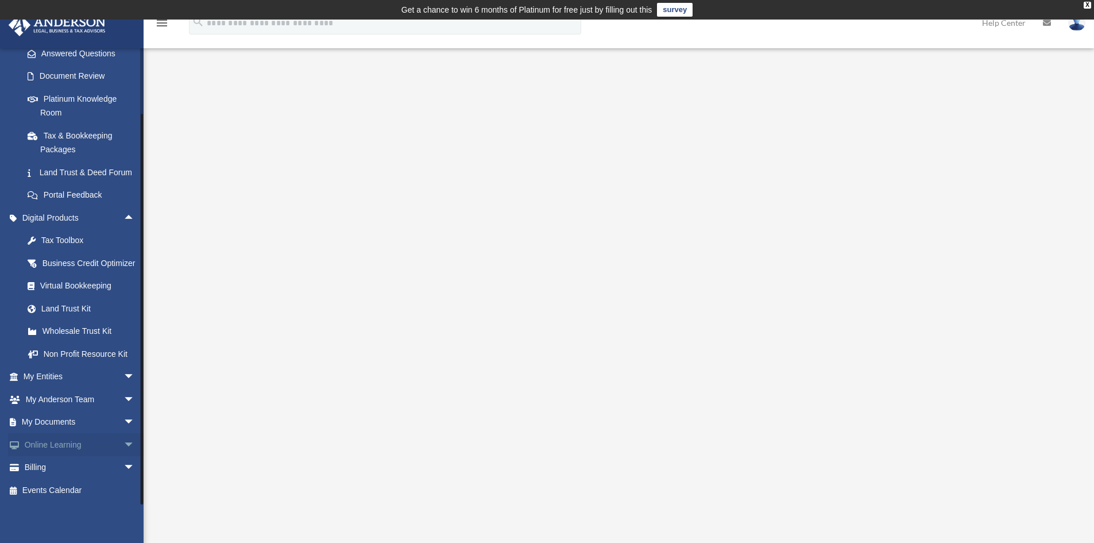
click at [100, 450] on link "Online Learning arrow_drop_down" at bounding box center [80, 444] width 144 height 23
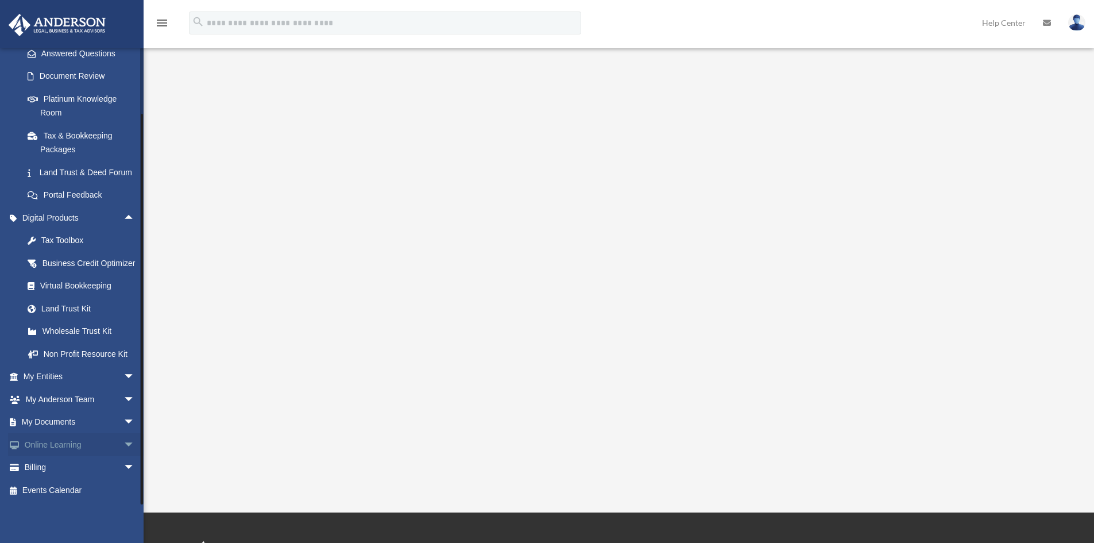
scroll to position [57, 0]
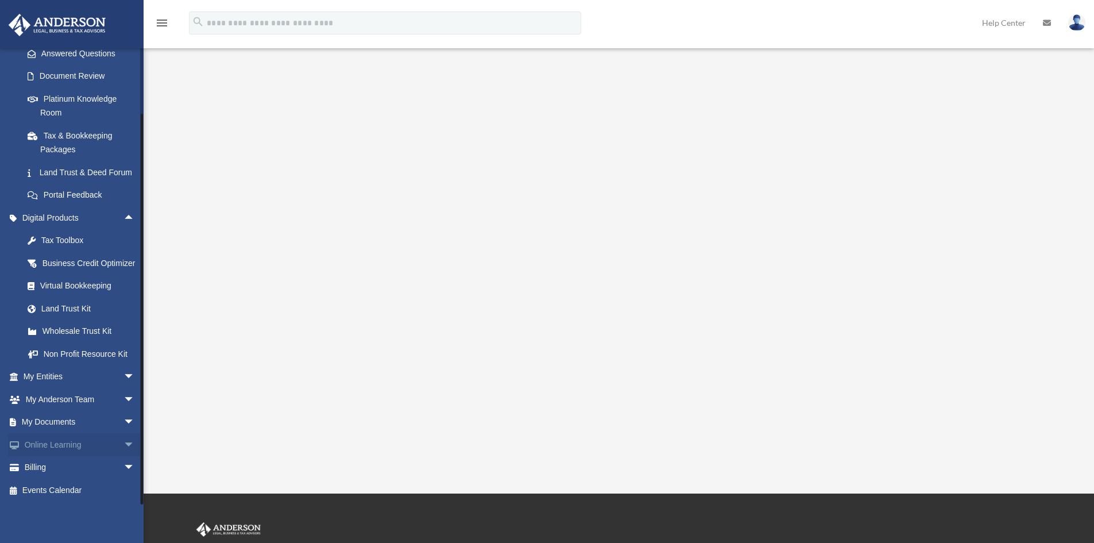
click at [124, 443] on span "arrow_drop_down" at bounding box center [135, 445] width 23 height 24
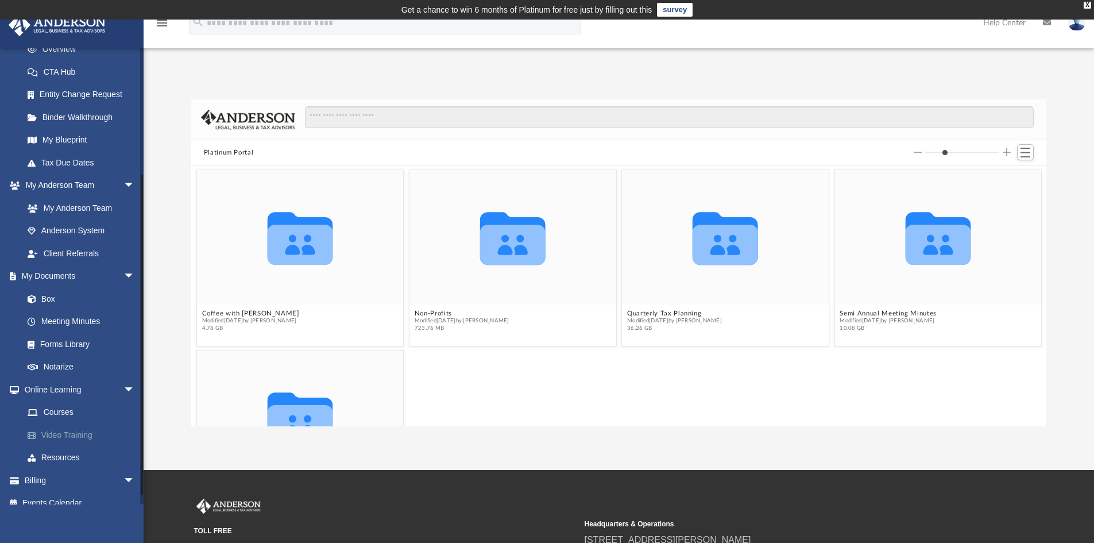
scroll to position [185, 0]
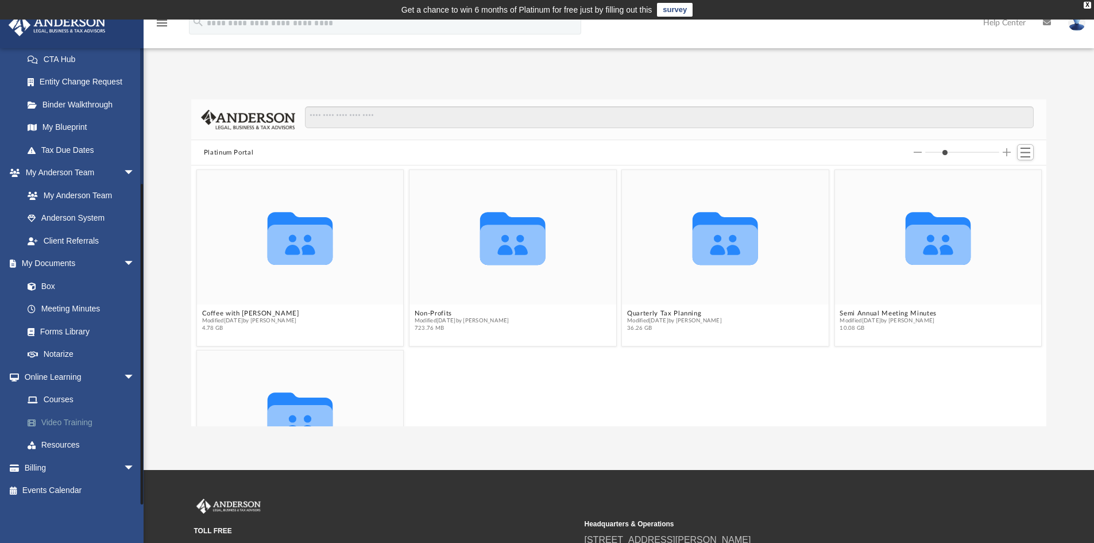
click at [90, 421] on link "Video Training" at bounding box center [84, 422] width 136 height 23
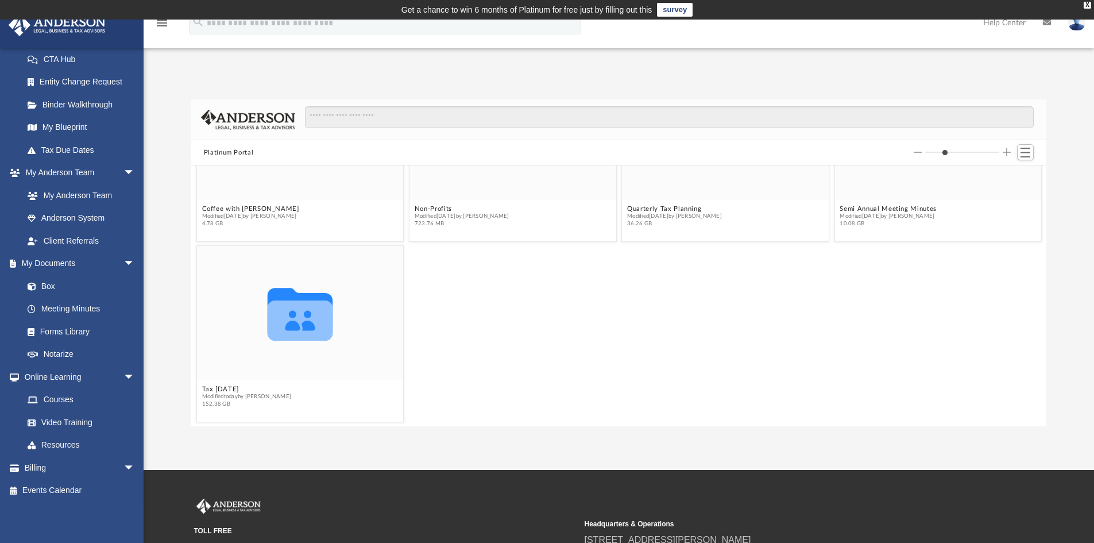
scroll to position [105, 0]
click at [317, 306] on icon "grid" at bounding box center [299, 320] width 65 height 40
click at [245, 403] on span "152.38 GB" at bounding box center [247, 403] width 90 height 7
click at [302, 311] on icon "grid" at bounding box center [299, 320] width 65 height 40
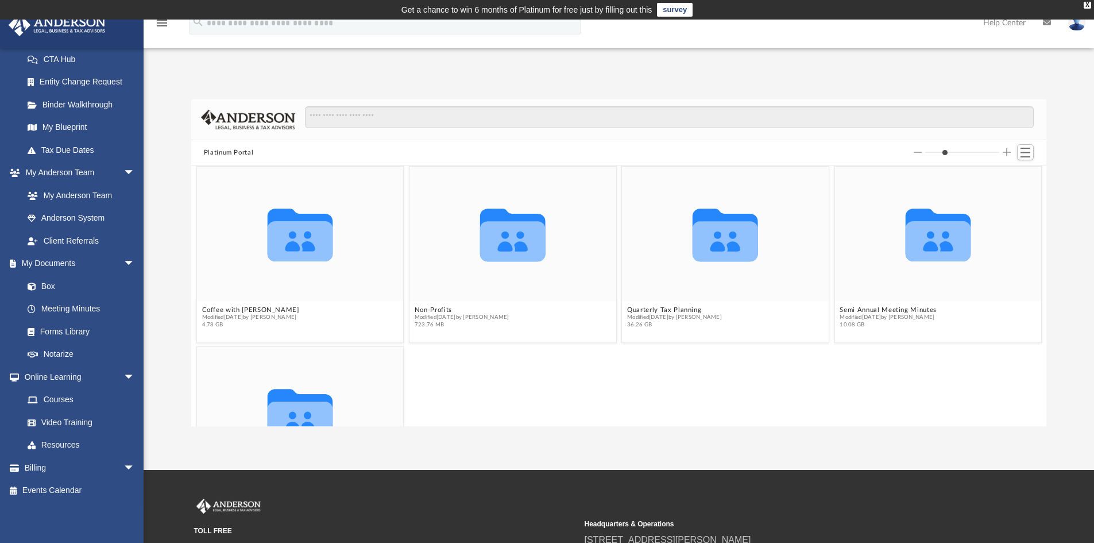
scroll to position [0, 0]
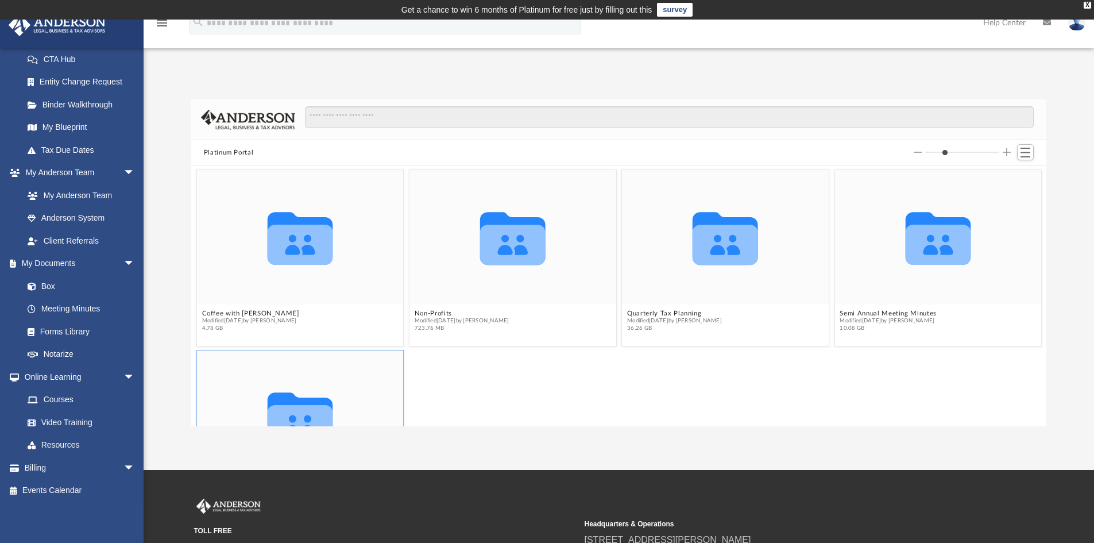
click at [341, 403] on icon "Collaborated Folder" at bounding box center [300, 417] width 124 height 80
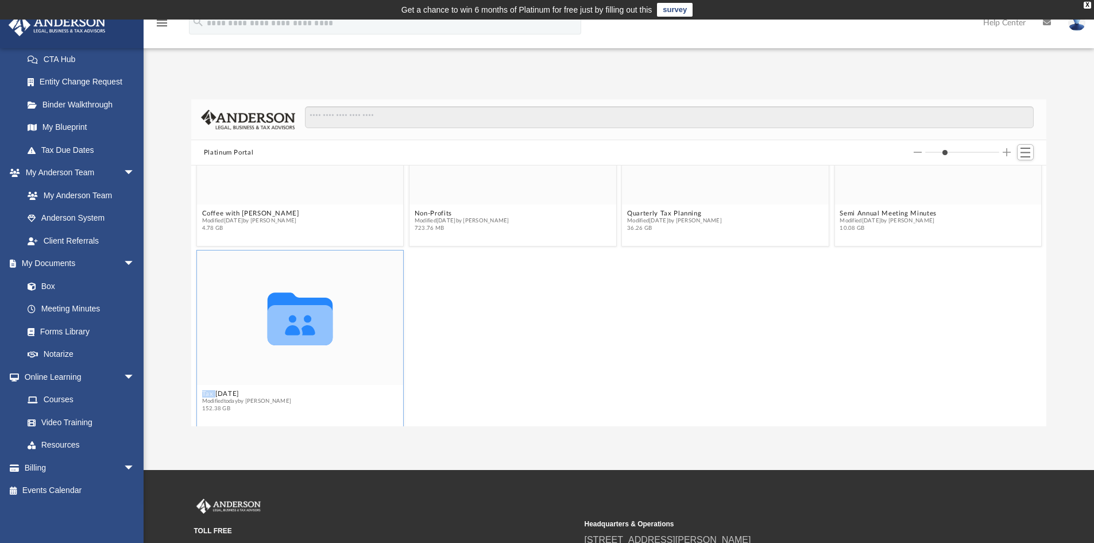
scroll to position [105, 0]
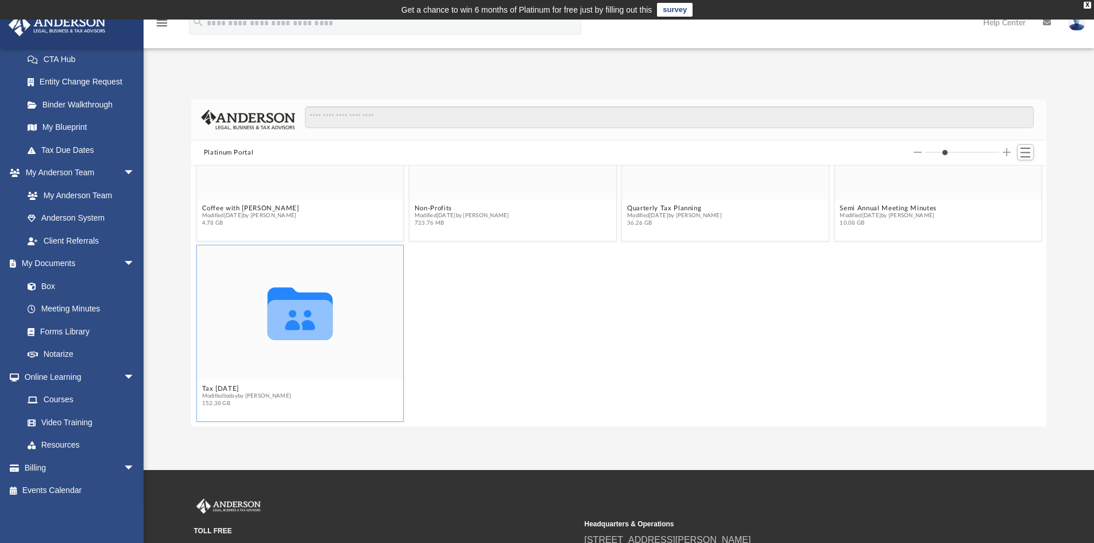
click at [257, 377] on div "Collaborated Folder" at bounding box center [300, 312] width 207 height 134
click at [303, 323] on icon "grid" at bounding box center [299, 313] width 65 height 53
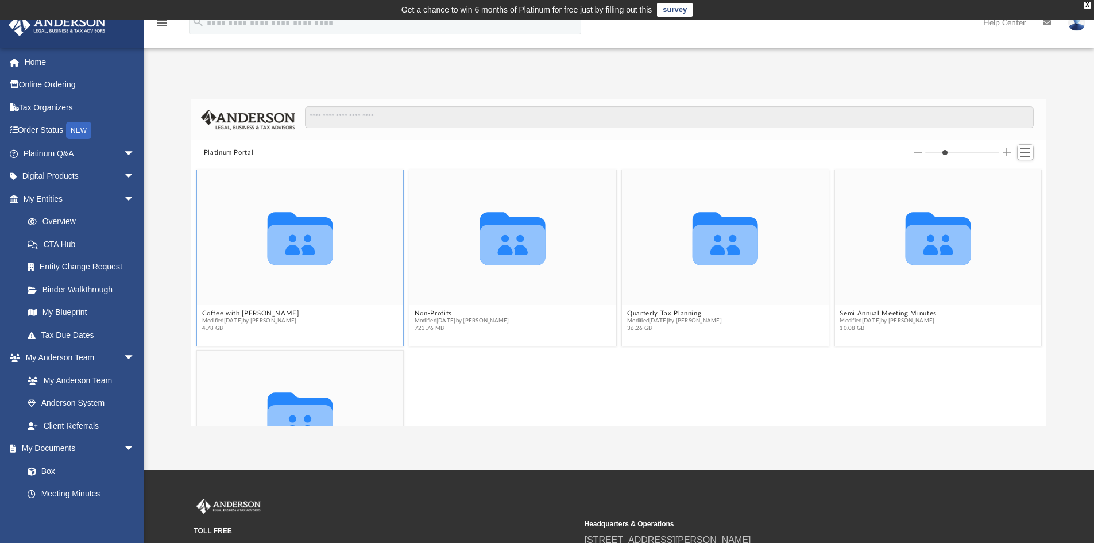
scroll to position [105, 0]
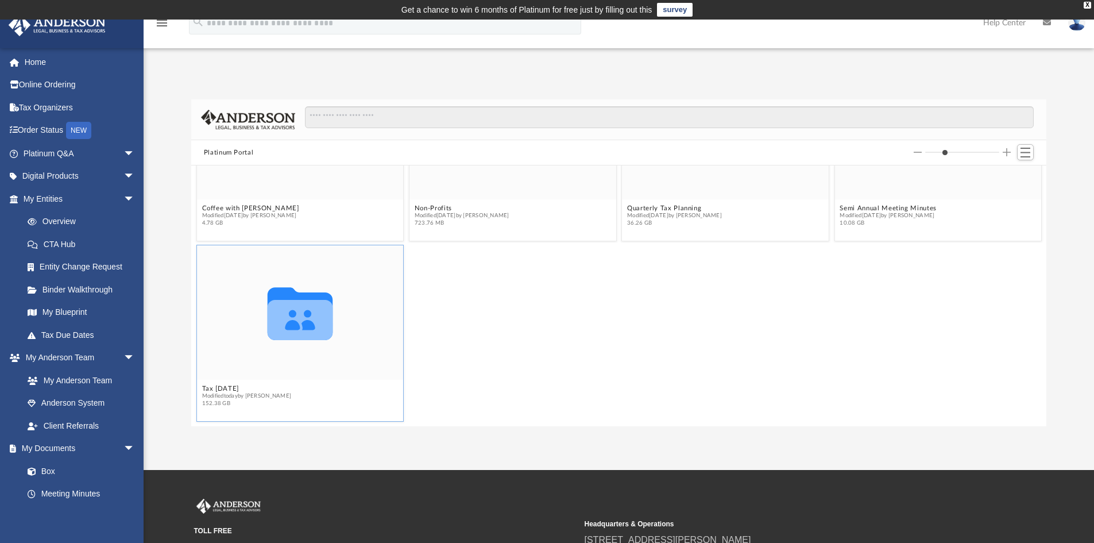
drag, startPoint x: 276, startPoint y: 283, endPoint x: 272, endPoint y: 277, distance: 6.7
click at [276, 281] on icon "Collaborated Folder" at bounding box center [300, 312] width 124 height 80
click at [516, 318] on div "Collaborated Folder Tax Tuesday Modified today by Zyan Treadwell 152.38 GB" at bounding box center [619, 333] width 851 height 182
click at [337, 347] on icon "Collaborated Folder" at bounding box center [300, 312] width 124 height 80
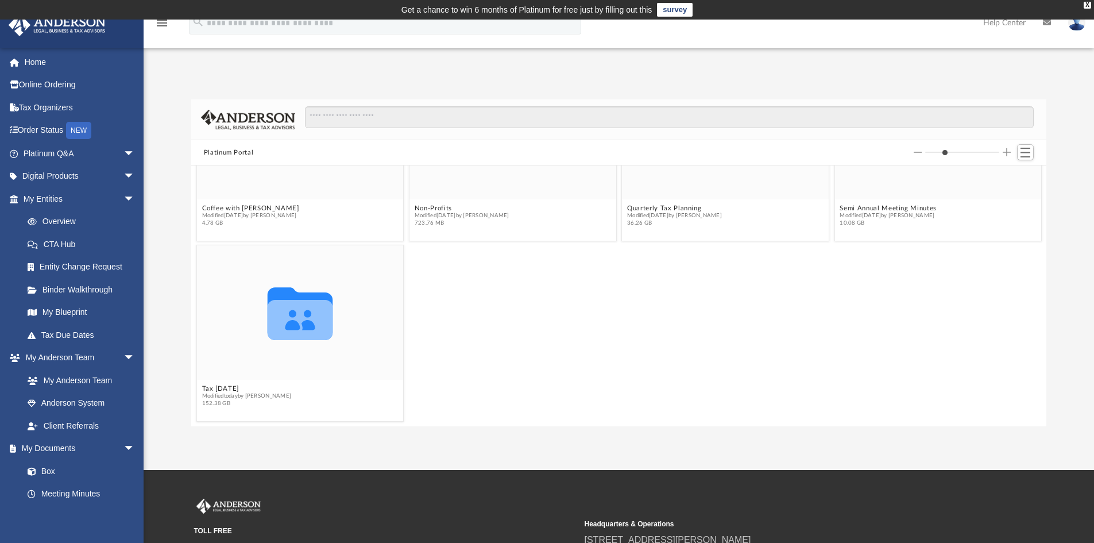
click at [468, 385] on div "Collaborated Folder Tax Tuesday Modified today by Zyan Treadwell 152.38 GB" at bounding box center [619, 333] width 851 height 182
click at [252, 351] on icon "Collaborated Folder" at bounding box center [300, 312] width 124 height 80
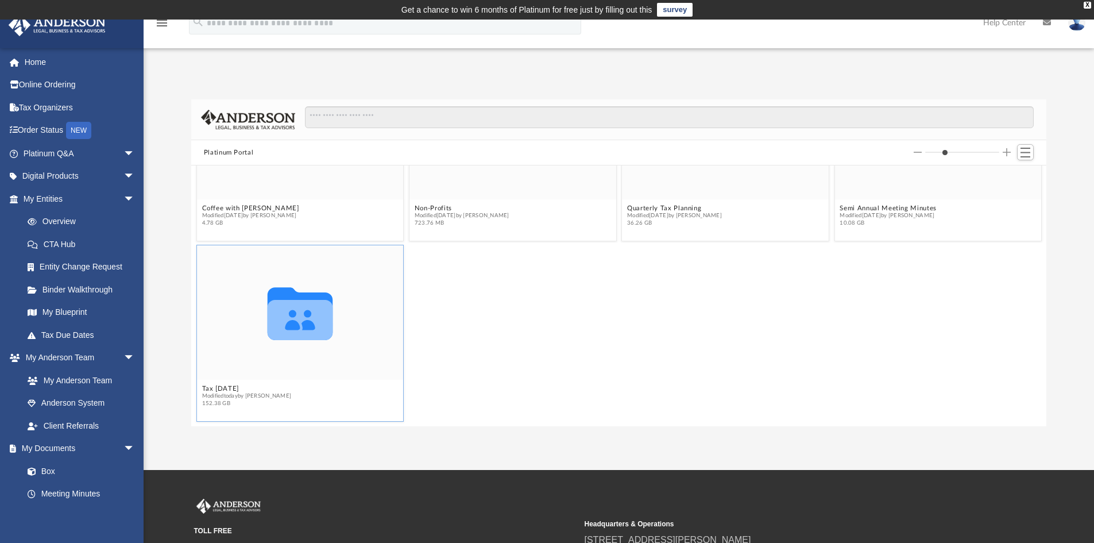
click at [283, 311] on icon "grid" at bounding box center [299, 320] width 65 height 40
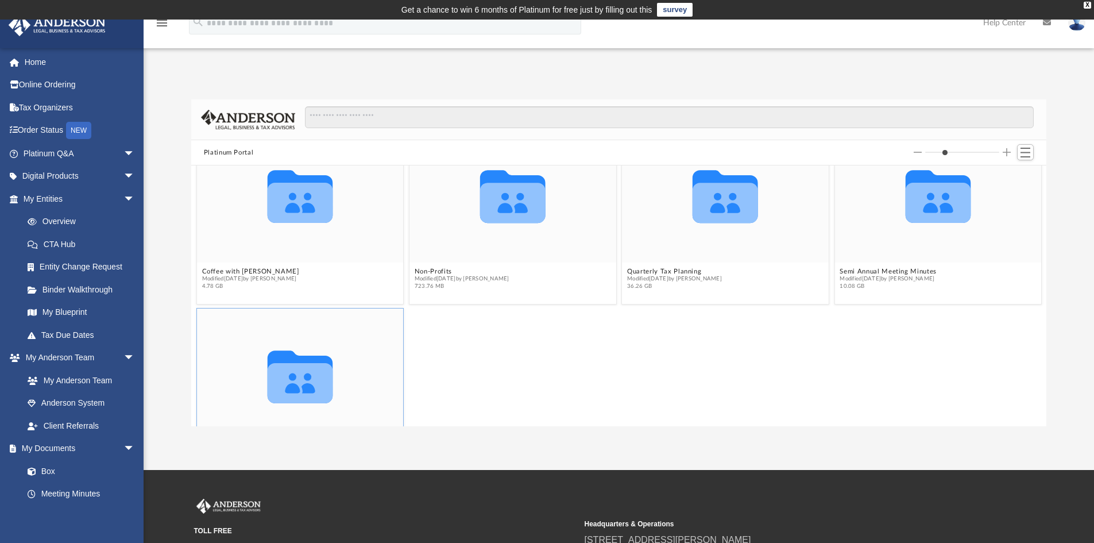
scroll to position [41, 0]
click at [508, 211] on icon "grid" at bounding box center [512, 197] width 65 height 53
click at [542, 206] on icon "grid" at bounding box center [512, 203] width 65 height 40
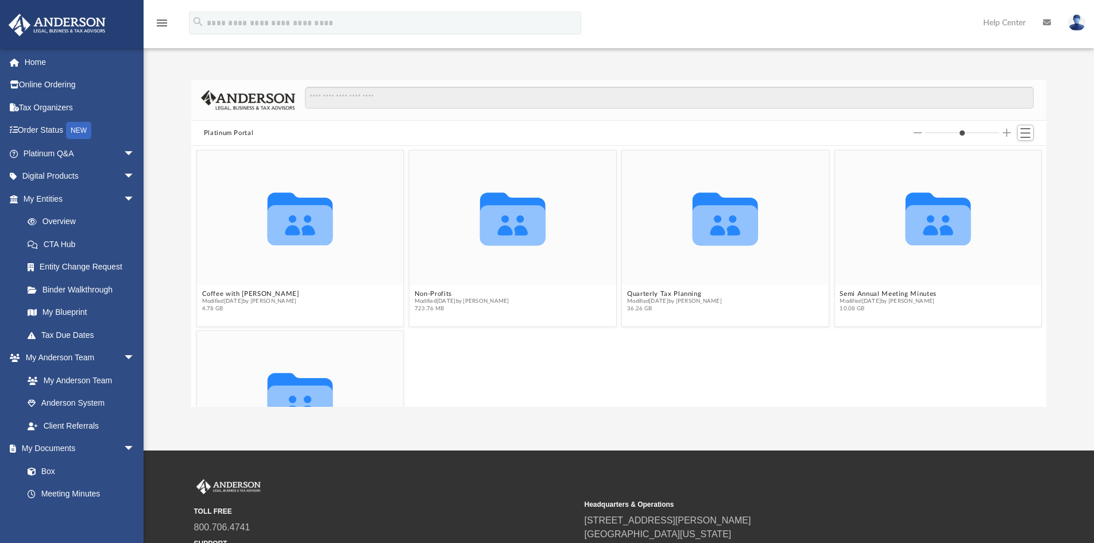
scroll to position [253, 847]
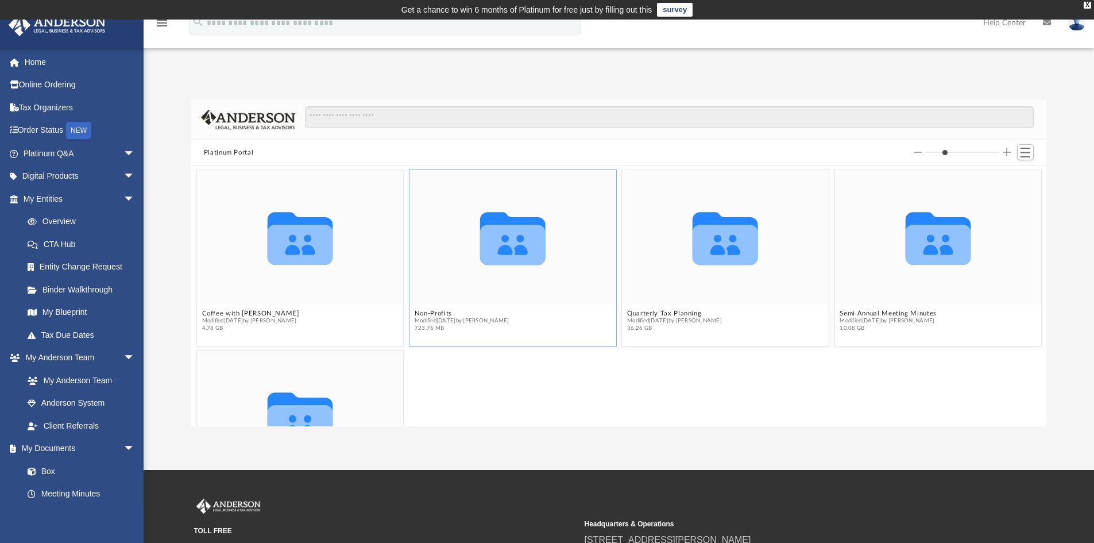
click at [493, 222] on icon "grid" at bounding box center [512, 238] width 65 height 53
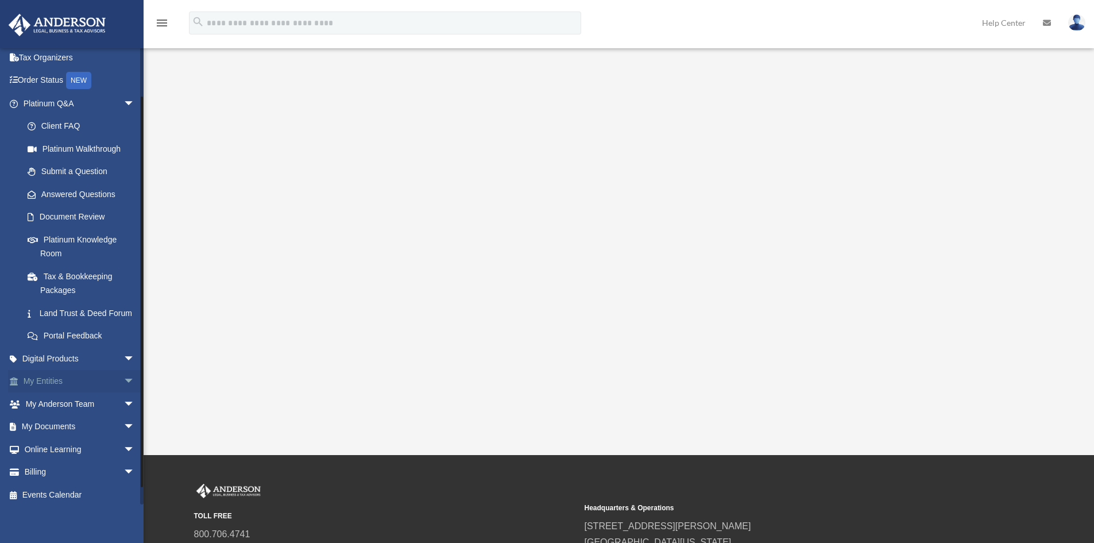
scroll to position [51, 0]
click at [96, 438] on link "My Documents arrow_drop_down" at bounding box center [80, 426] width 144 height 23
click at [98, 460] on link "Online Learning arrow_drop_down" at bounding box center [80, 448] width 144 height 23
click at [124, 461] on span "arrow_drop_down" at bounding box center [135, 449] width 23 height 24
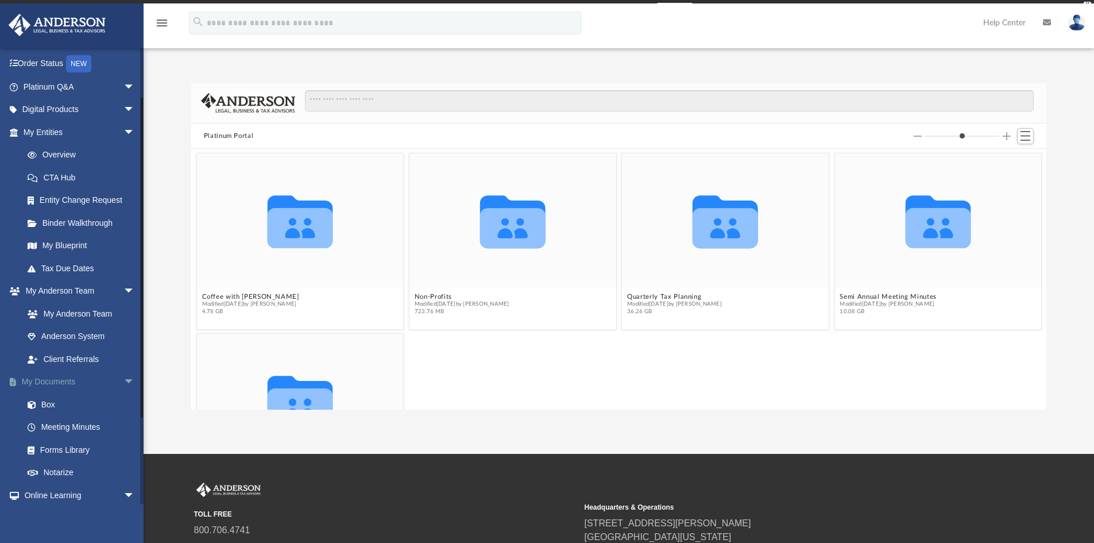
scroll to position [67, 0]
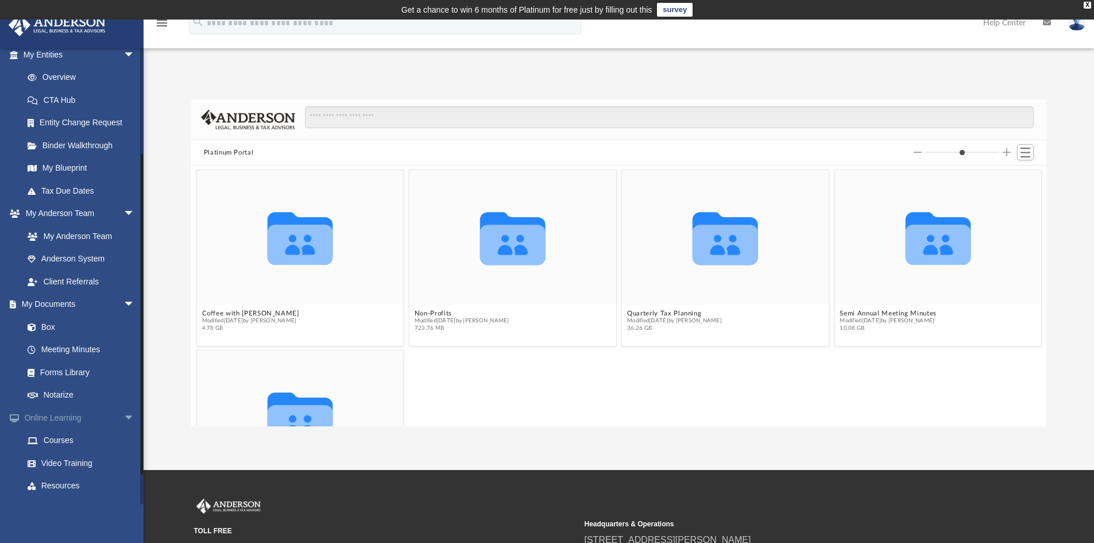
click at [124, 418] on span "arrow_drop_down" at bounding box center [135, 418] width 23 height 24
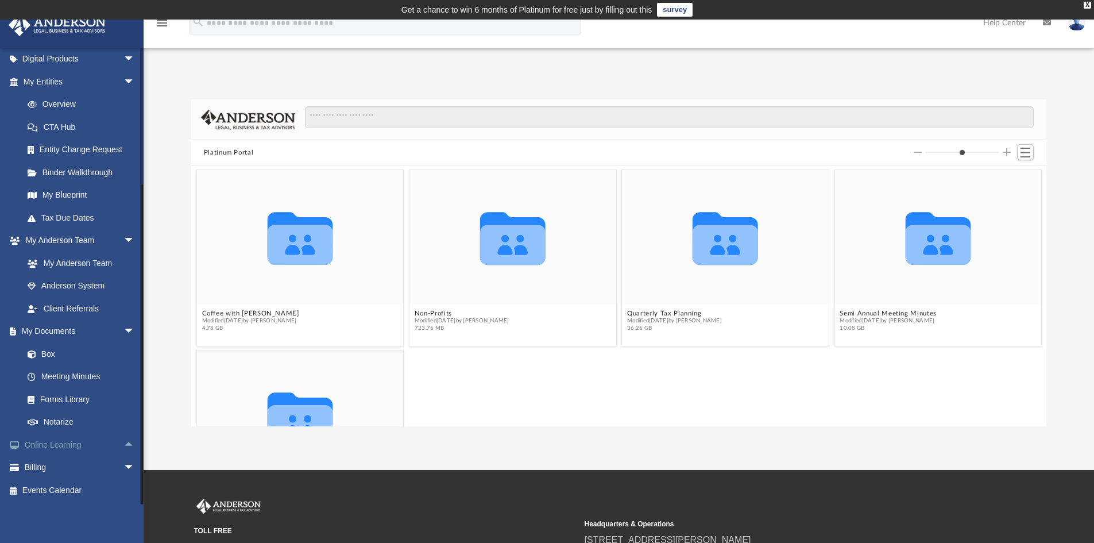
scroll to position [117, 0]
click at [257, 383] on icon "Collaborated Folder" at bounding box center [300, 417] width 124 height 80
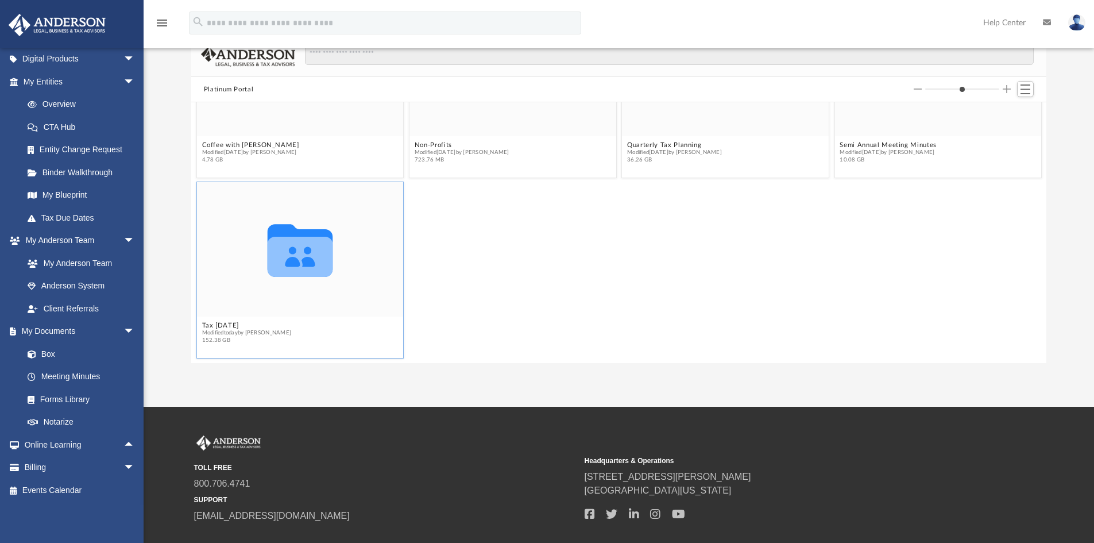
scroll to position [35, 0]
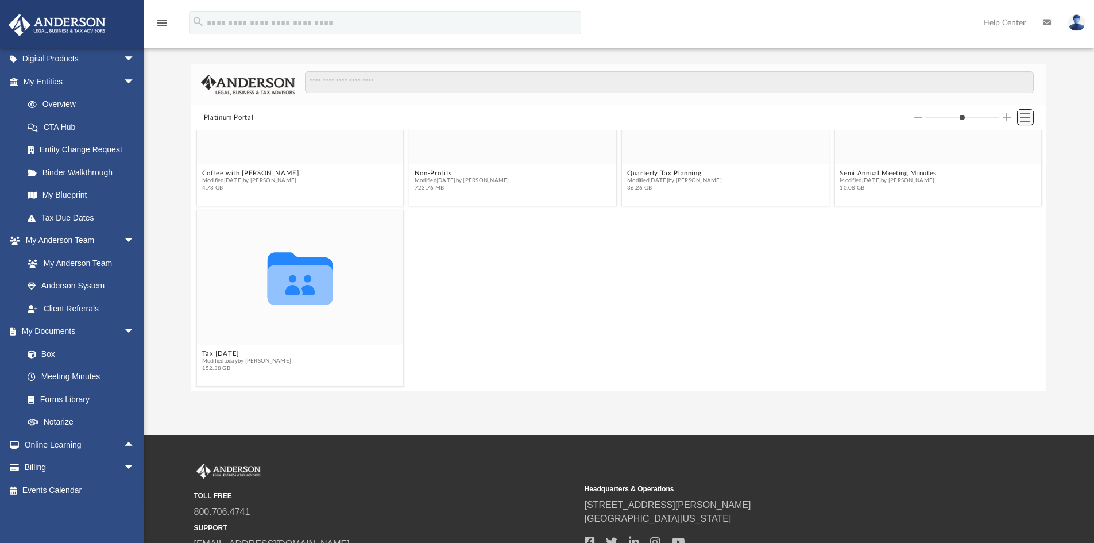
click at [1026, 118] on span "Switch to List View" at bounding box center [1026, 118] width 10 height 10
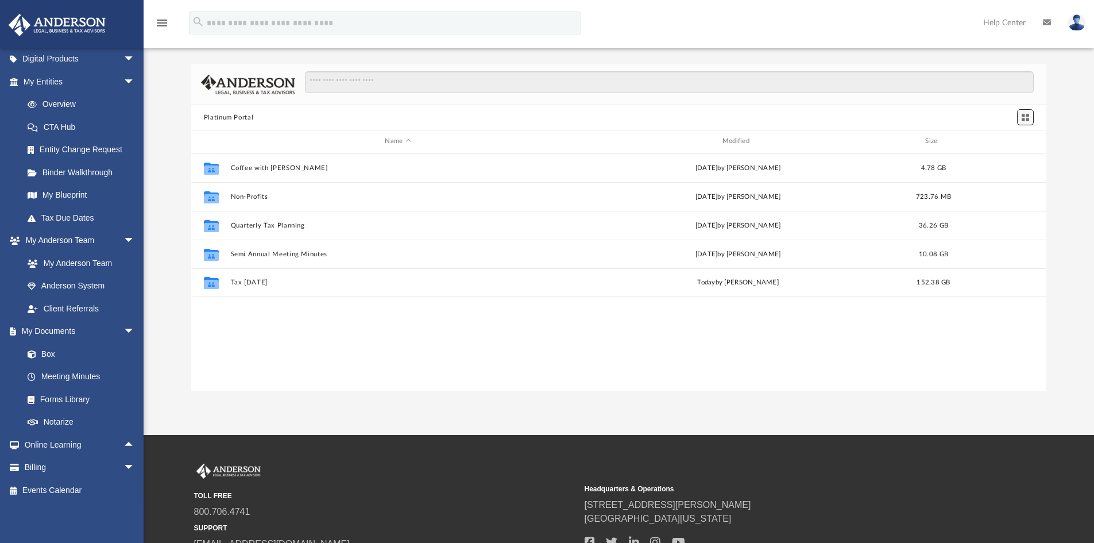
scroll to position [253, 847]
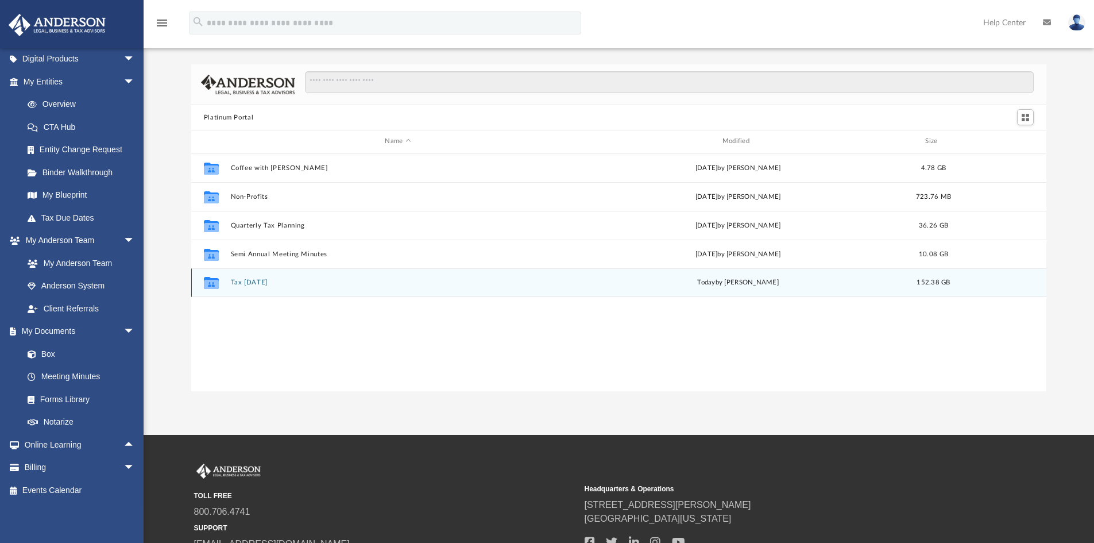
click at [250, 281] on button "Tax [DATE]" at bounding box center [397, 282] width 335 height 7
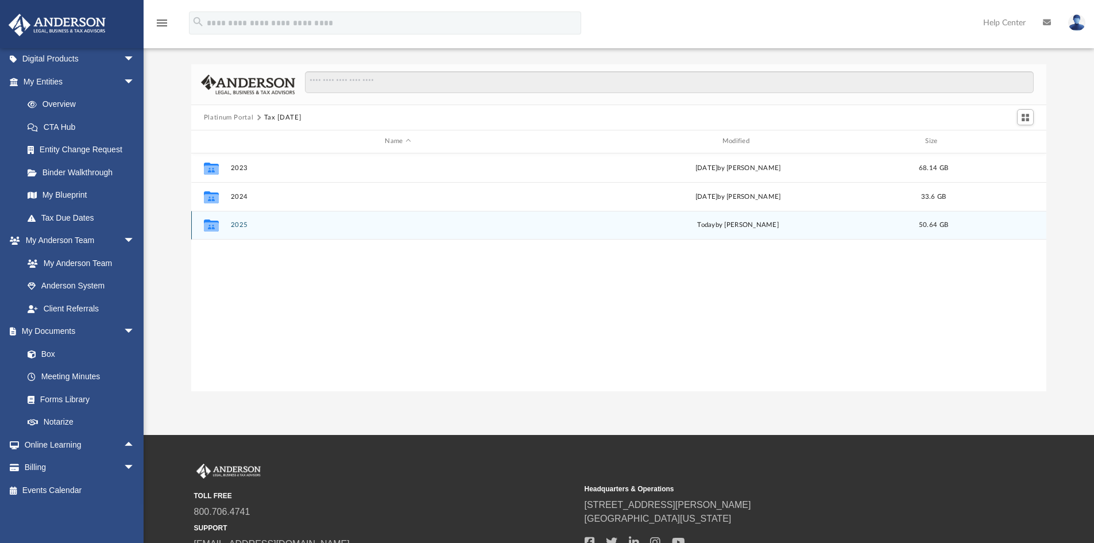
click at [241, 225] on button "2025" at bounding box center [397, 224] width 335 height 7
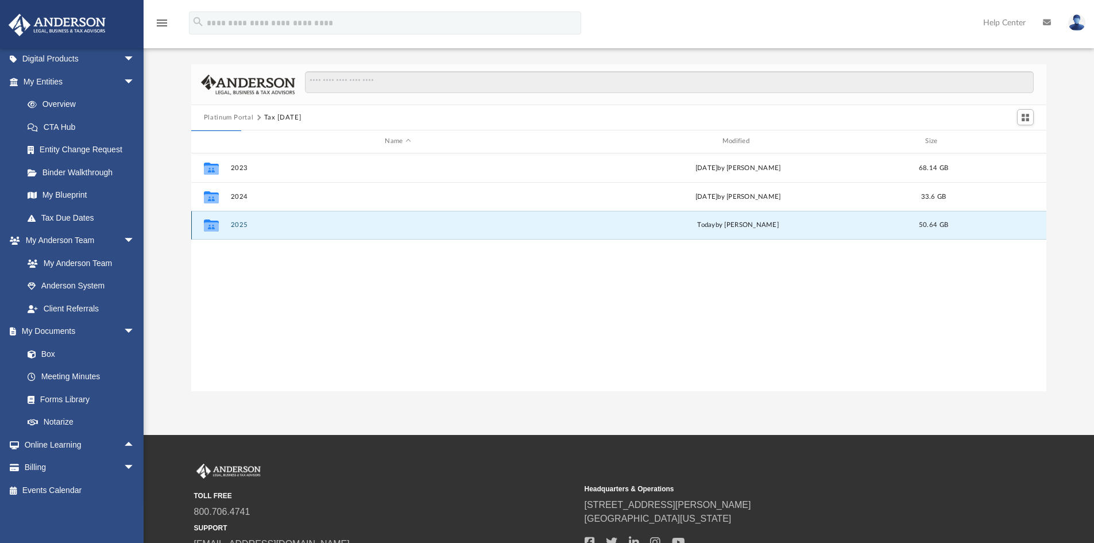
click at [241, 225] on button "2025" at bounding box center [397, 224] width 335 height 7
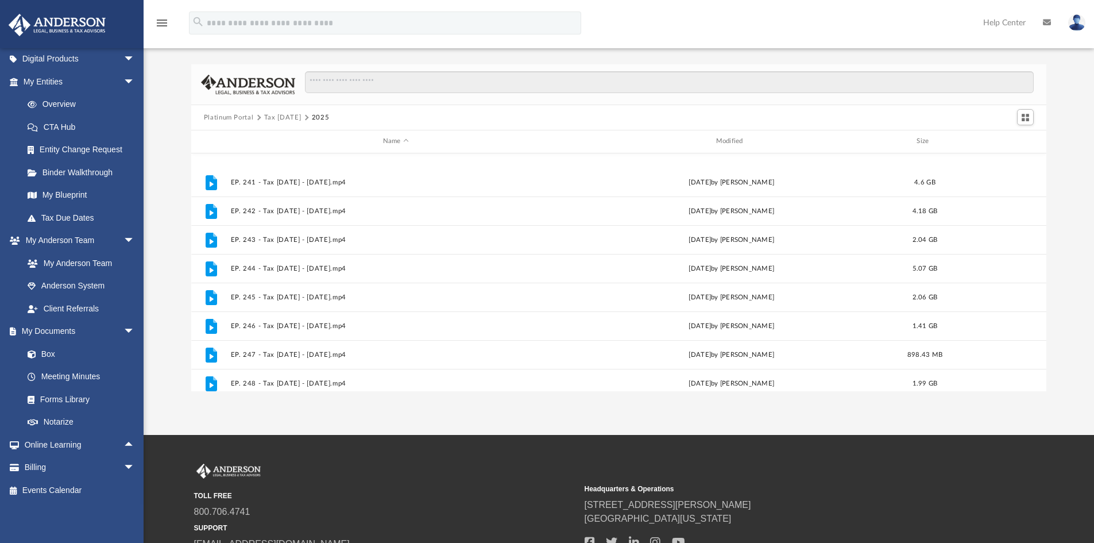
scroll to position [234, 0]
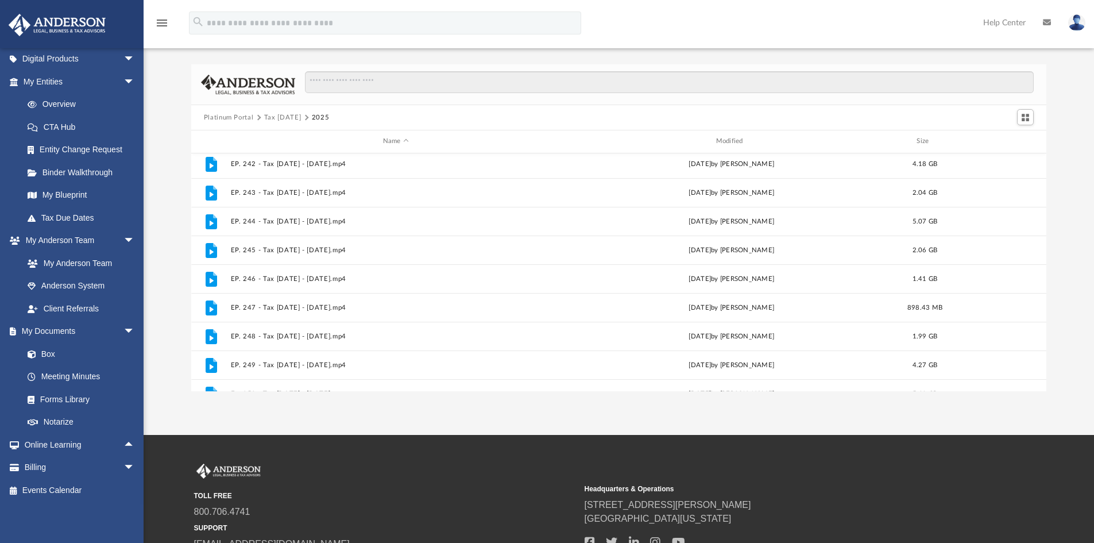
drag, startPoint x: 77, startPoint y: 1, endPoint x: 294, endPoint y: 117, distance: 245.4
click at [294, 117] on button "Tax [DATE]" at bounding box center [282, 118] width 37 height 10
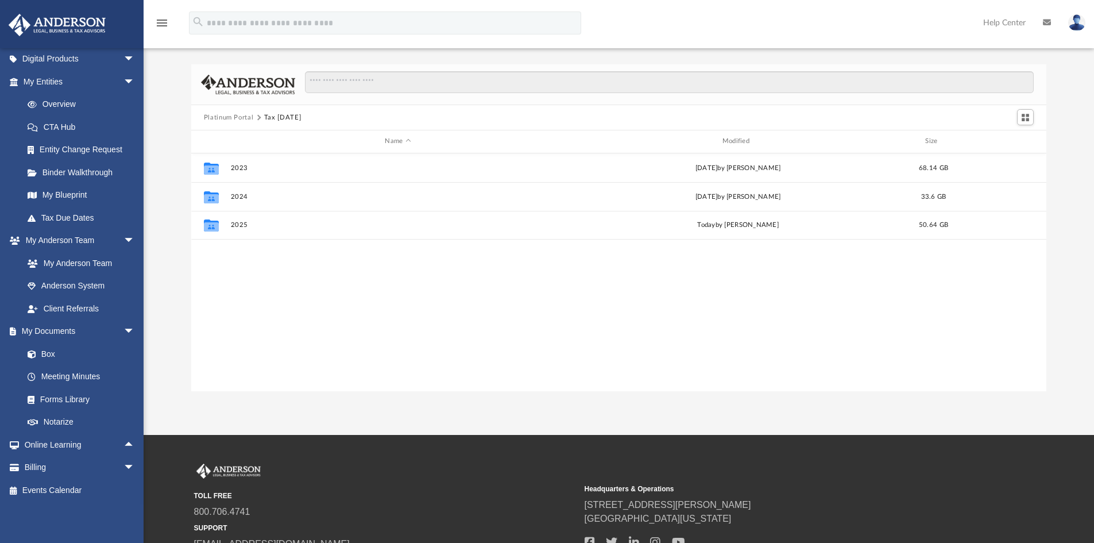
scroll to position [0, 0]
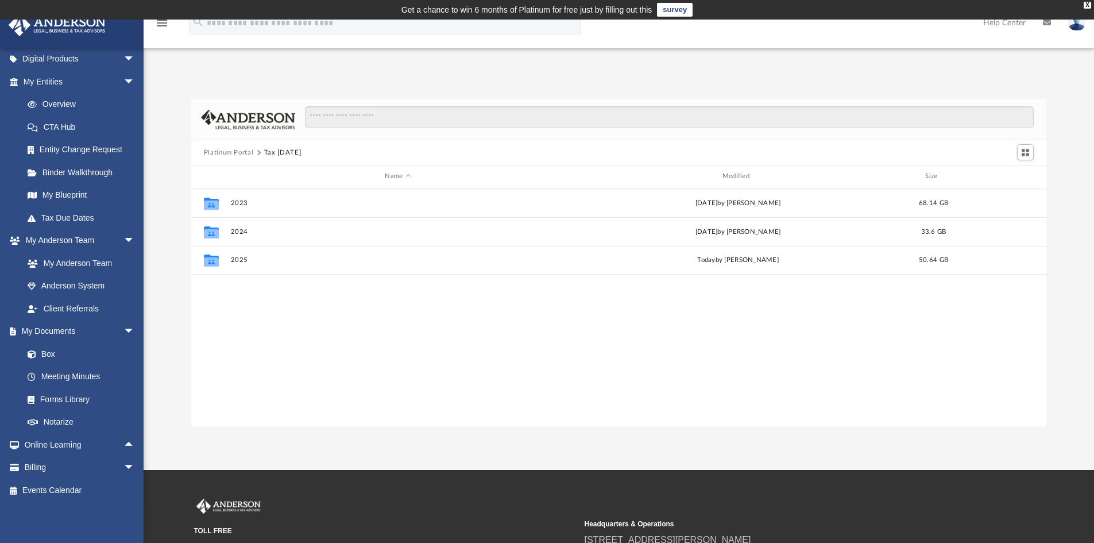
drag, startPoint x: 1023, startPoint y: 152, endPoint x: 742, endPoint y: 379, distance: 361.1
click at [742, 379] on div "Collaborated Folder 2023 [DATE] by [PERSON_NAME] 68.14 GB Collaborated Folder 2…" at bounding box center [619, 307] width 856 height 238
click at [1028, 152] on span "Switch to Grid View" at bounding box center [1026, 153] width 10 height 10
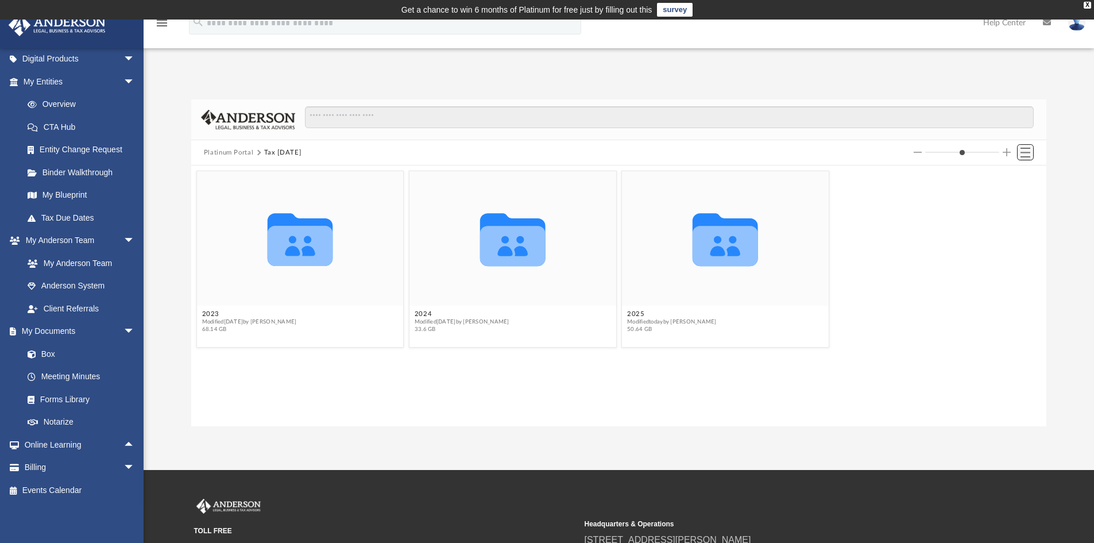
scroll to position [253, 847]
click at [1024, 157] on button "Switch to List View" at bounding box center [1025, 152] width 17 height 16
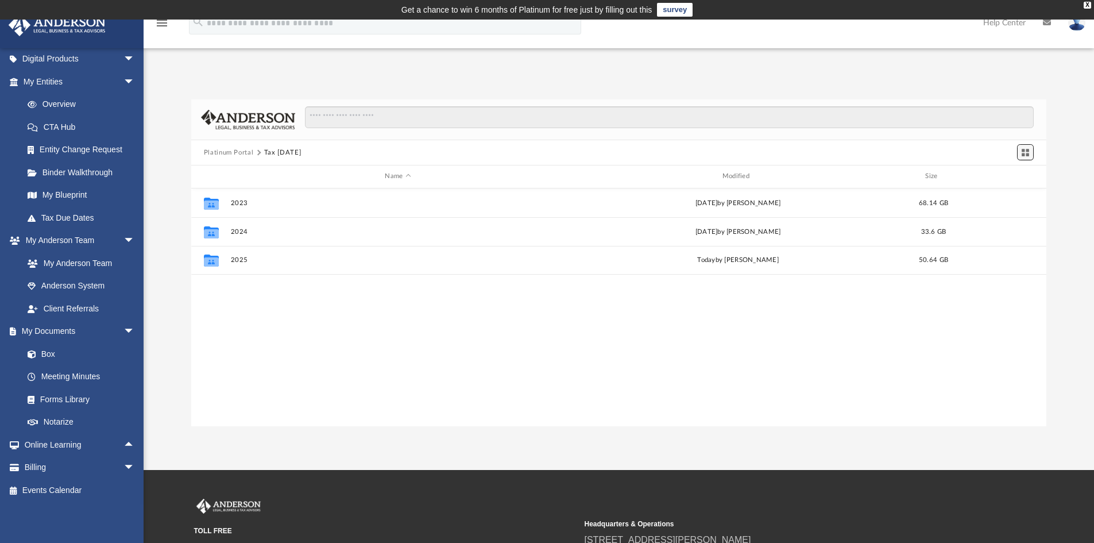
click at [1027, 150] on span "Switch to Grid View" at bounding box center [1026, 153] width 10 height 10
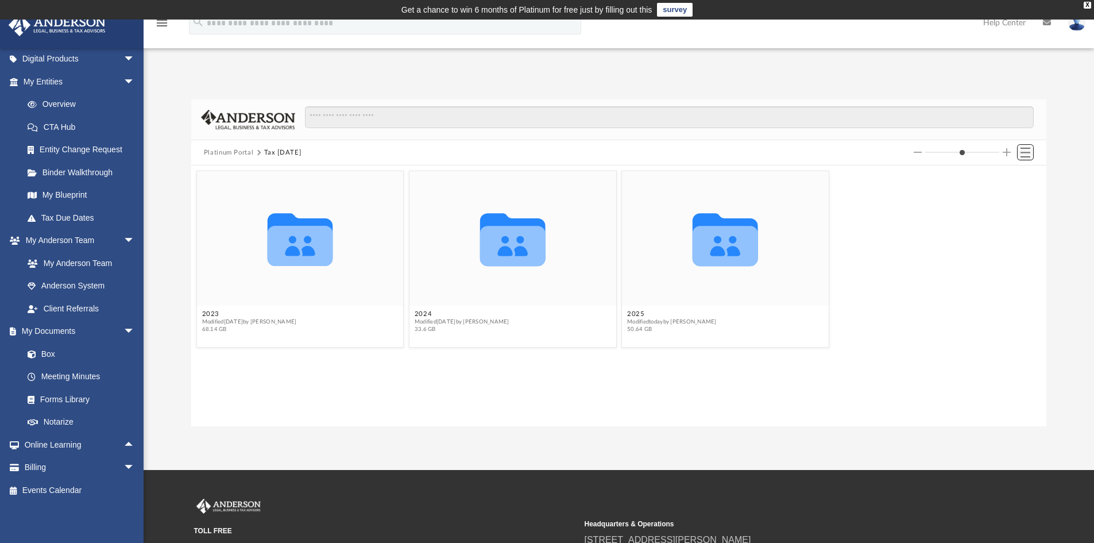
click at [1024, 151] on span "Switch to List View" at bounding box center [1026, 153] width 10 height 10
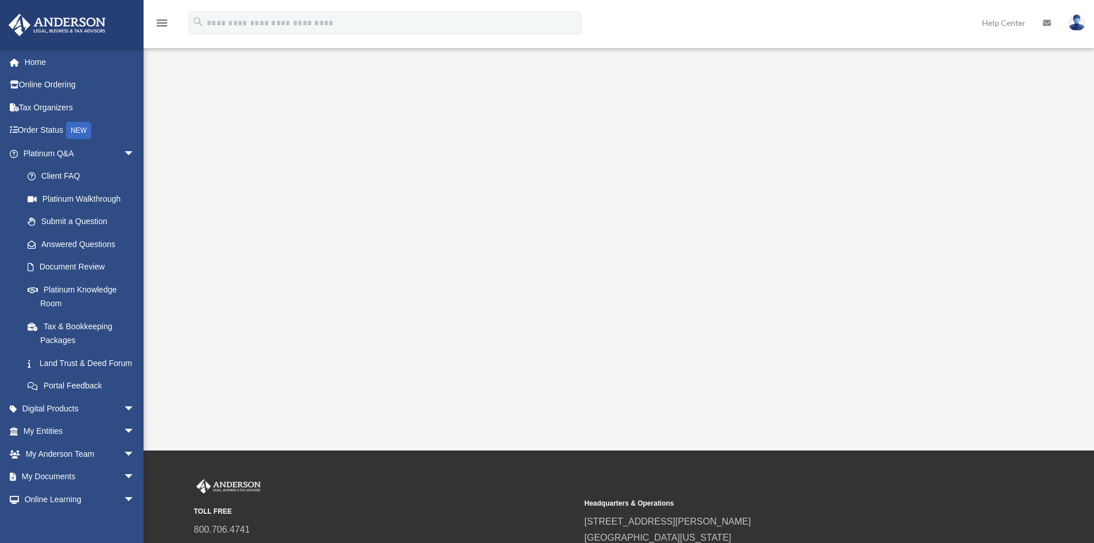
scroll to position [96, 0]
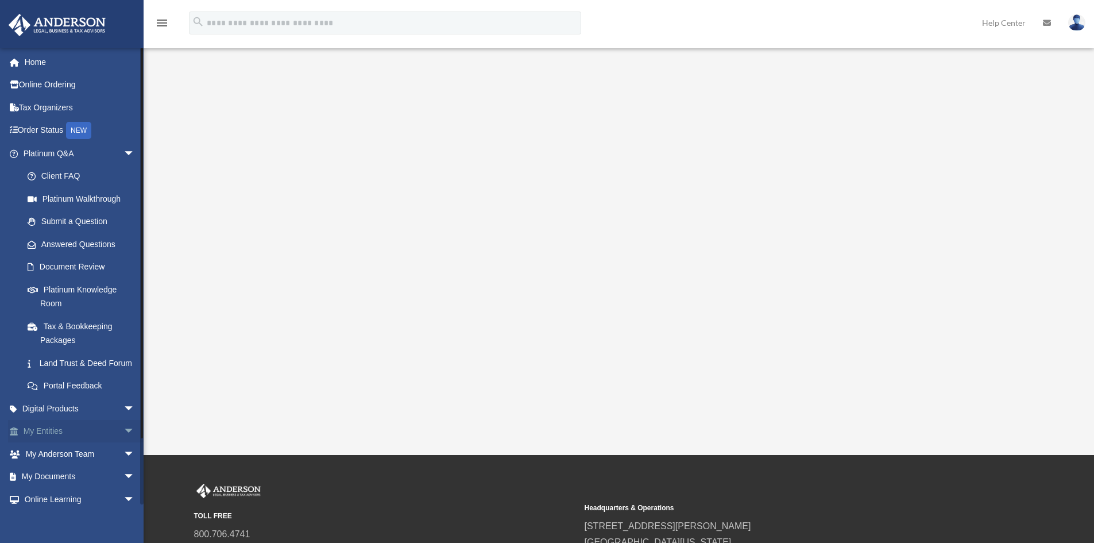
click at [124, 441] on span "arrow_drop_down" at bounding box center [135, 432] width 23 height 24
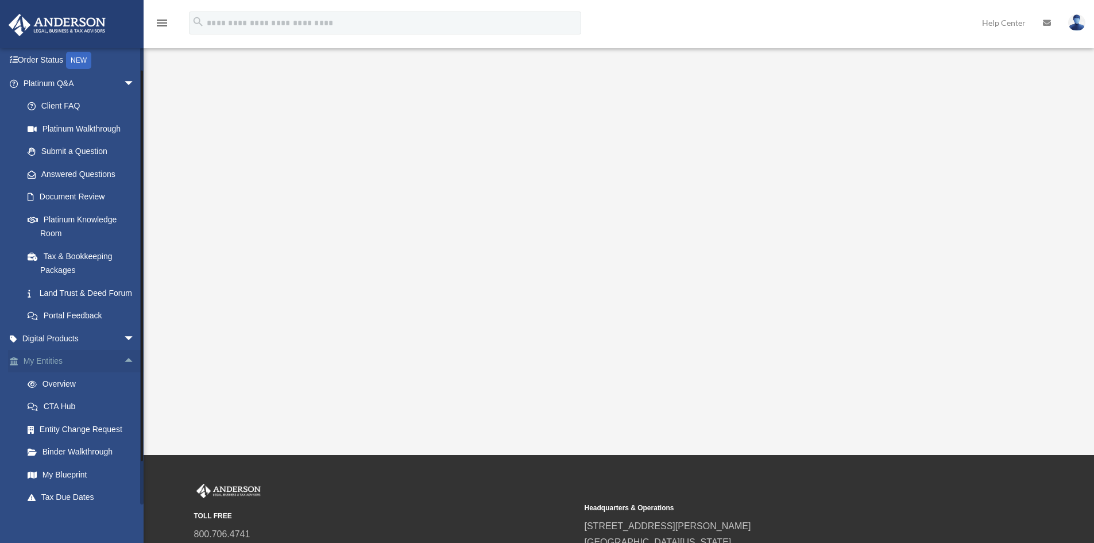
click at [124, 373] on span "arrow_drop_up" at bounding box center [135, 362] width 23 height 24
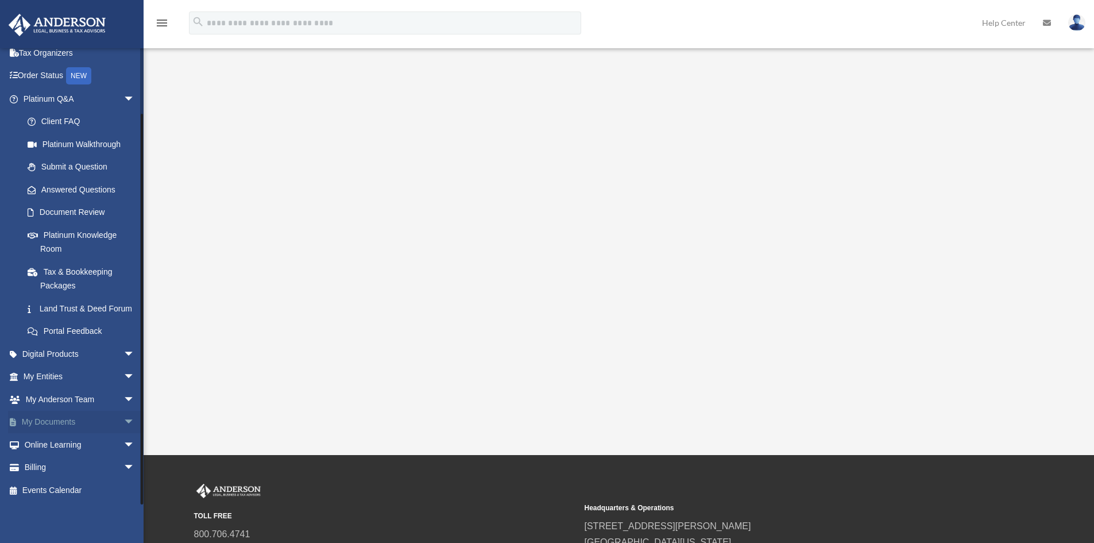
click at [124, 419] on span "arrow_drop_down" at bounding box center [135, 423] width 23 height 24
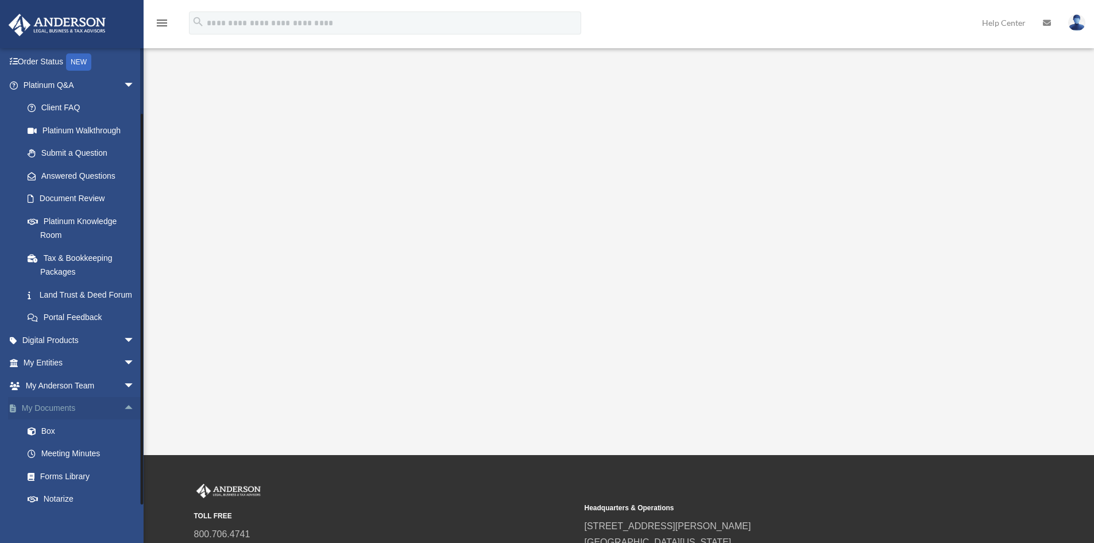
click at [124, 419] on span "arrow_drop_up" at bounding box center [135, 409] width 23 height 24
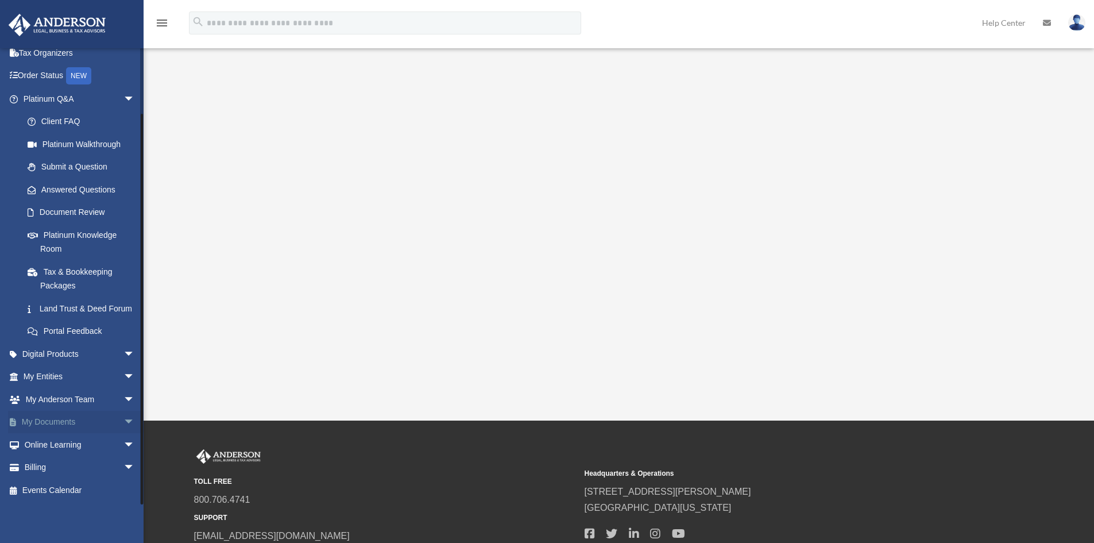
scroll to position [132, 0]
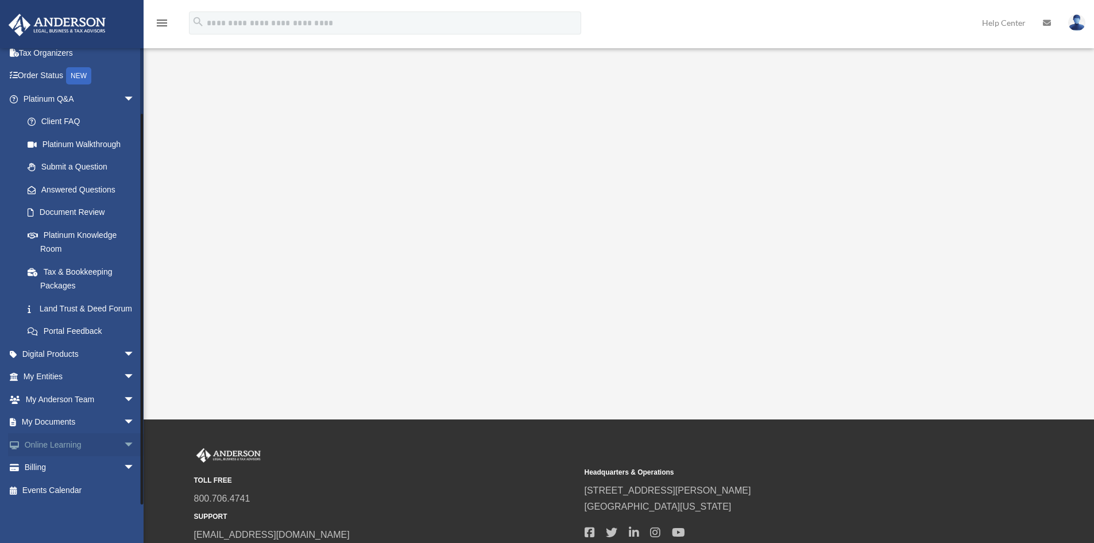
click at [110, 446] on link "Online Learning arrow_drop_down" at bounding box center [80, 444] width 144 height 23
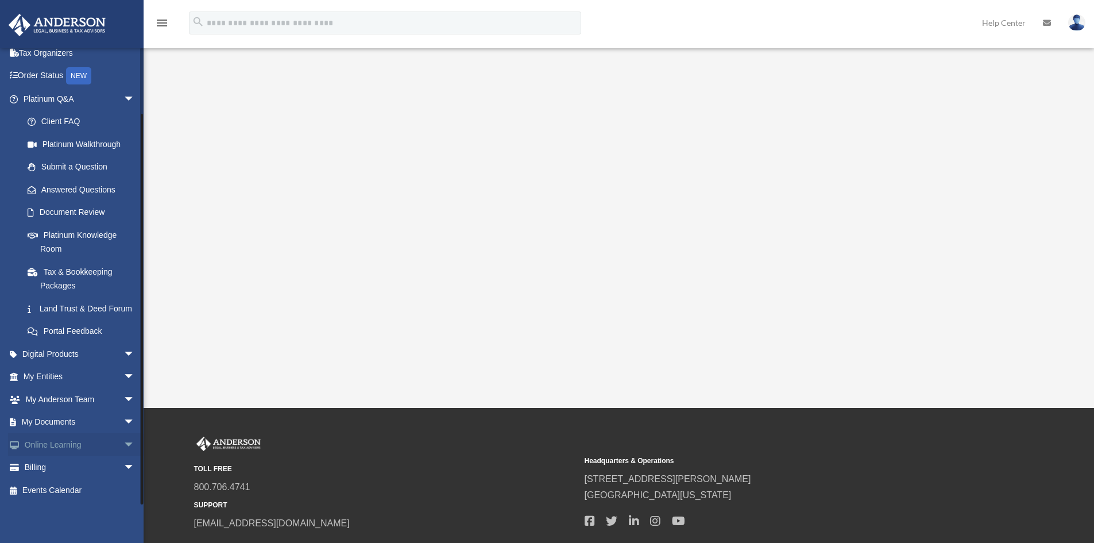
scroll to position [145, 0]
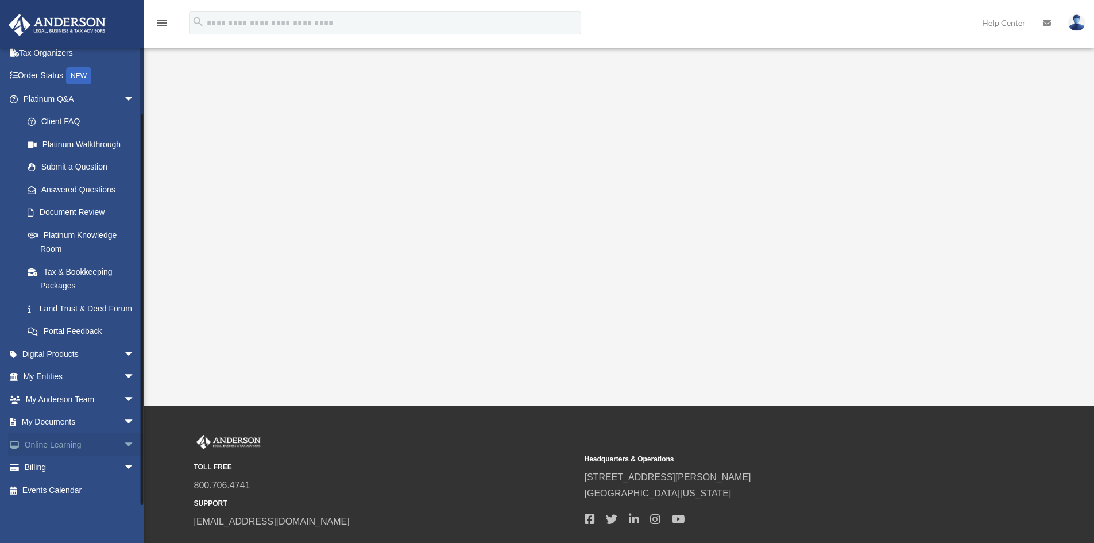
click at [124, 442] on span "arrow_drop_down" at bounding box center [135, 445] width 23 height 24
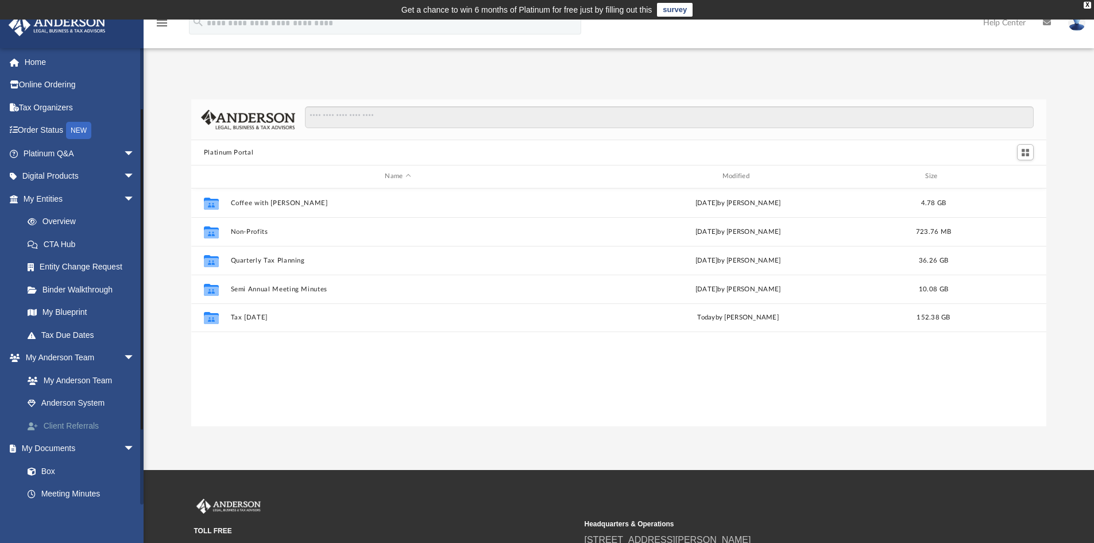
scroll to position [140, 0]
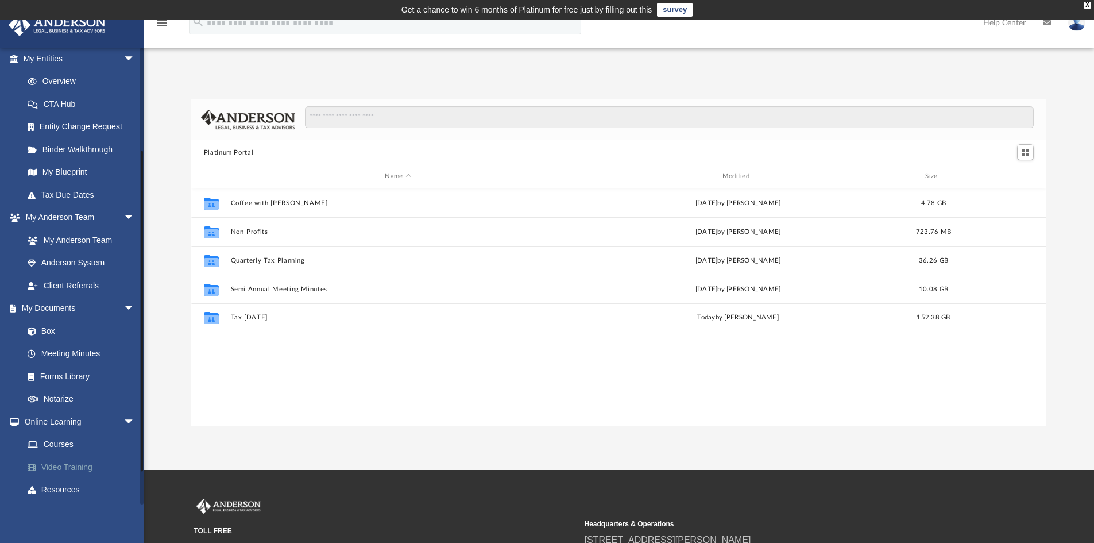
click at [83, 465] on link "Video Training" at bounding box center [84, 467] width 136 height 23
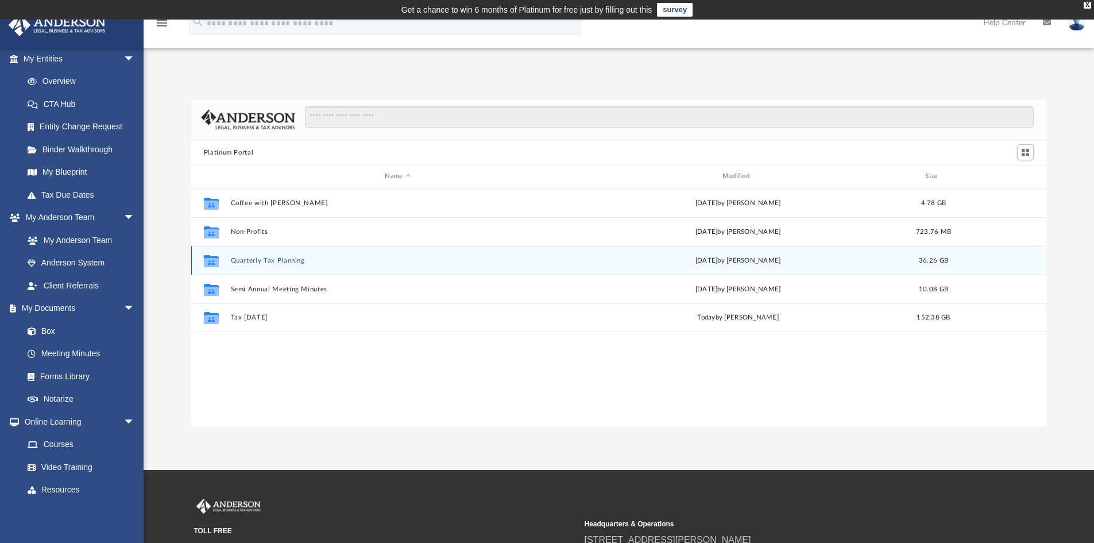
click at [276, 258] on button "Quarterly Tax Planning" at bounding box center [397, 260] width 335 height 7
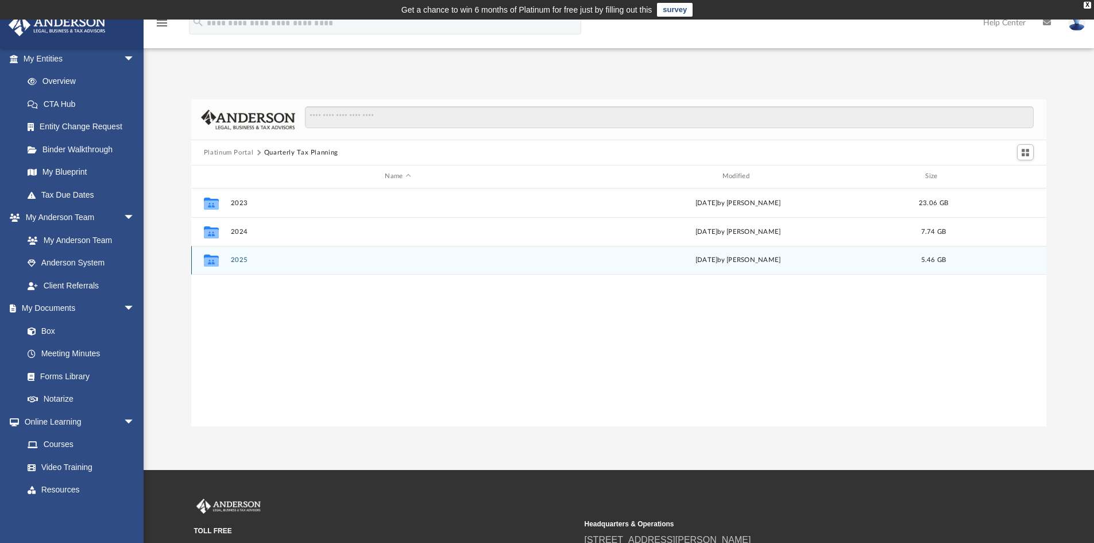
click at [244, 257] on button "2025" at bounding box center [397, 259] width 335 height 7
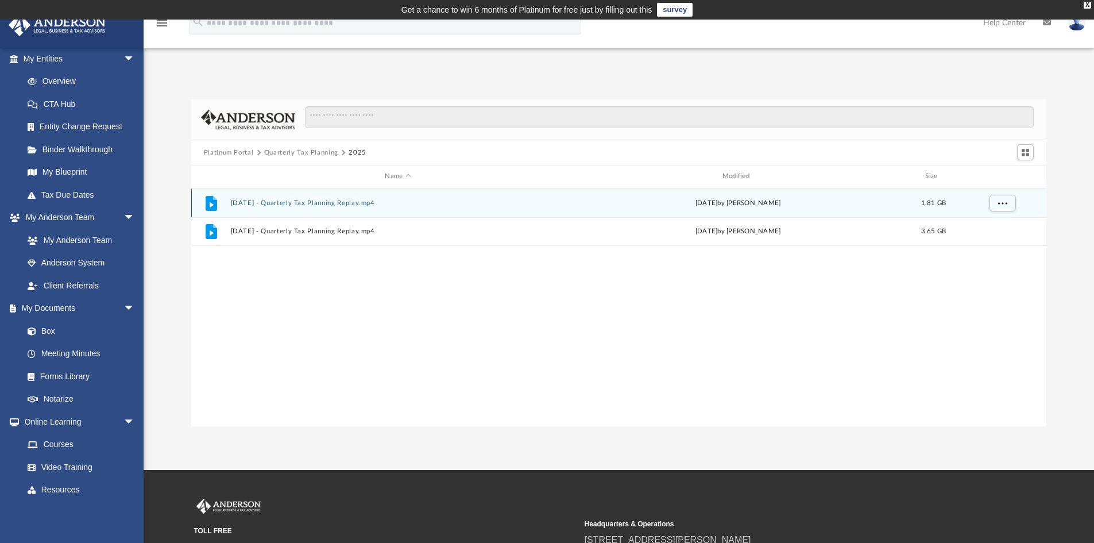
click at [335, 202] on button "[DATE] - Quarterly Tax Planning Replay.mp4" at bounding box center [397, 202] width 335 height 7
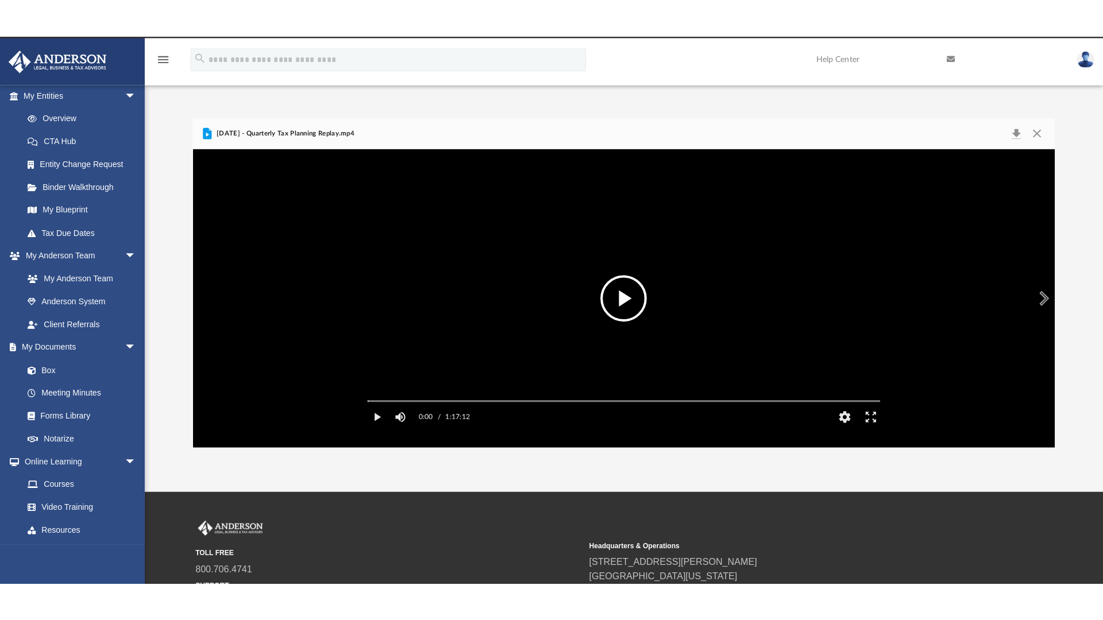
scroll to position [18, 0]
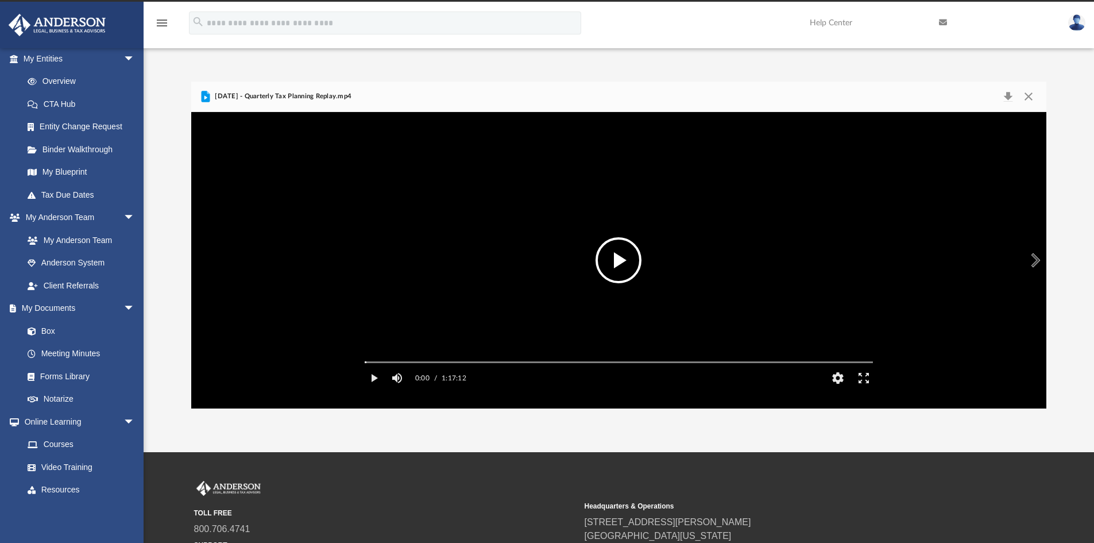
click at [617, 267] on button "File preview" at bounding box center [619, 260] width 46 height 46
click at [864, 388] on button "Enter fullscreen" at bounding box center [864, 378] width 26 height 23
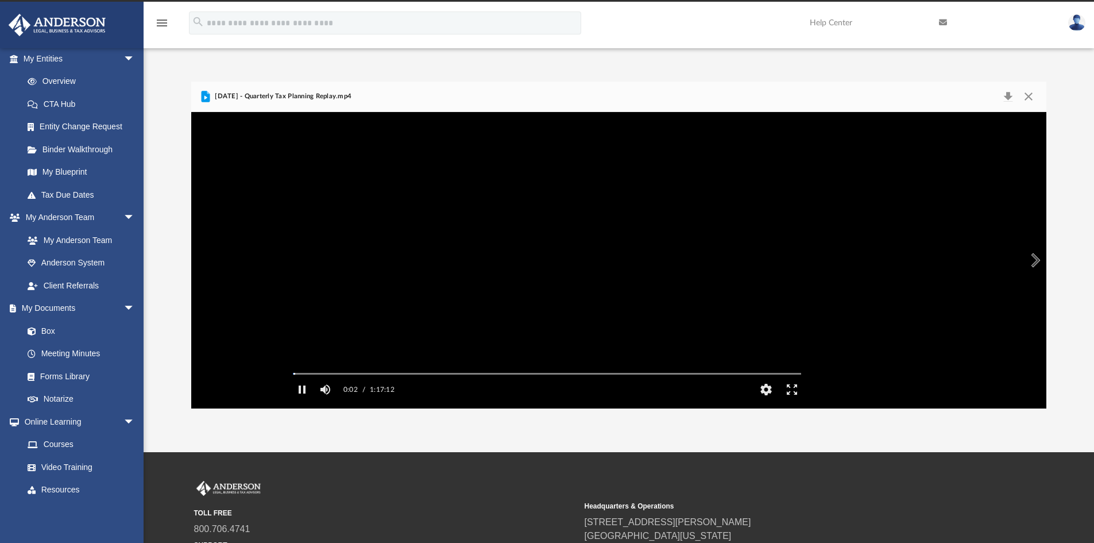
scroll to position [107, 0]
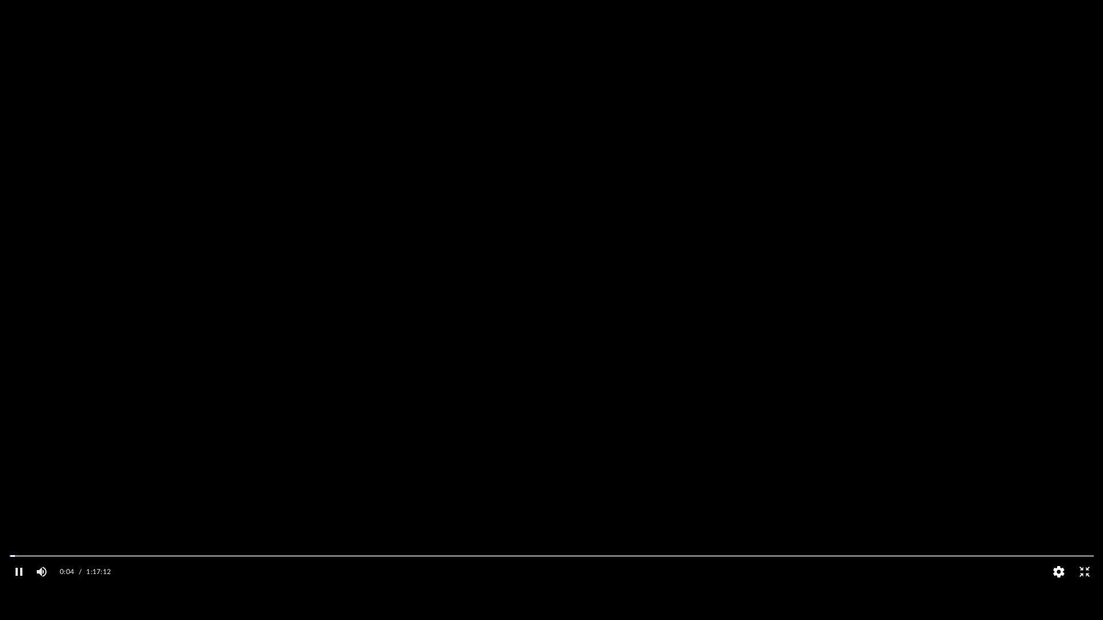
click at [1064, 542] on button "HD" at bounding box center [1059, 572] width 26 height 23
click at [1095, 456] on video "File preview" at bounding box center [551, 309] width 1103 height 551
click at [19, 542] on button "Pause" at bounding box center [19, 572] width 26 height 23
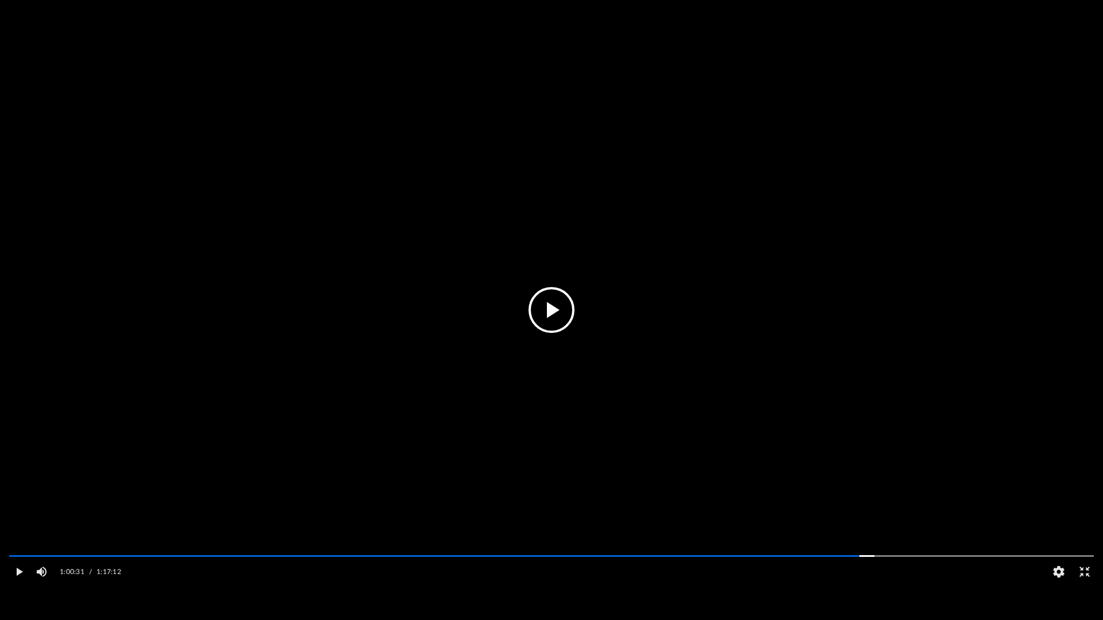
click at [550, 308] on button "File preview" at bounding box center [552, 310] width 46 height 46
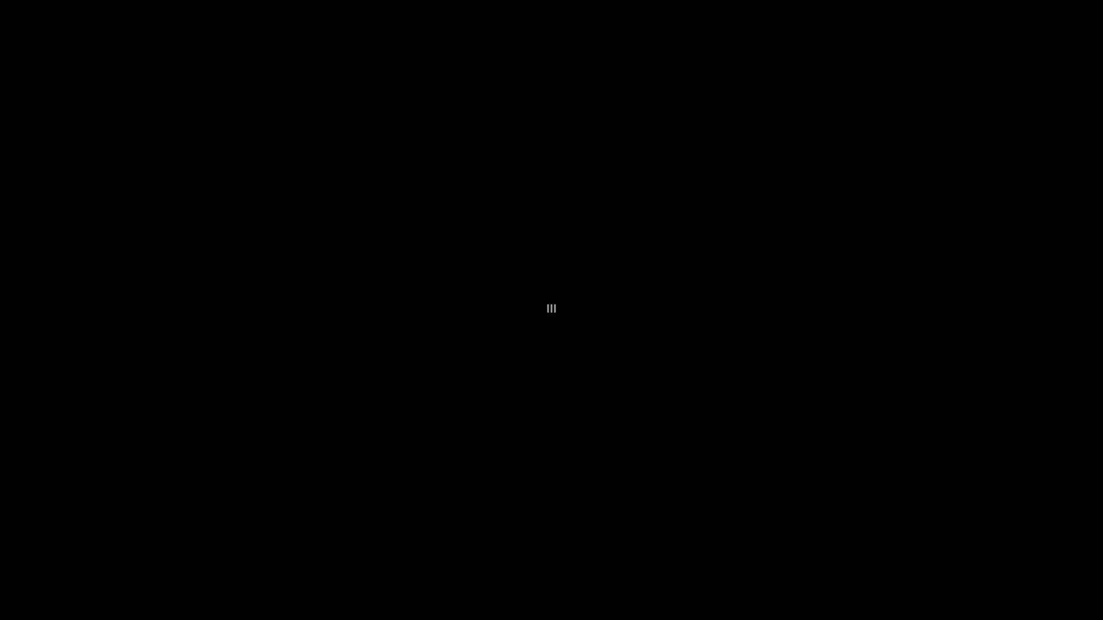
drag, startPoint x: 558, startPoint y: 325, endPoint x: 575, endPoint y: 314, distance: 19.9
click at [560, 321] on div "File preview" at bounding box center [551, 310] width 1103 height 620
click at [663, 365] on div "File preview" at bounding box center [551, 310] width 1103 height 620
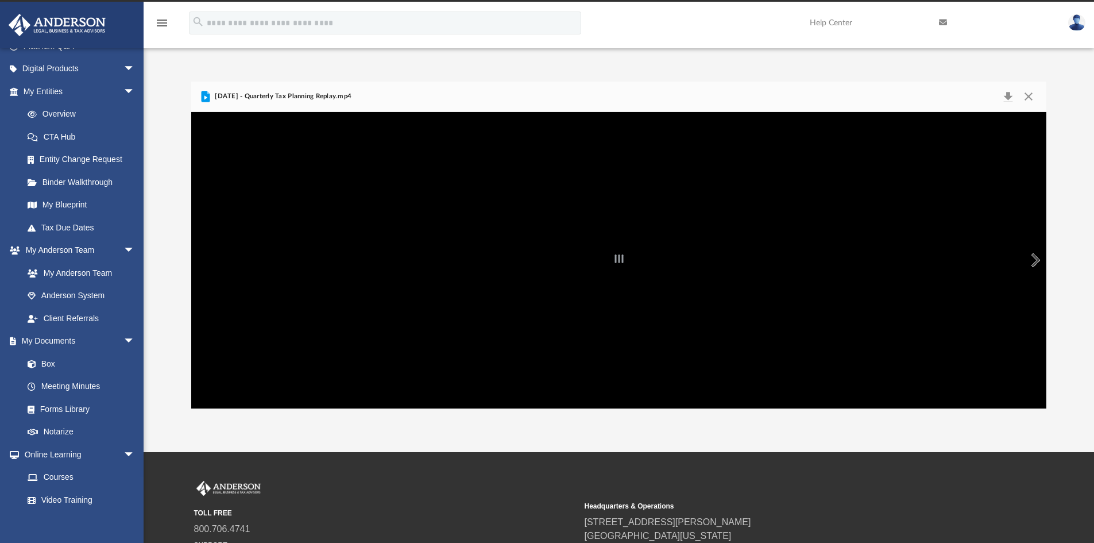
scroll to position [140, 0]
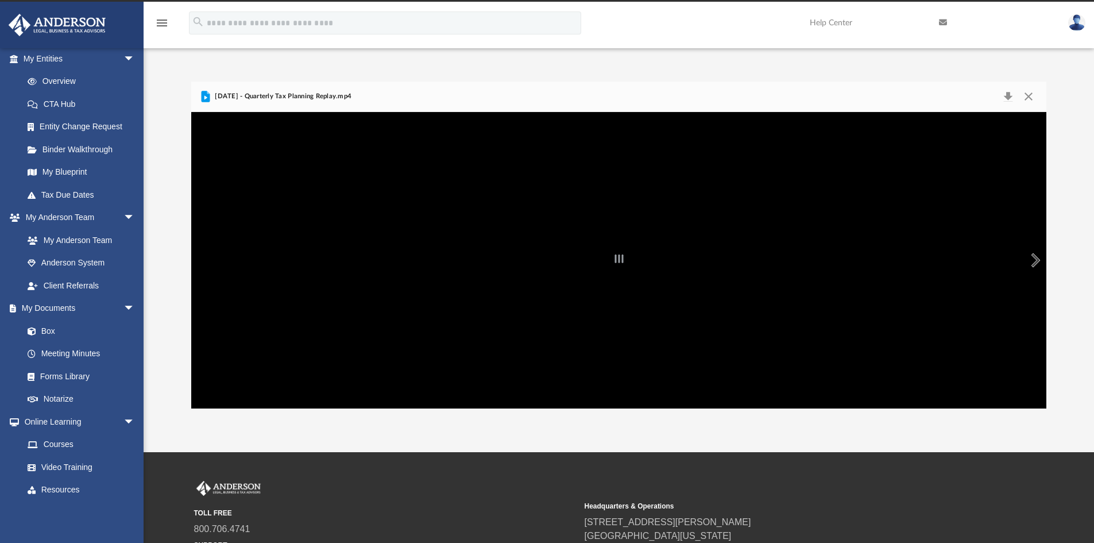
click at [599, 318] on div "File preview" at bounding box center [619, 260] width 856 height 296
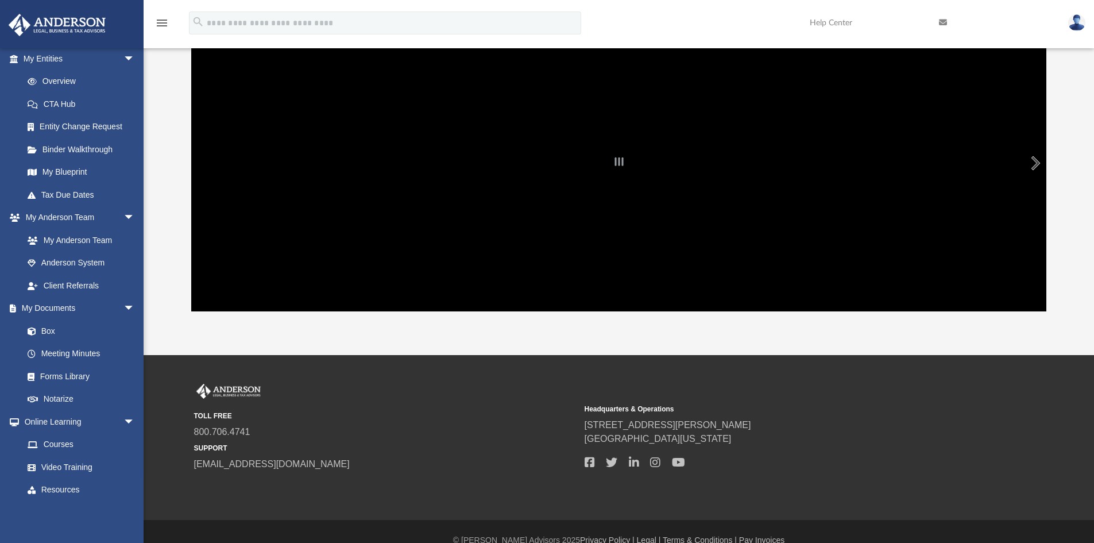
click at [629, 237] on div "File preview" at bounding box center [619, 163] width 856 height 296
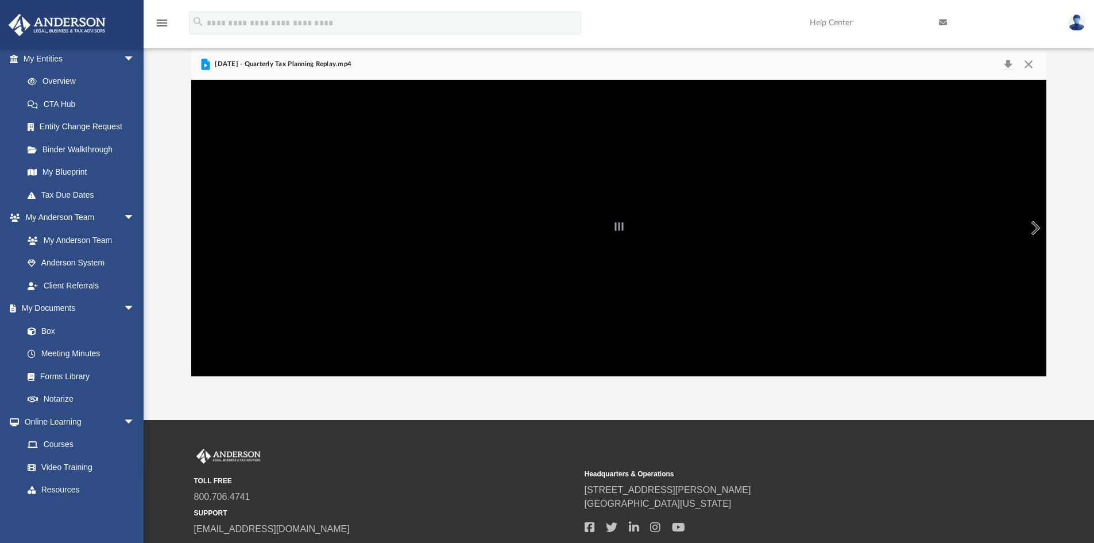
scroll to position [0, 0]
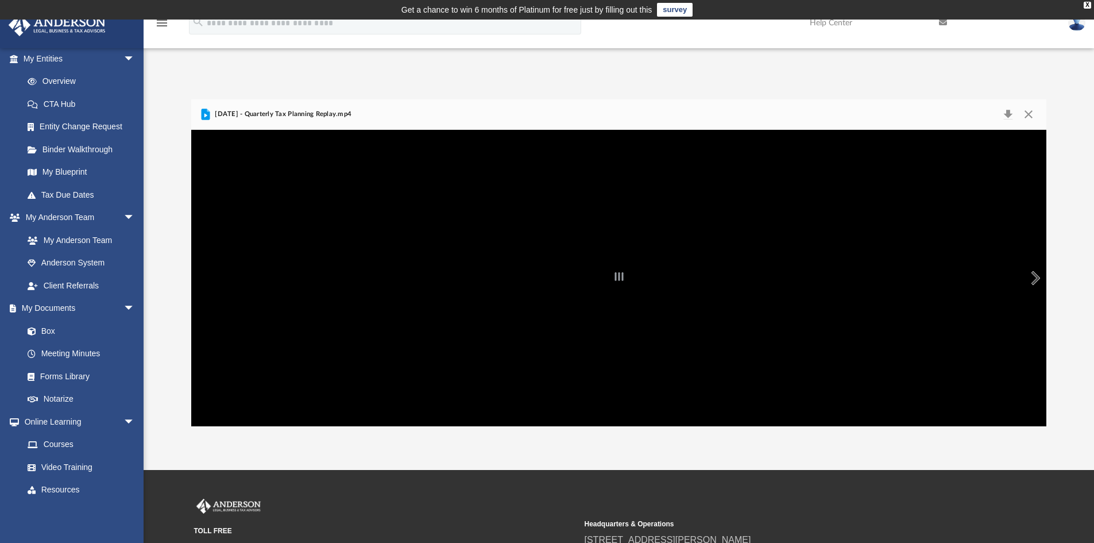
click at [614, 279] on div "File preview" at bounding box center [619, 278] width 856 height 10
click at [1027, 110] on button "Close" at bounding box center [1029, 114] width 21 height 16
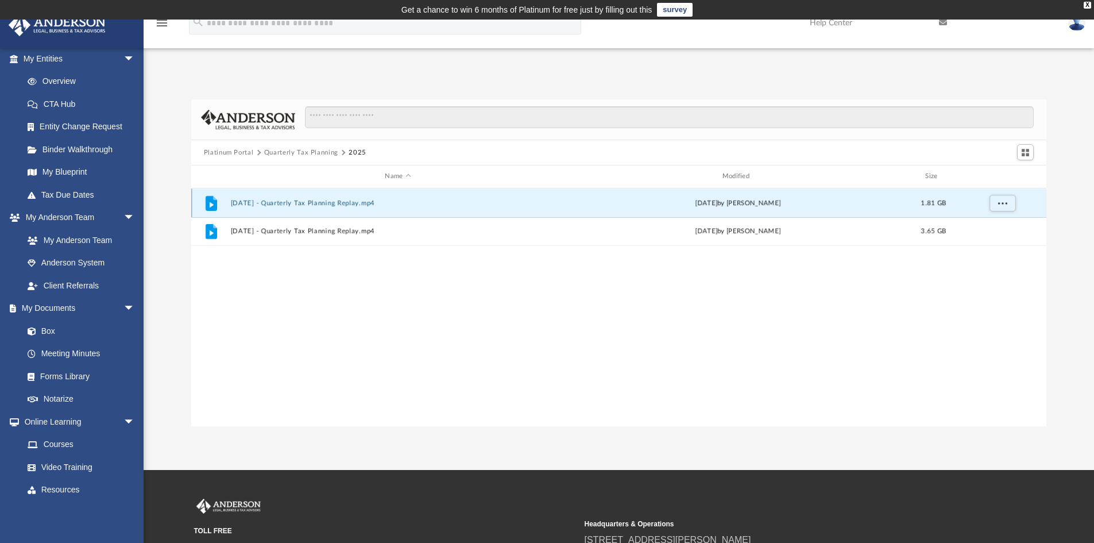
click at [383, 202] on button "[DATE] - Quarterly Tax Planning Replay.mp4" at bounding box center [397, 202] width 335 height 7
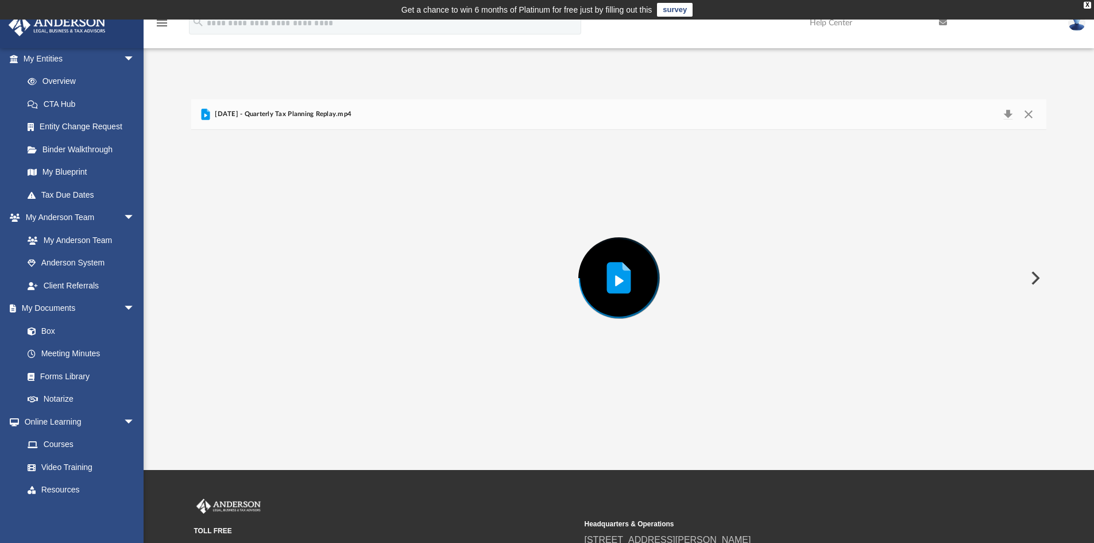
click at [618, 281] on icon "Preview" at bounding box center [619, 281] width 9 height 11
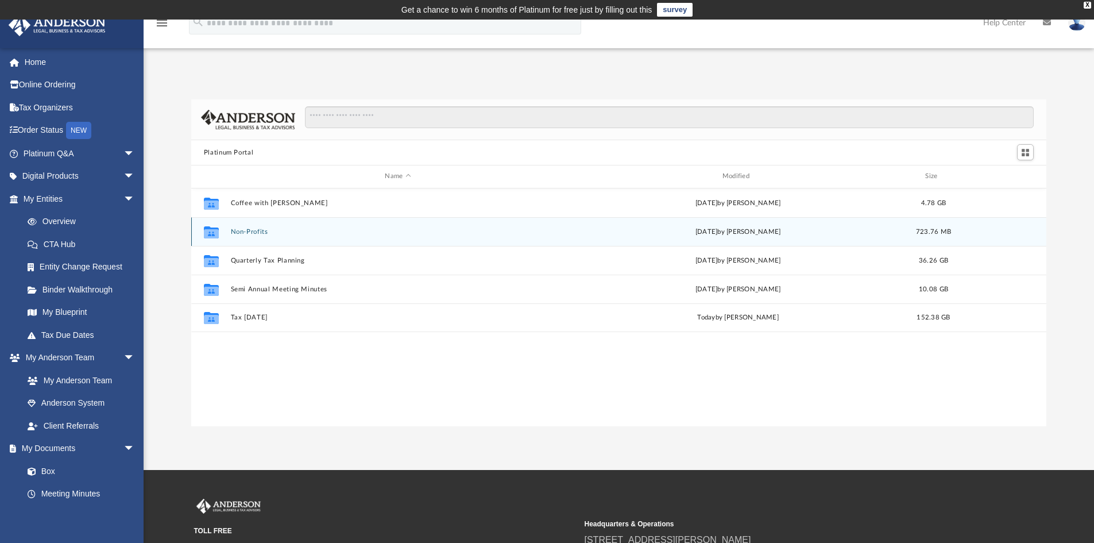
scroll to position [253, 847]
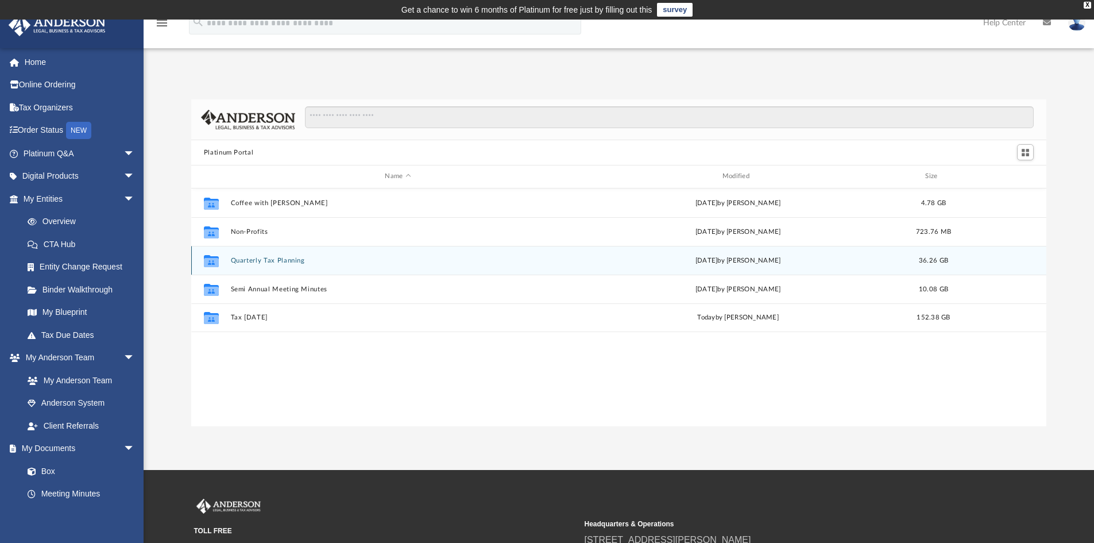
click at [263, 258] on button "Quarterly Tax Planning" at bounding box center [397, 260] width 335 height 7
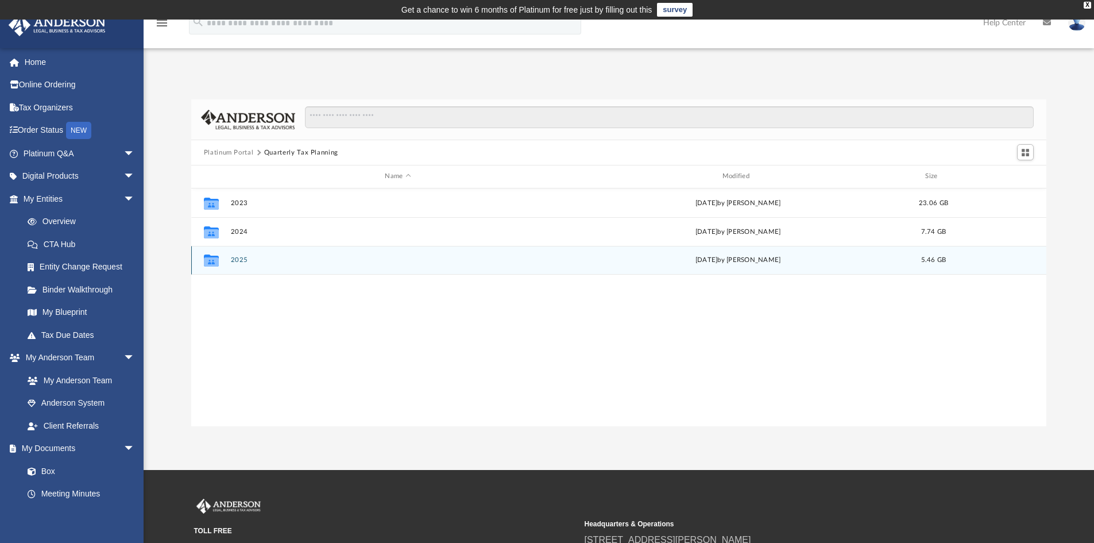
click at [246, 258] on button "2025" at bounding box center [397, 259] width 335 height 7
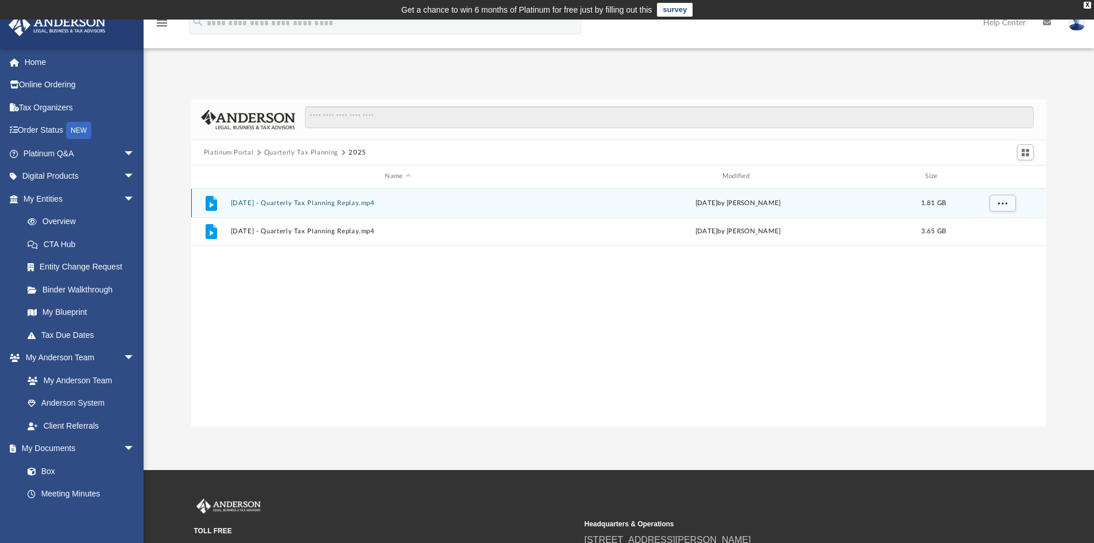
click at [362, 200] on button "[DATE] - Quarterly Tax Planning Replay.mp4" at bounding box center [397, 202] width 335 height 7
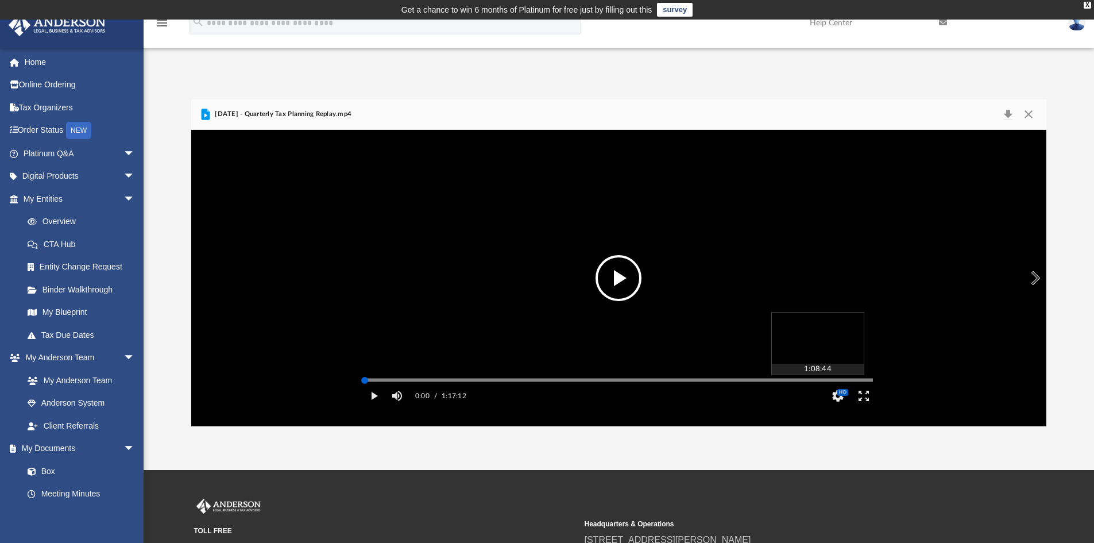
click at [817, 381] on div "Media Slider" at bounding box center [619, 380] width 508 height 2
click at [836, 381] on div "Media Slider" at bounding box center [619, 380] width 508 height 2
click at [628, 275] on button "File preview" at bounding box center [619, 278] width 46 height 46
click at [1031, 111] on button "Close" at bounding box center [1029, 114] width 21 height 16
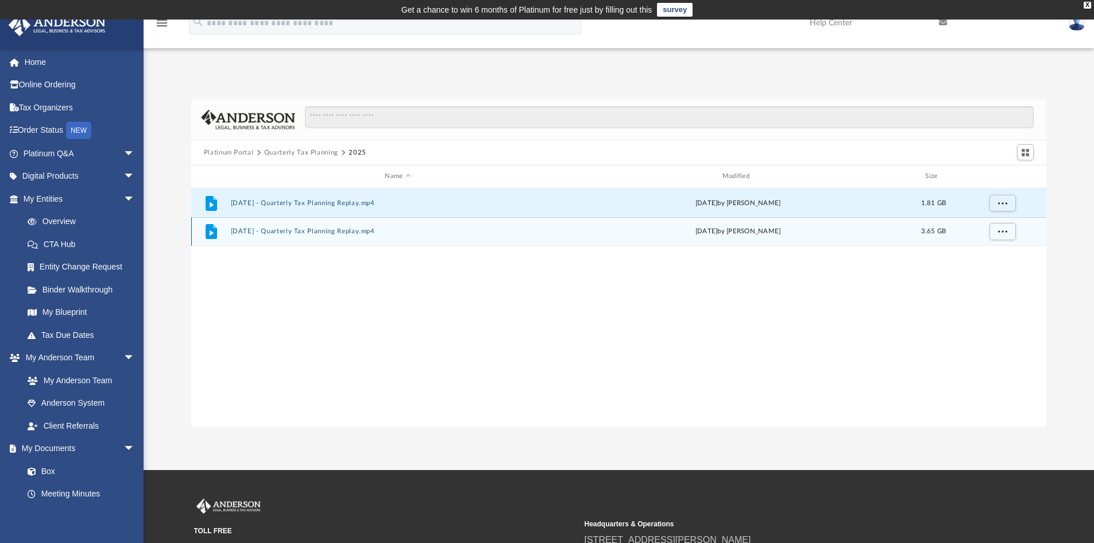
click at [345, 232] on button "[DATE] - Quarterly Tax Planning Replay.mp4" at bounding box center [397, 230] width 335 height 7
